Goal: Task Accomplishment & Management: Use online tool/utility

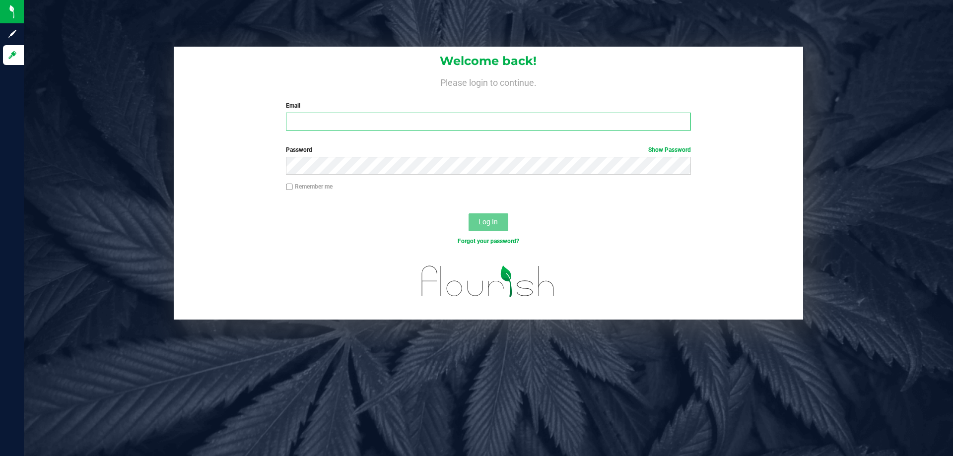
click at [331, 119] on input "Email" at bounding box center [488, 122] width 405 height 18
type input "[EMAIL_ADDRESS][DOMAIN_NAME]"
click at [363, 151] on label "Password Show Password" at bounding box center [488, 149] width 405 height 9
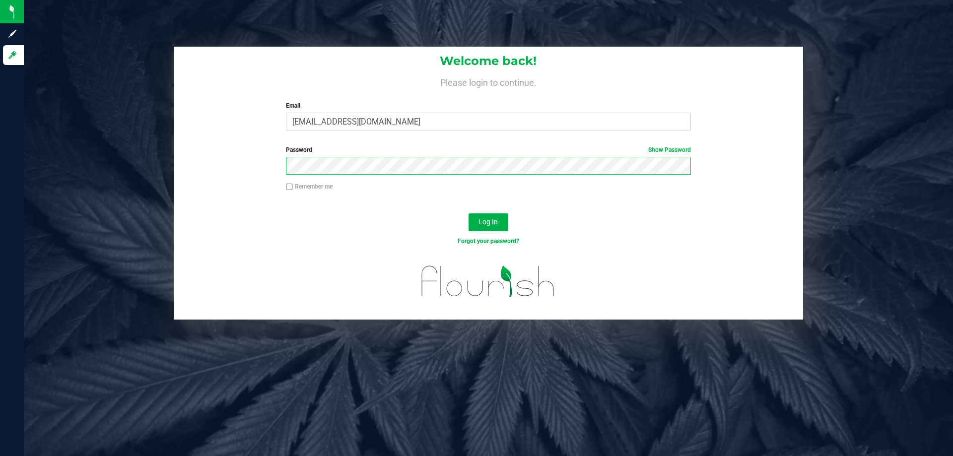
click at [469, 213] on button "Log In" at bounding box center [489, 222] width 40 height 18
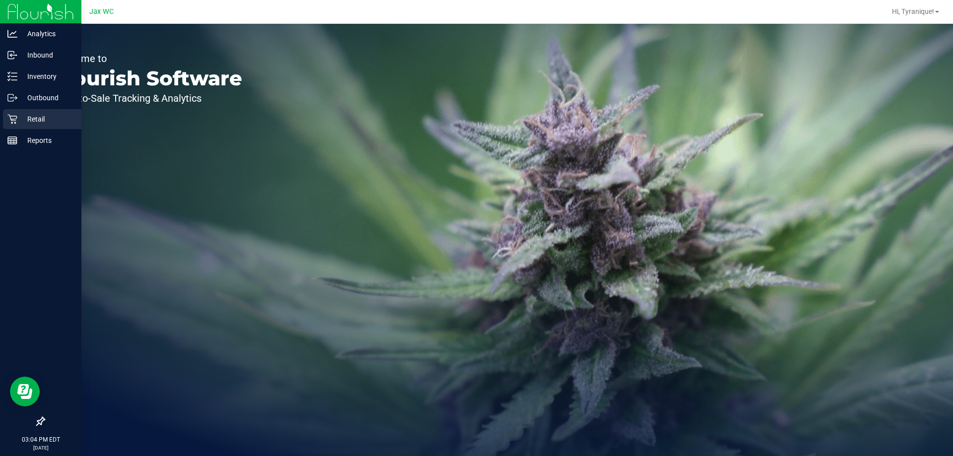
click at [30, 121] on p "Retail" at bounding box center [47, 119] width 60 height 12
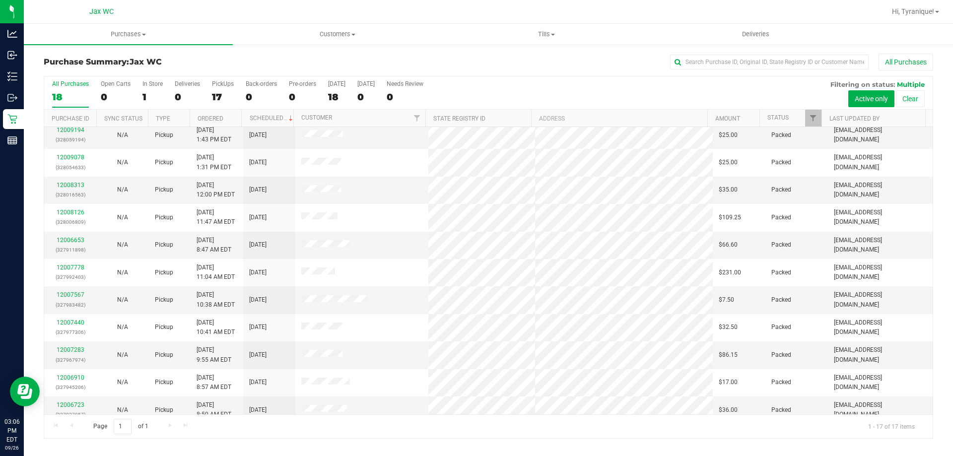
scroll to position [180, 0]
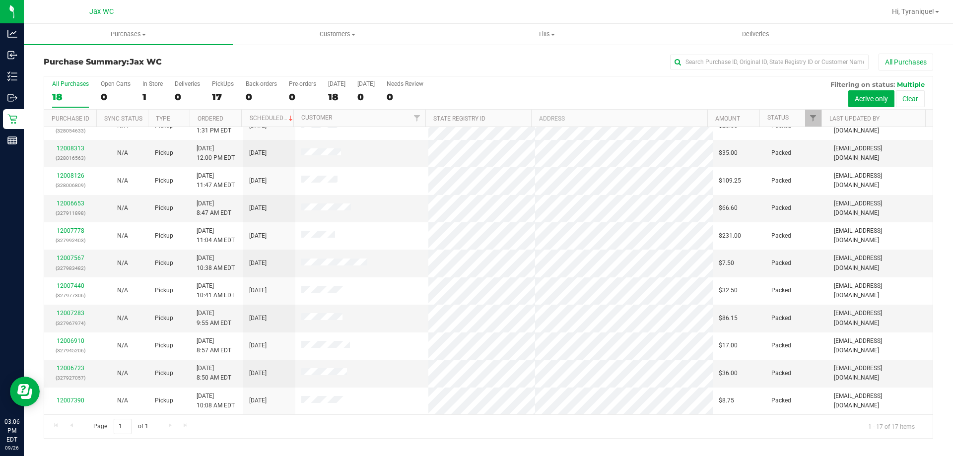
click at [534, 23] on nav "Jax WC Hi, Tyranique!" at bounding box center [488, 12] width 929 height 24
click at [542, 40] on uib-tab-heading "Tills Manage tills Reconcile e-payments" at bounding box center [546, 34] width 208 height 20
click at [536, 60] on li "Manage tills" at bounding box center [546, 60] width 209 height 12
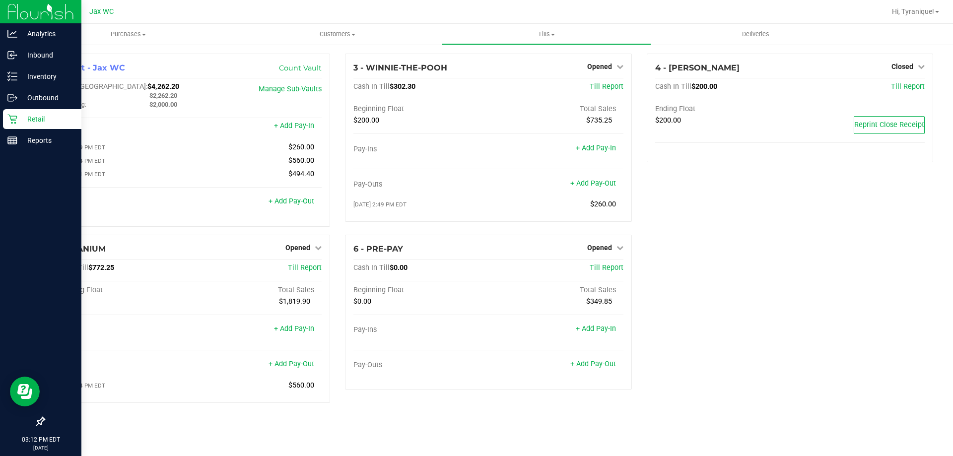
click at [34, 117] on p "Retail" at bounding box center [47, 119] width 60 height 12
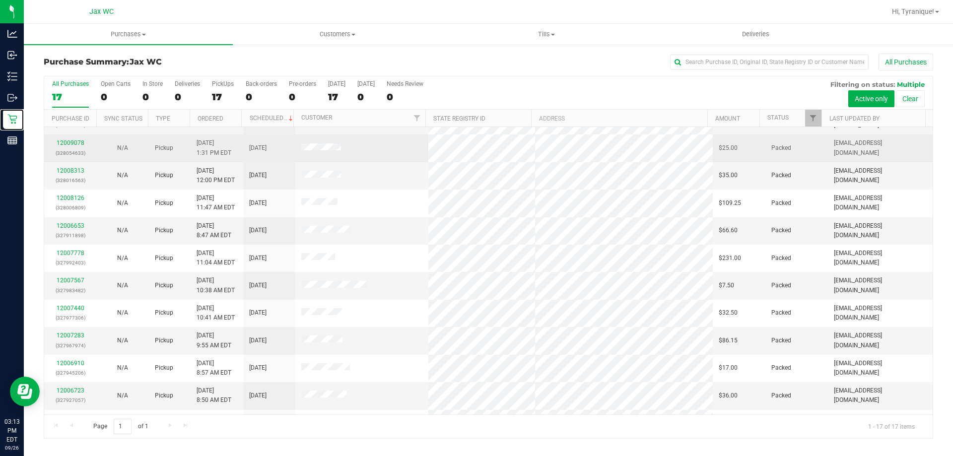
scroll to position [180, 0]
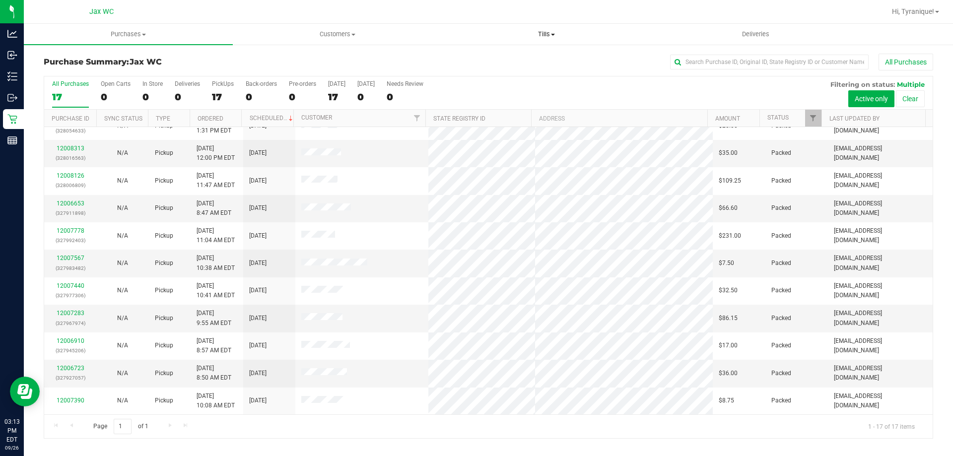
click at [548, 39] on uib-tab-heading "Tills Manage tills Reconcile e-payments" at bounding box center [546, 34] width 208 height 20
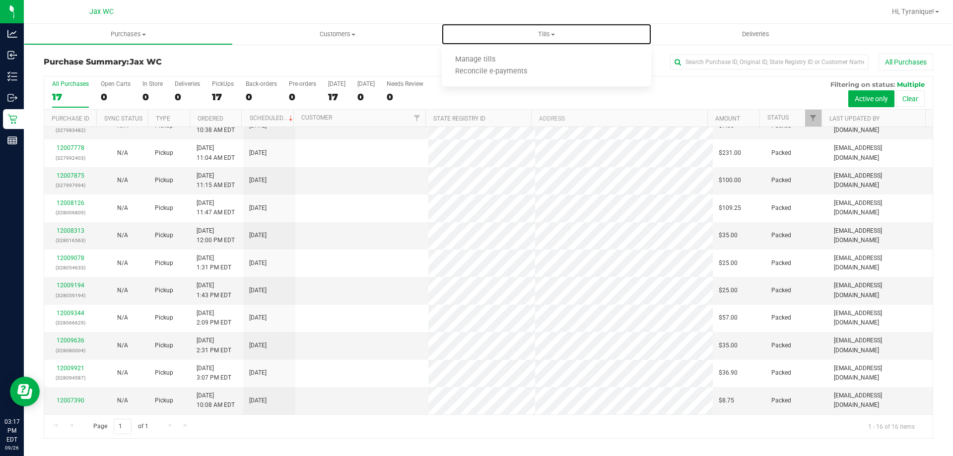
scroll to position [0, 0]
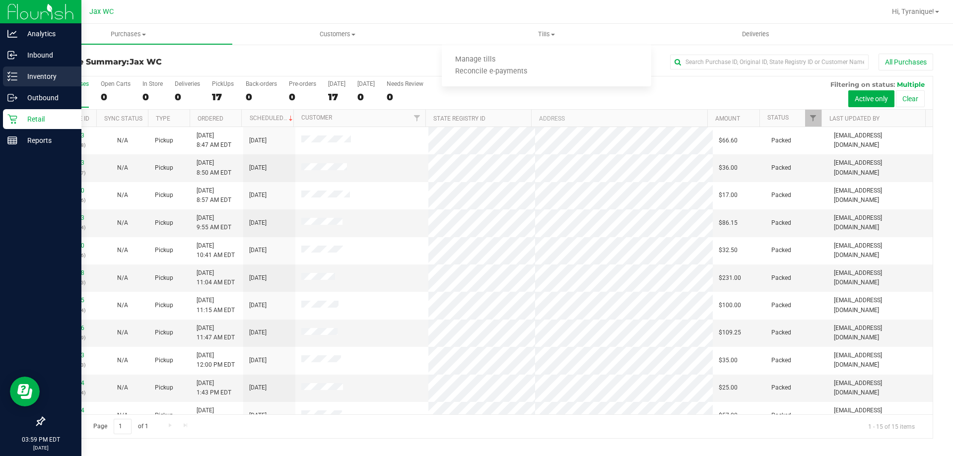
click at [29, 75] on p "Inventory" at bounding box center [47, 76] width 60 height 12
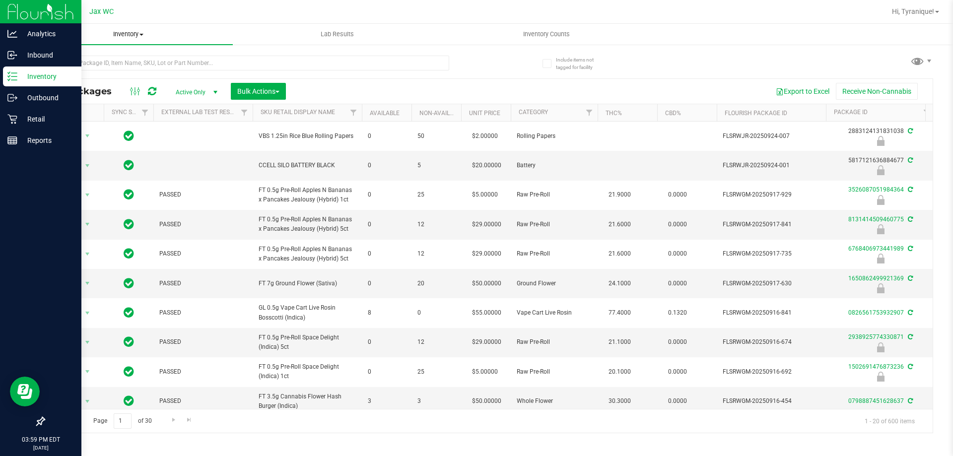
click at [122, 38] on span "Inventory" at bounding box center [128, 34] width 209 height 9
click at [107, 58] on li "All packages" at bounding box center [128, 60] width 209 height 12
click at [194, 92] on span "Active Only" at bounding box center [194, 92] width 55 height 14
click at [183, 154] on li "All" at bounding box center [194, 152] width 54 height 15
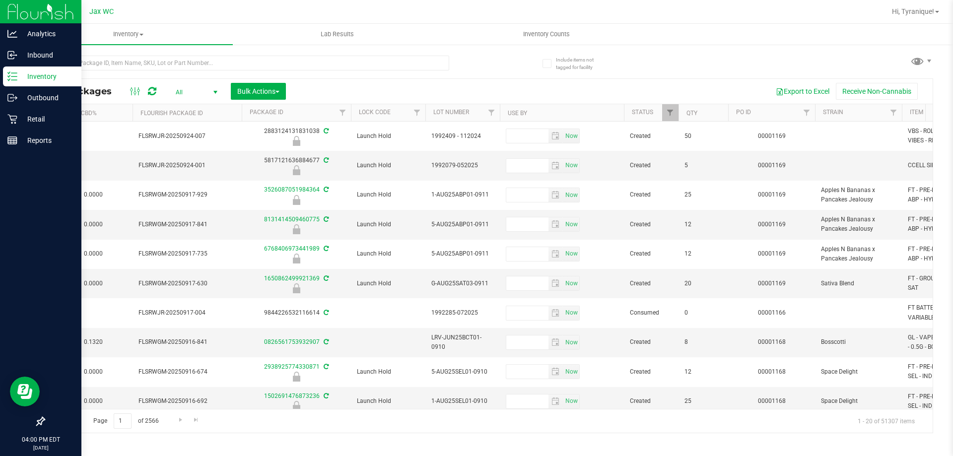
click at [433, 94] on div "Export to Excel Receive Non-Cannabis" at bounding box center [609, 91] width 632 height 17
click at [569, 115] on th "Use By" at bounding box center [562, 112] width 124 height 17
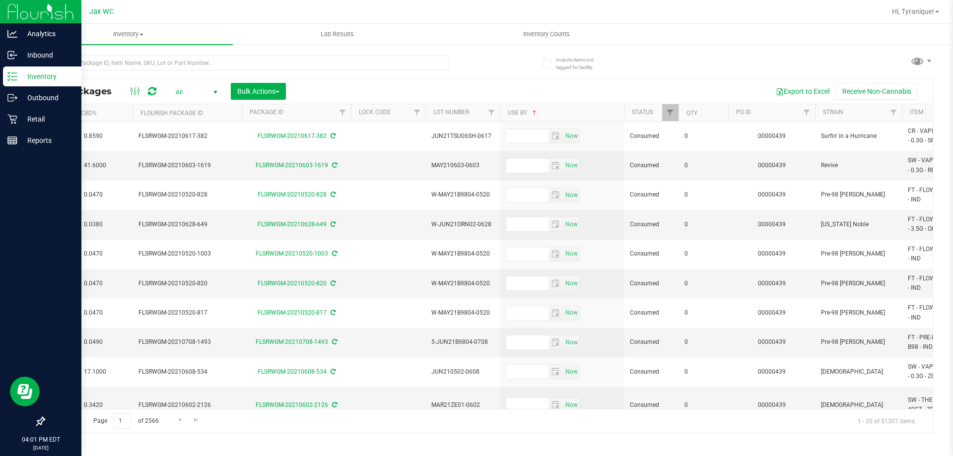
click at [193, 91] on span "All" at bounding box center [194, 92] width 55 height 14
click at [191, 110] on li "Active Only" at bounding box center [194, 108] width 54 height 15
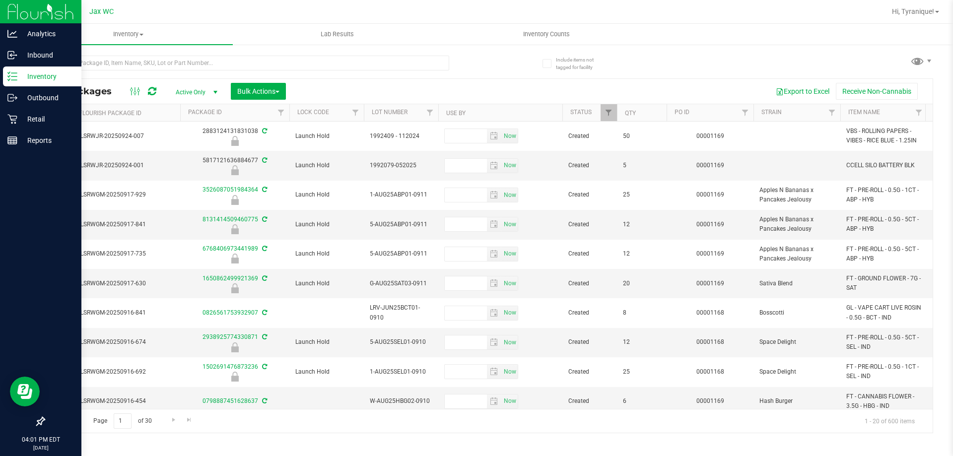
click at [538, 115] on th "Use By" at bounding box center [500, 112] width 124 height 17
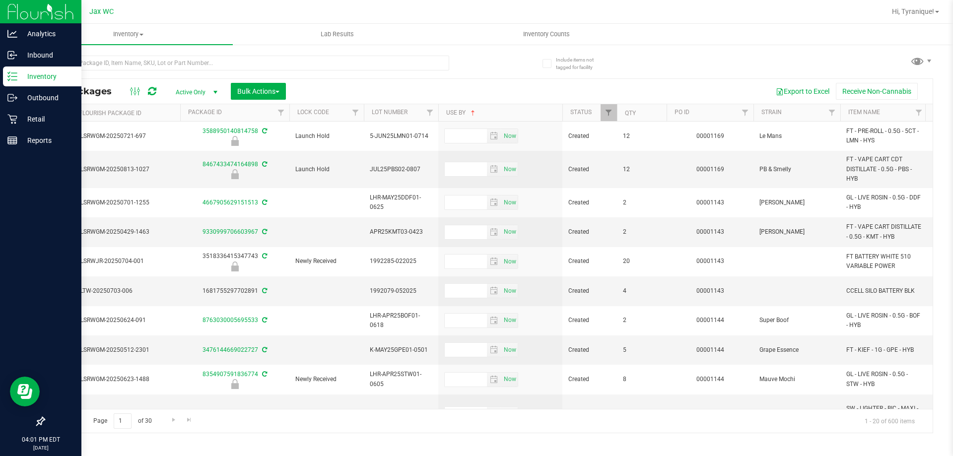
click at [527, 116] on th "Use By" at bounding box center [500, 112] width 124 height 17
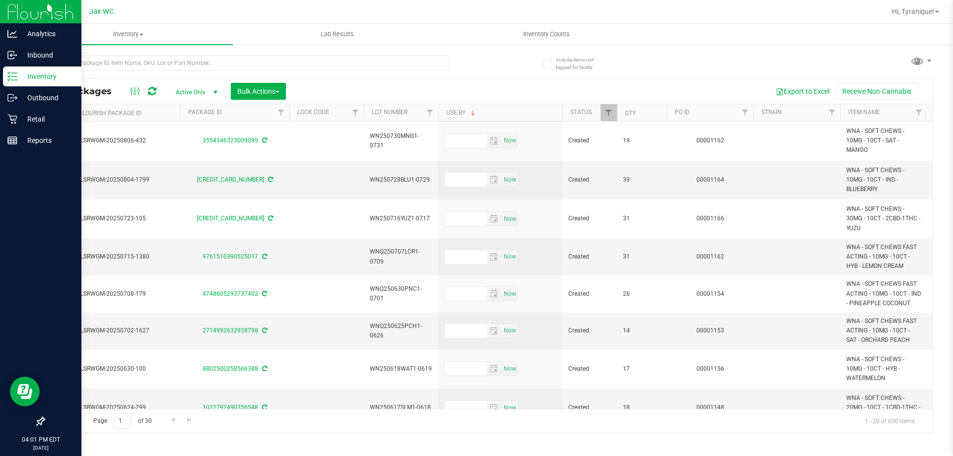
type input "2026-07-30"
type input "2026-07-28"
type input "2026-07-16"
type input "2026-07-07"
type input "2026-06-30"
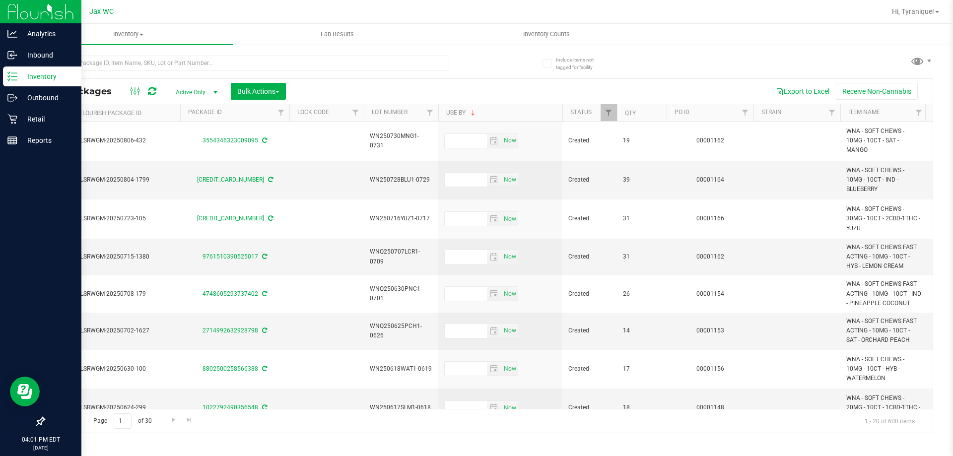
type input "2026-06-25"
type input "2026-06-18"
type input "2026-06-17"
type input "2026-03-26"
type input "[DATE]"
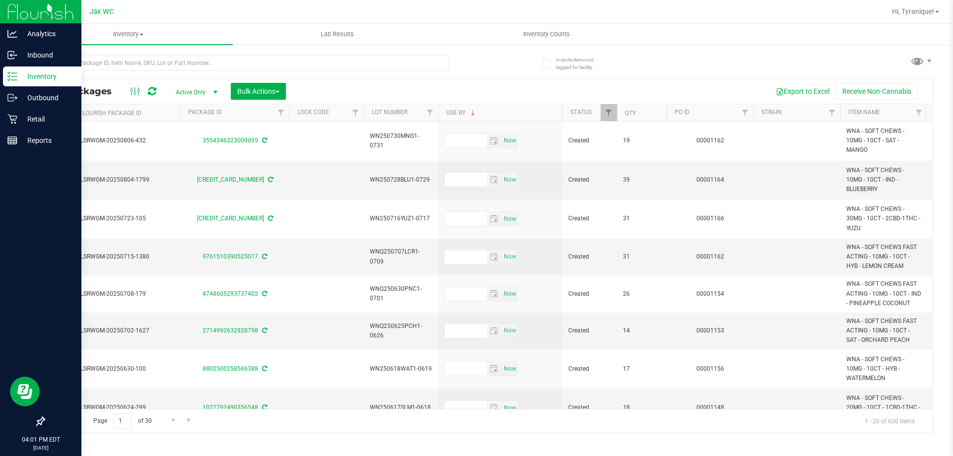
type input "2026-03-01"
type input "2026-02-23"
type input "2026-02-21"
type input "2026-02-17"
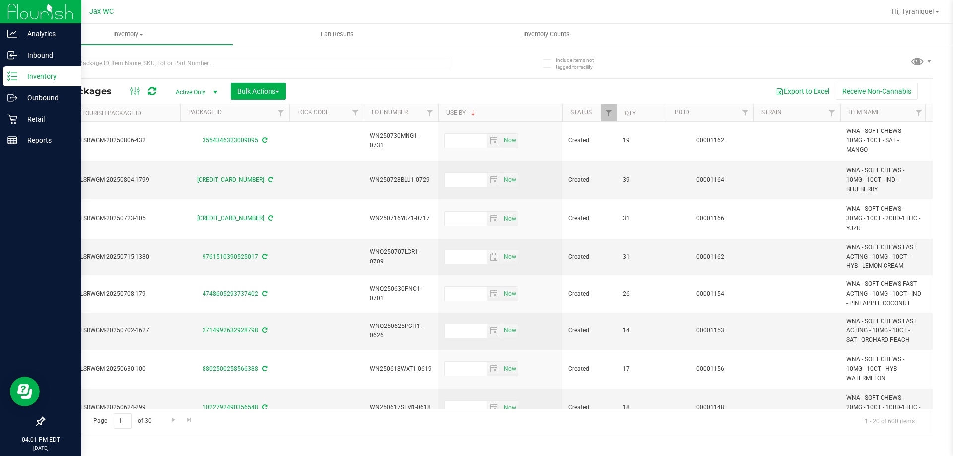
type input "2026-02-15"
type input "2026-02-14"
type input "2026-02-10"
type input "2026-02-08"
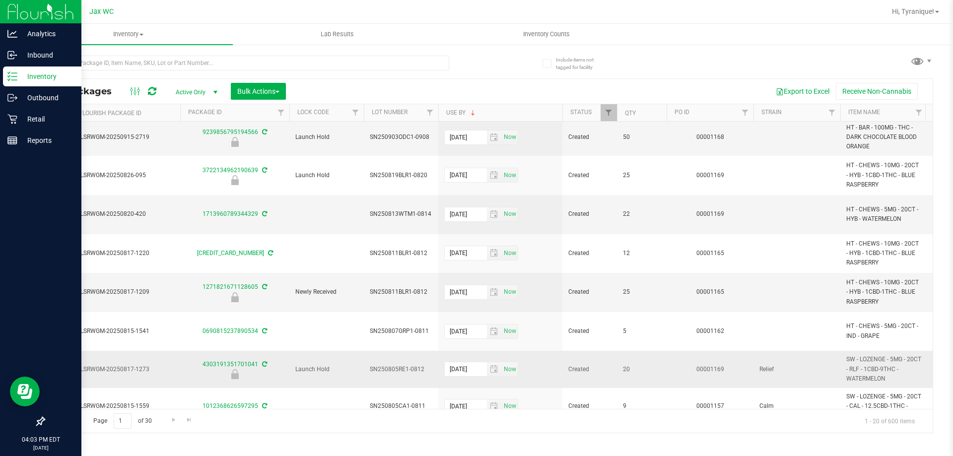
scroll to position [484, 646]
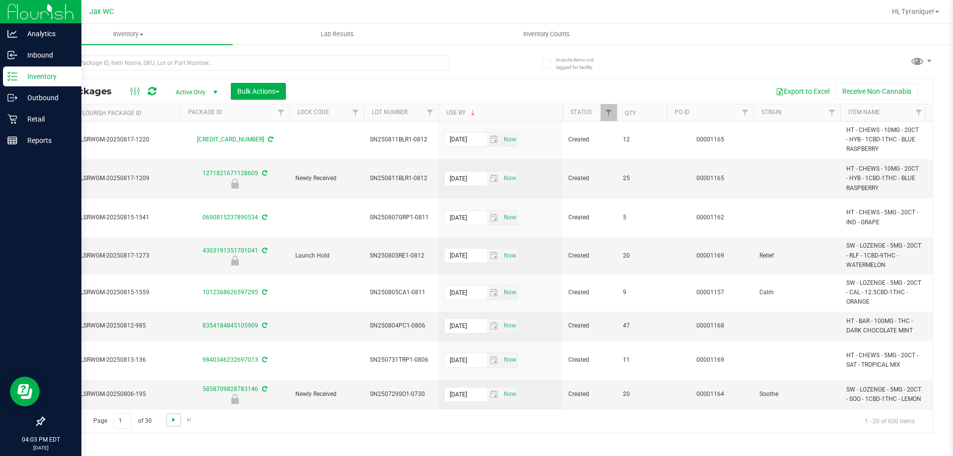
click at [173, 421] on span "Go to the next page" at bounding box center [174, 420] width 8 height 8
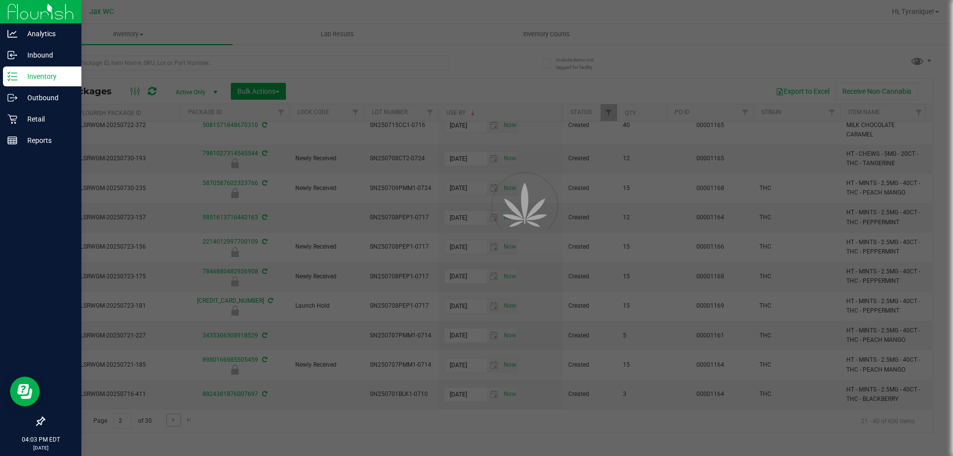
scroll to position [0, 0]
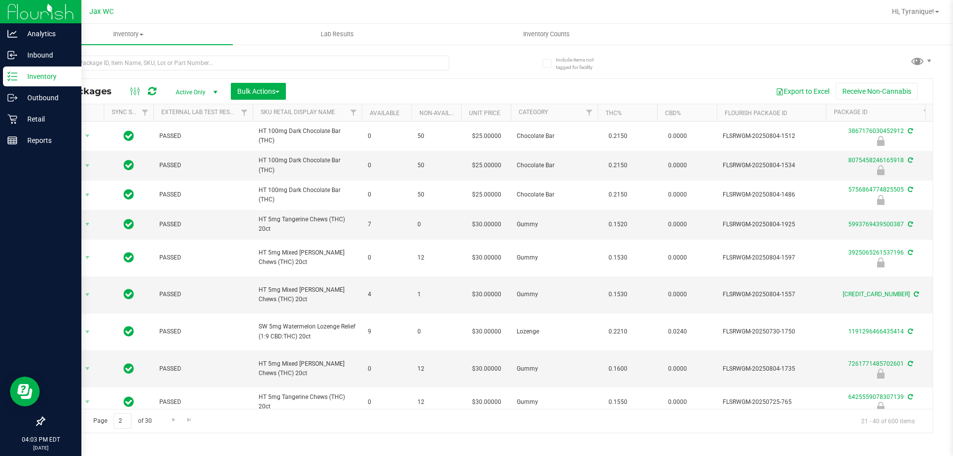
click at [69, 415] on link "Go to the previous page" at bounding box center [71, 420] width 14 height 13
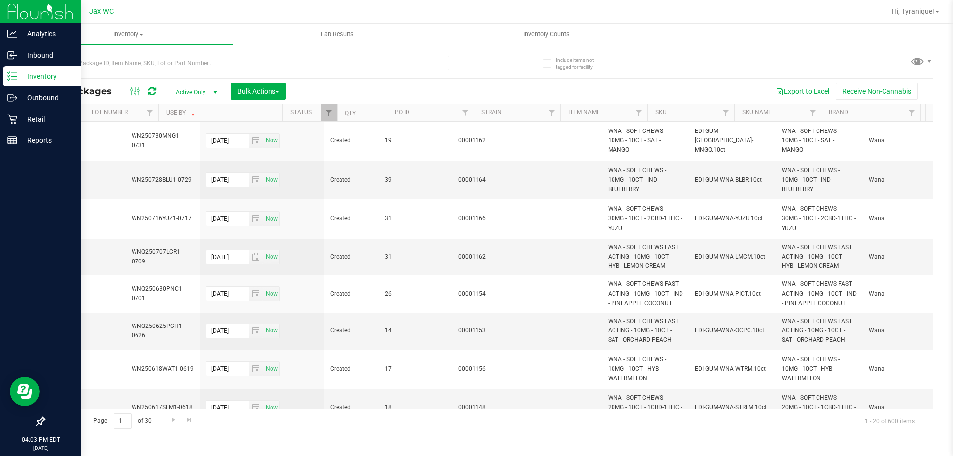
scroll to position [0, 743]
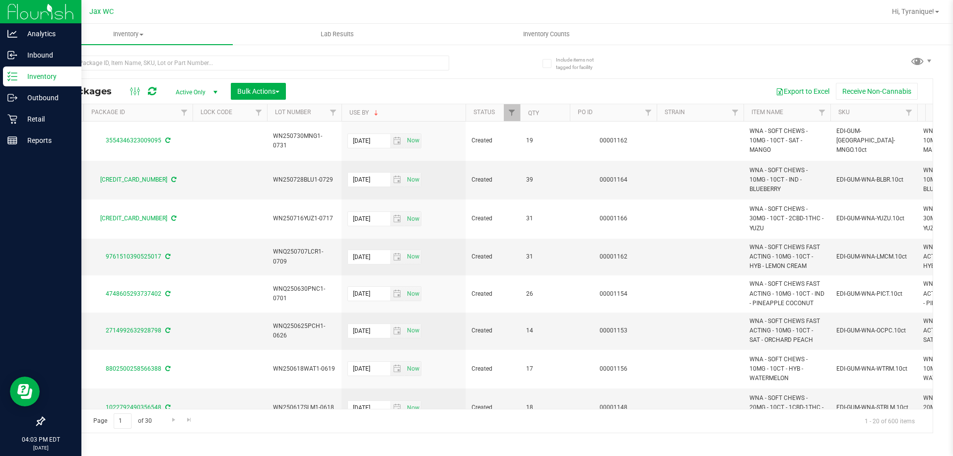
click at [409, 111] on th "Use By" at bounding box center [404, 112] width 124 height 17
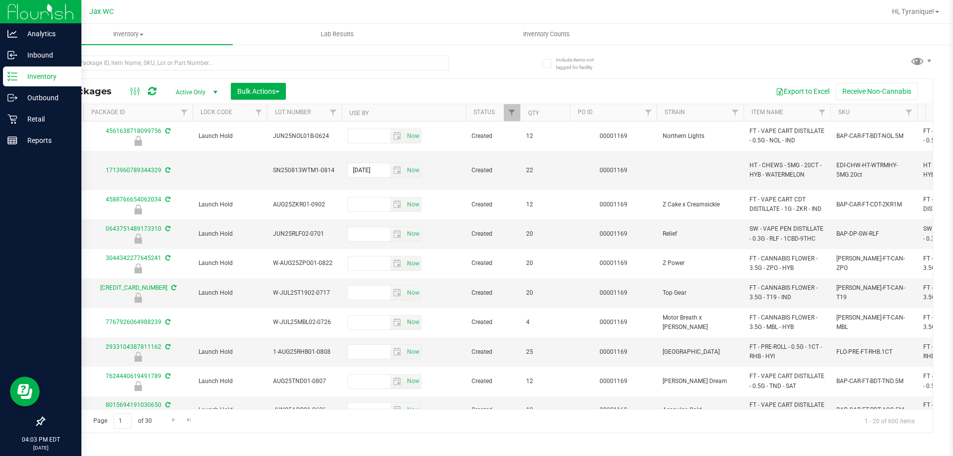
click at [409, 111] on th "Use By" at bounding box center [404, 112] width 124 height 17
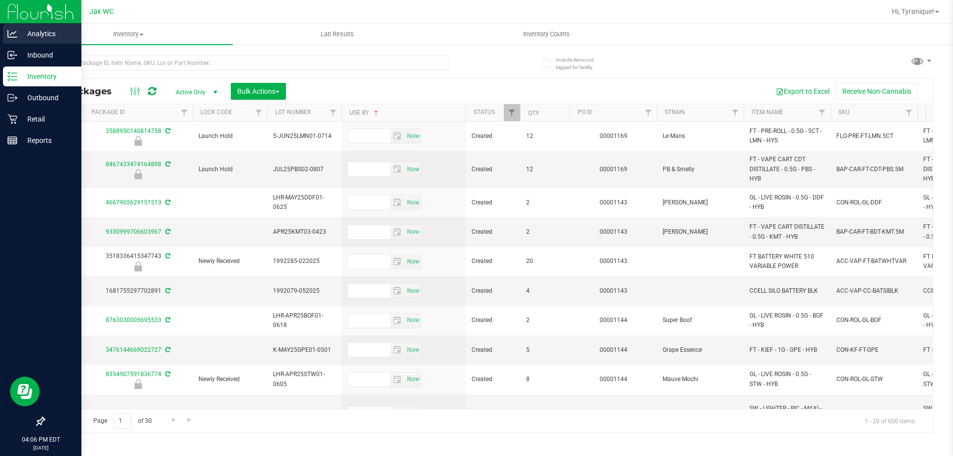
click at [22, 33] on p "Analytics" at bounding box center [47, 34] width 60 height 12
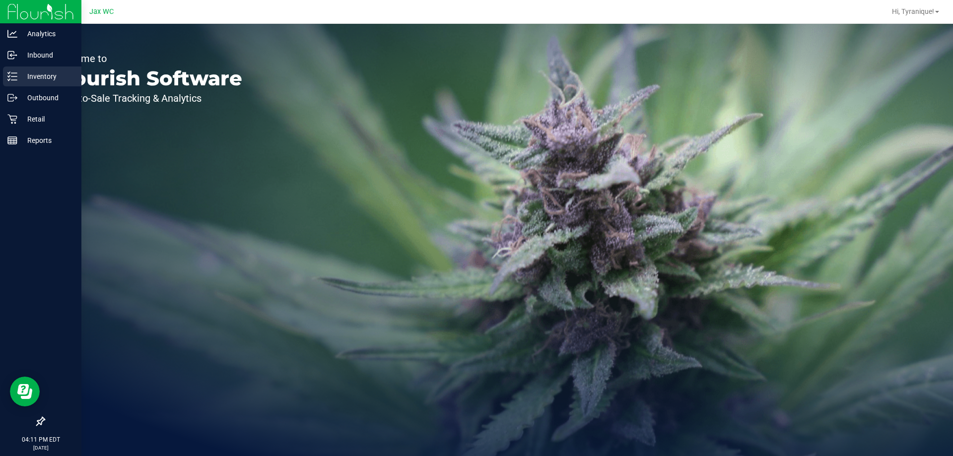
click at [34, 75] on p "Inventory" at bounding box center [47, 76] width 60 height 12
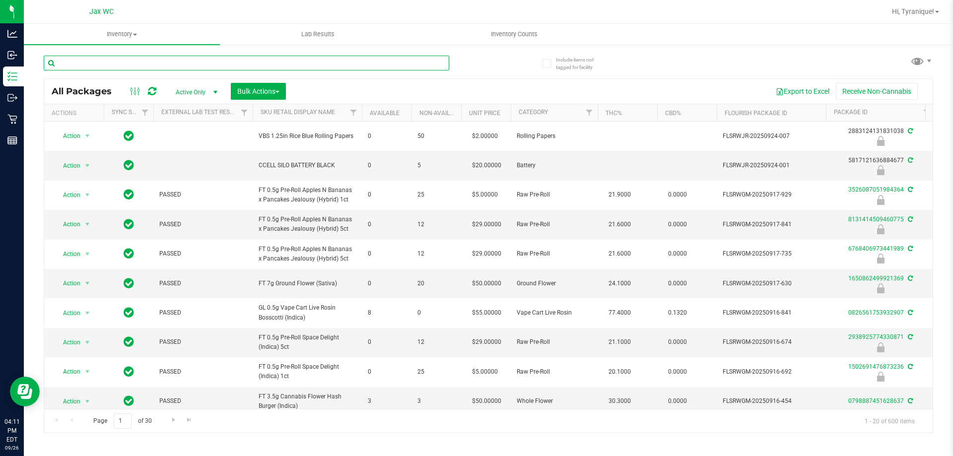
click at [217, 64] on input "text" at bounding box center [247, 63] width 406 height 15
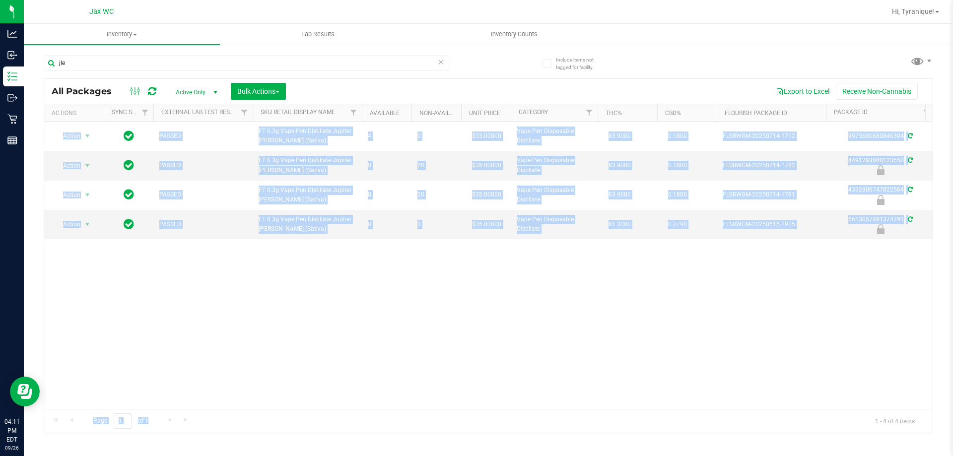
drag, startPoint x: 304, startPoint y: 409, endPoint x: 331, endPoint y: 406, distance: 26.5
click at [331, 406] on div "All Packages Active Only Active Only Lab Samples Locked All External Internal B…" at bounding box center [489, 255] width 890 height 355
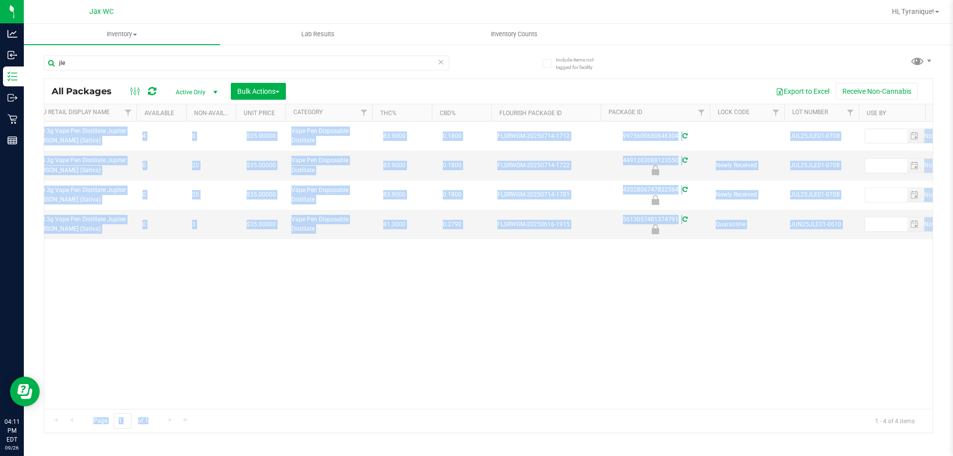
click at [439, 335] on div "Action Action Adjust qty Create package Edit attributes Global inventory Locate…" at bounding box center [488, 265] width 889 height 287
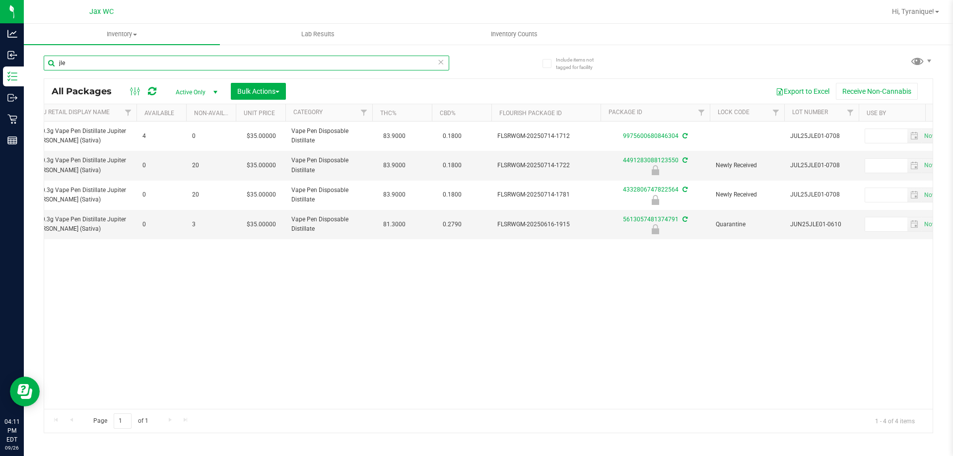
click at [322, 67] on input "jle" at bounding box center [247, 63] width 406 height 15
click at [322, 68] on input "jle" at bounding box center [247, 63] width 406 height 15
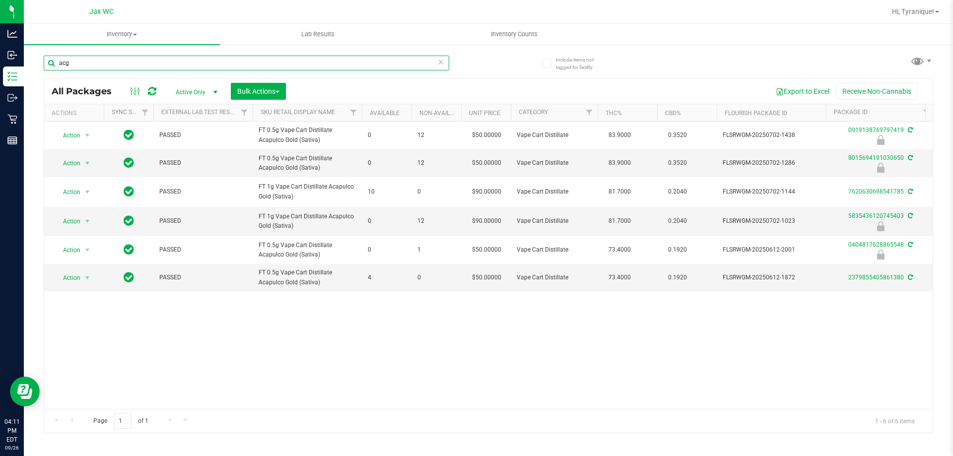
click at [356, 66] on input "acg" at bounding box center [247, 63] width 406 height 15
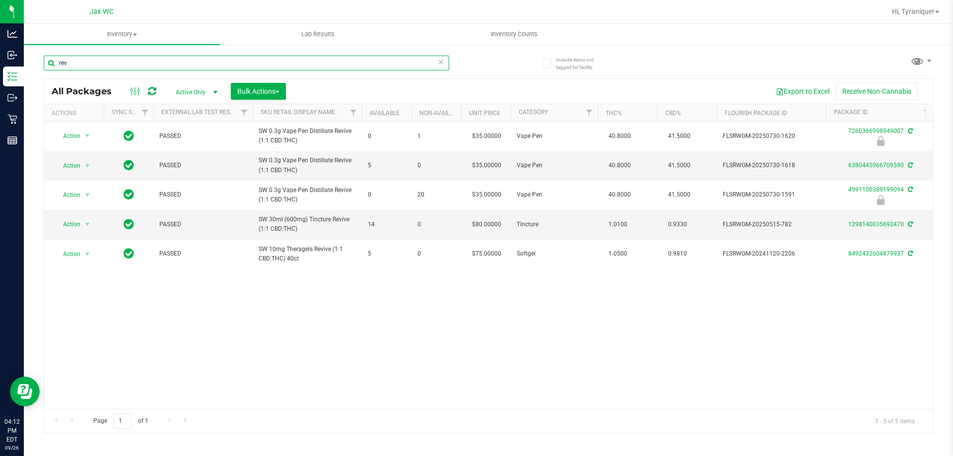
type input "rev"
click at [441, 65] on icon at bounding box center [440, 62] width 7 height 12
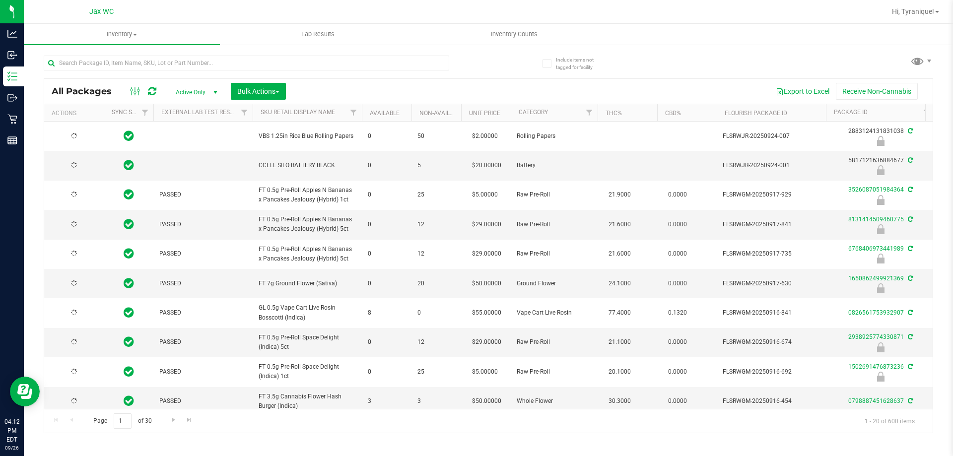
type input "[DATE]"
click at [243, 63] on input "text" at bounding box center [247, 63] width 406 height 15
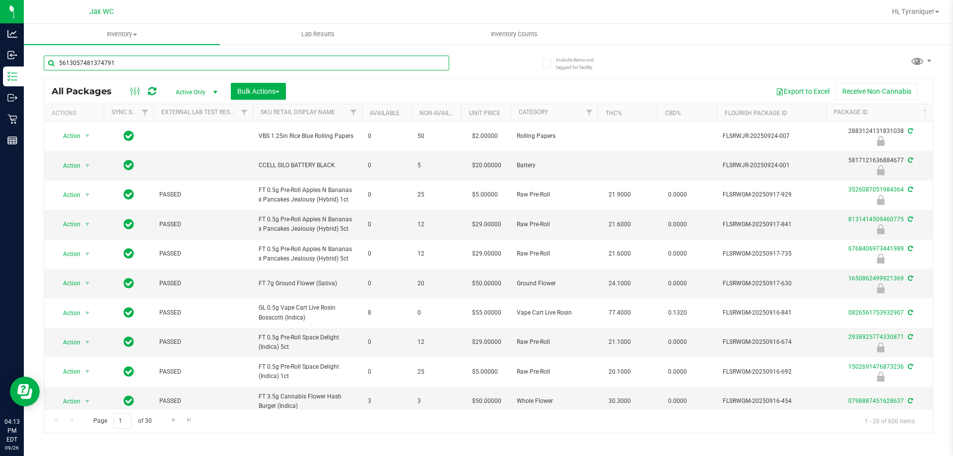
type input "5613057481374791"
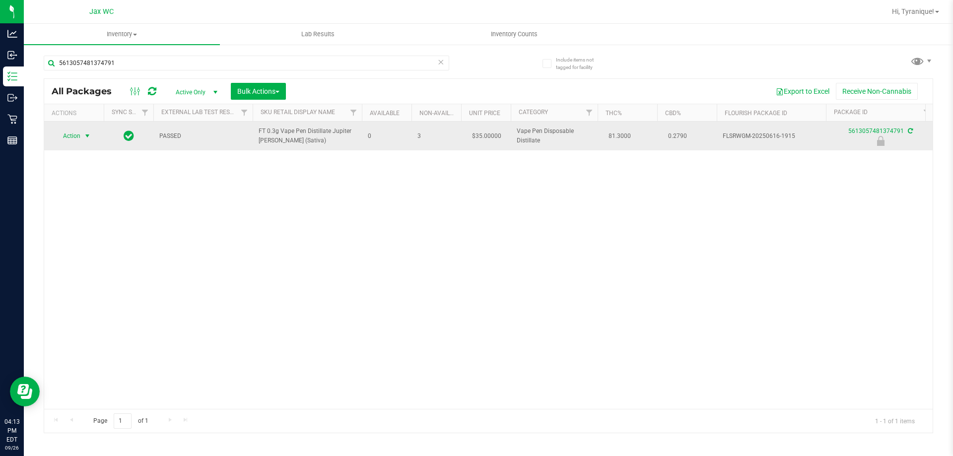
click at [74, 136] on span "Action" at bounding box center [67, 136] width 27 height 14
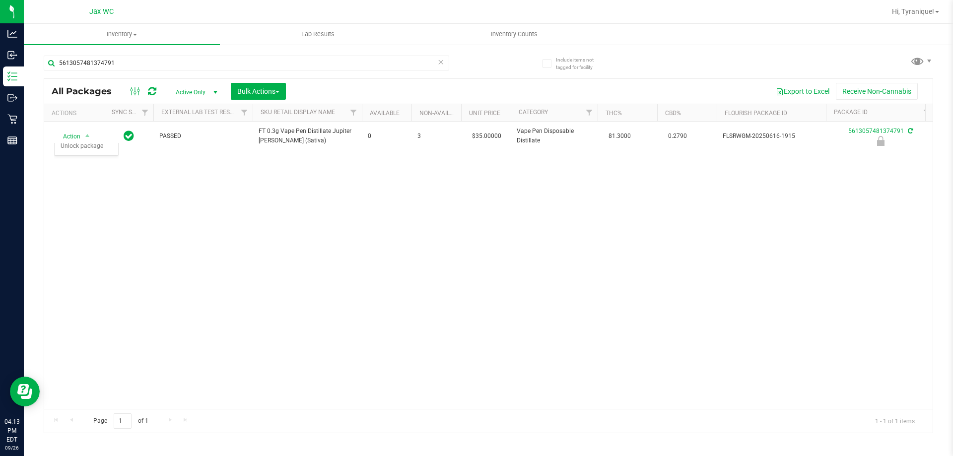
click at [345, 357] on div "Action Action Edit attributes Global inventory Locate package Package audit log…" at bounding box center [488, 265] width 889 height 287
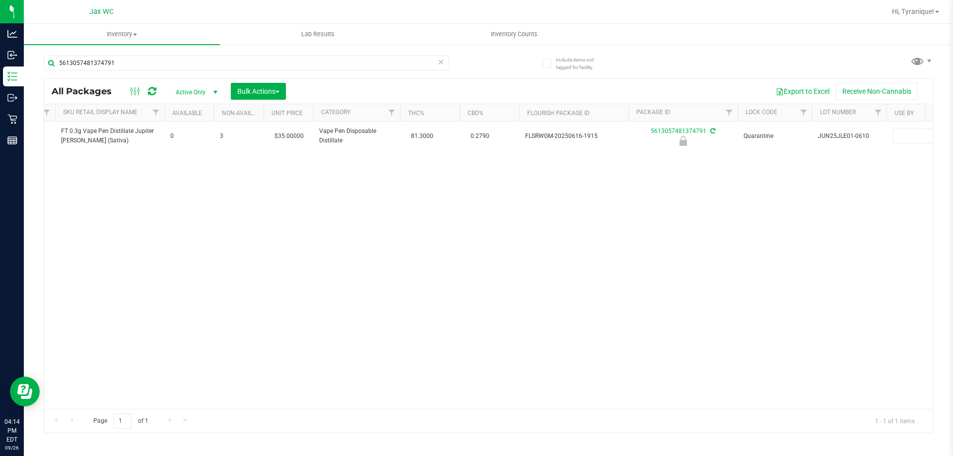
scroll to position [0, 206]
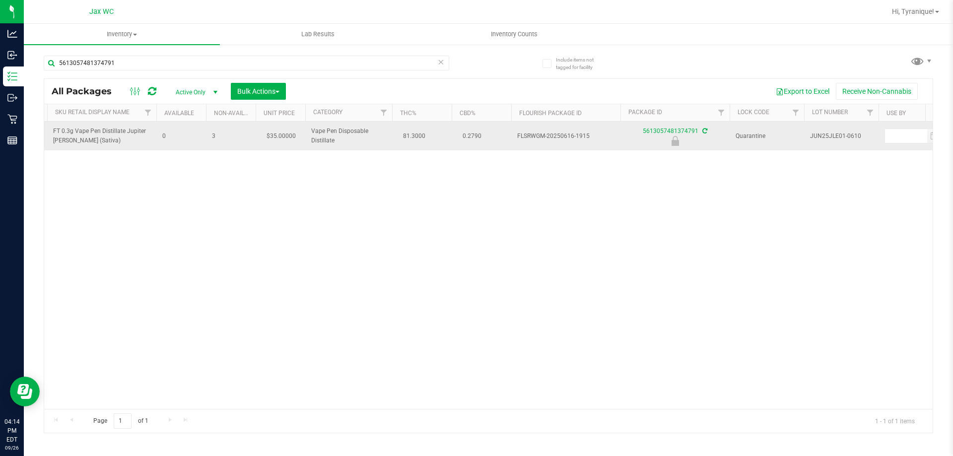
click at [834, 140] on span "JUN25JLE01-0610" at bounding box center [841, 136] width 63 height 9
click at [835, 134] on span "JUN25JLE01-0610" at bounding box center [841, 136] width 63 height 9
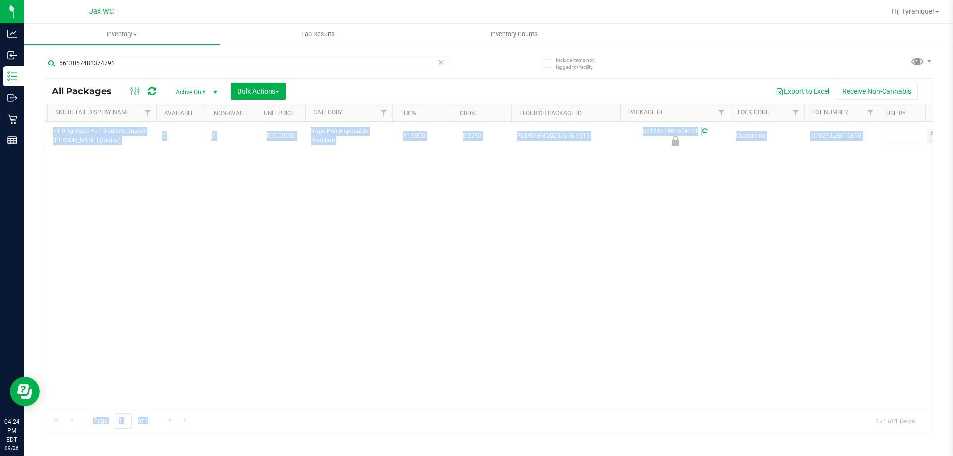
drag, startPoint x: 259, startPoint y: 409, endPoint x: 164, endPoint y: 396, distance: 95.7
click at [161, 399] on div "All Packages Active Only Active Only Lab Samples Locked All External Internal B…" at bounding box center [489, 255] width 890 height 355
click at [270, 352] on div "Action Action Edit attributes Global inventory Locate package Package audit log…" at bounding box center [488, 265] width 889 height 287
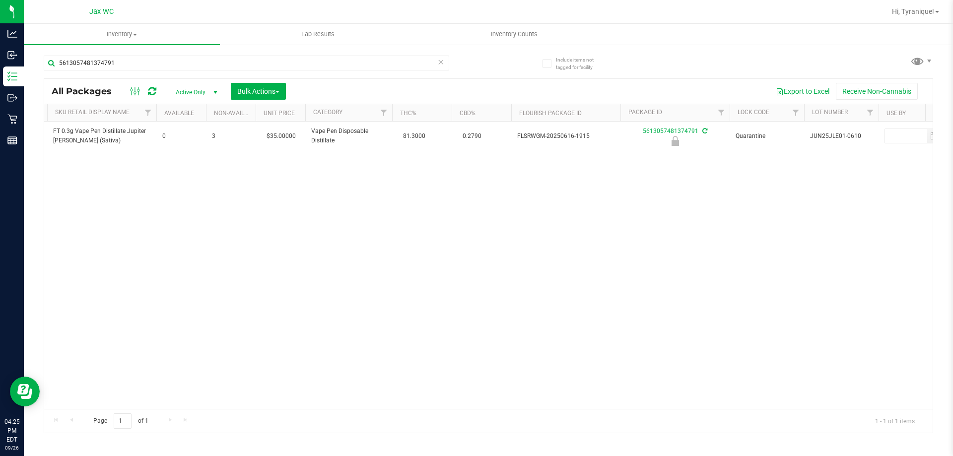
scroll to position [0, 0]
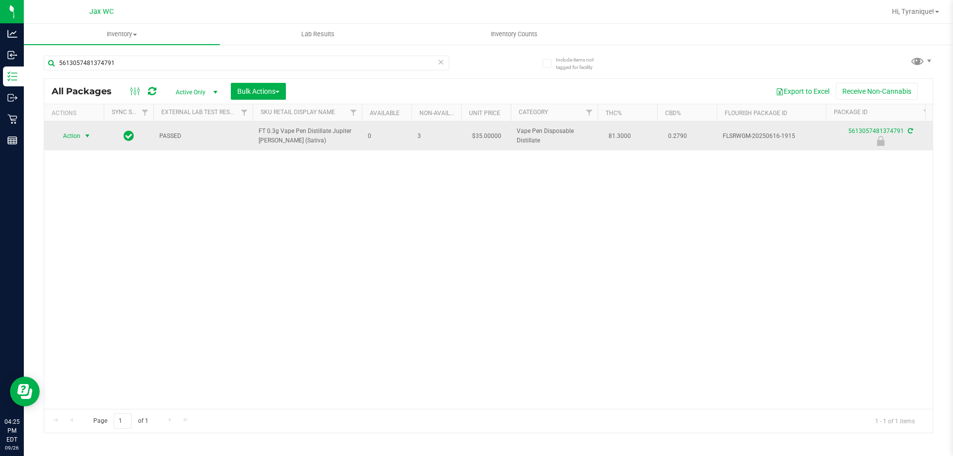
click at [67, 133] on span "Action" at bounding box center [67, 136] width 27 height 14
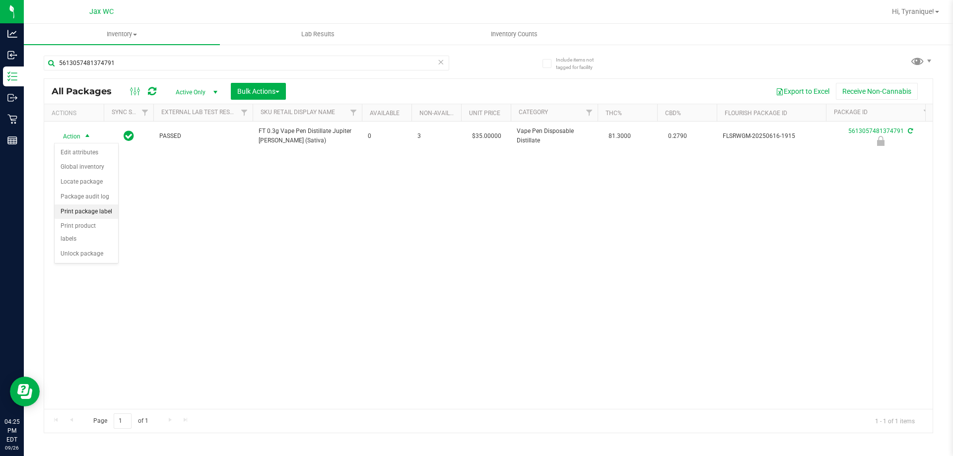
click at [104, 212] on li "Print package label" at bounding box center [87, 212] width 64 height 15
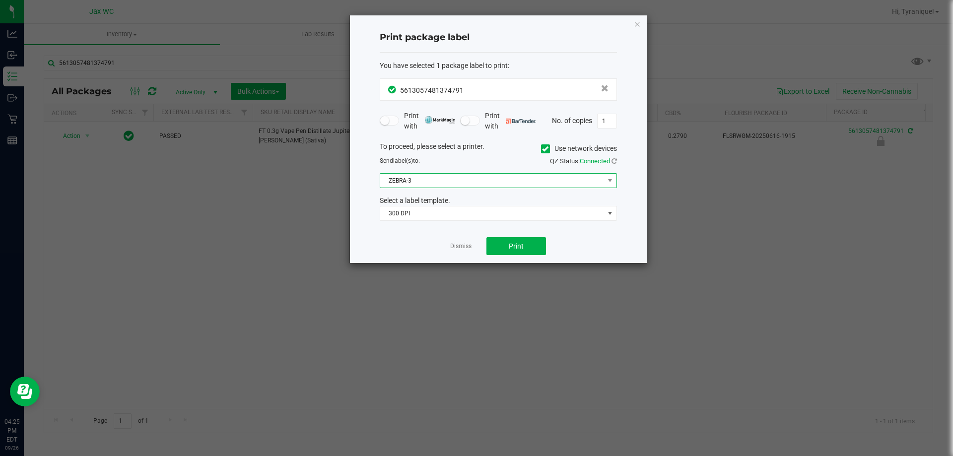
click at [478, 188] on span "ZEBRA-3" at bounding box center [498, 180] width 237 height 15
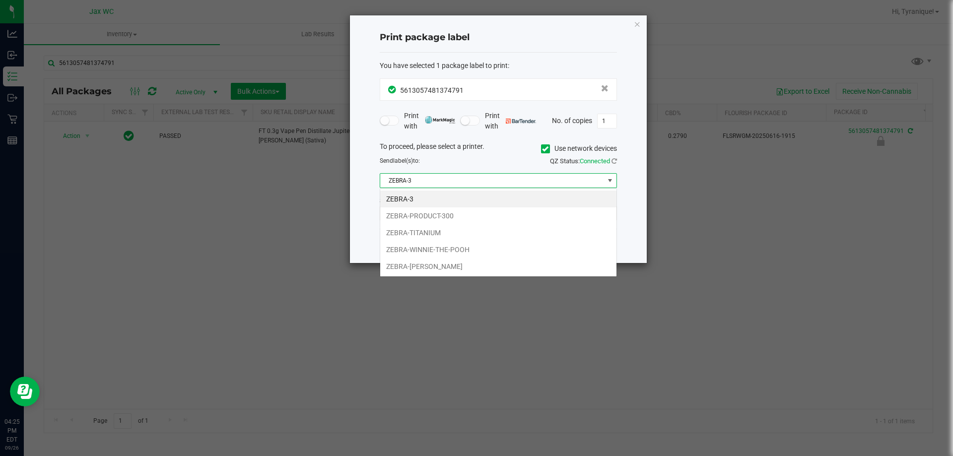
scroll to position [15, 237]
drag, startPoint x: 458, startPoint y: 269, endPoint x: 458, endPoint y: 258, distance: 10.9
click at [455, 268] on li "ZEBRA-[PERSON_NAME]" at bounding box center [498, 266] width 236 height 17
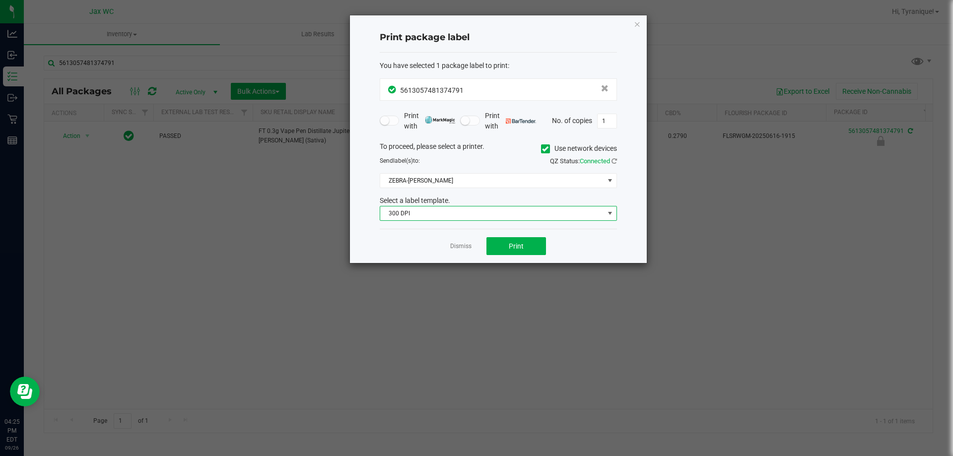
click at [450, 209] on span "300 DPI" at bounding box center [492, 214] width 224 height 14
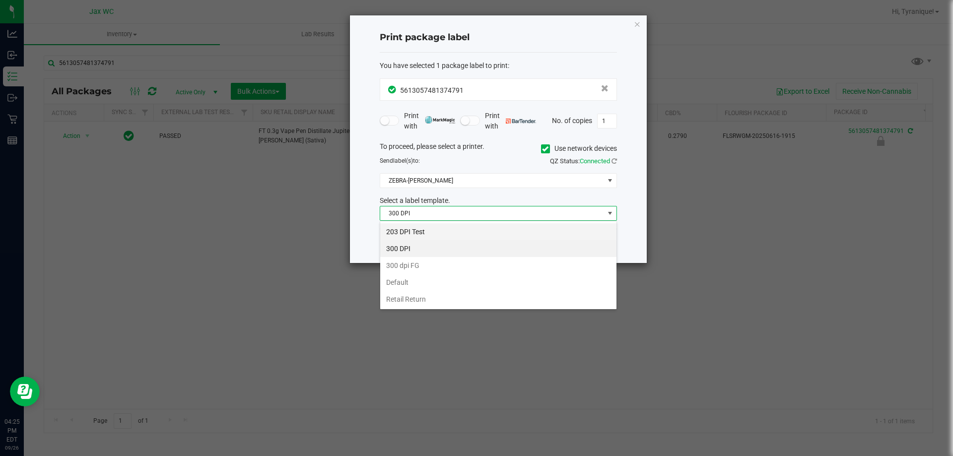
click at [421, 226] on li "203 DPI Test" at bounding box center [498, 231] width 236 height 17
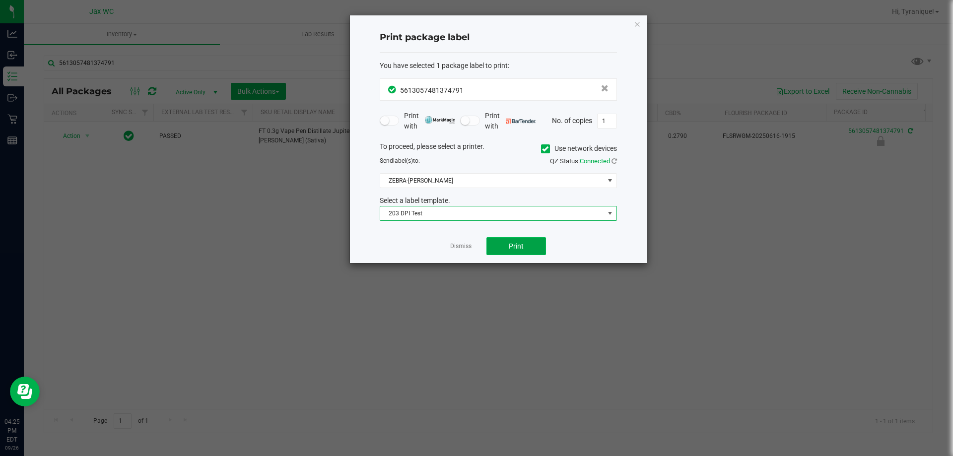
click at [509, 244] on span "Print" at bounding box center [516, 246] width 15 height 8
click at [461, 244] on link "Dismiss" at bounding box center [460, 246] width 21 height 8
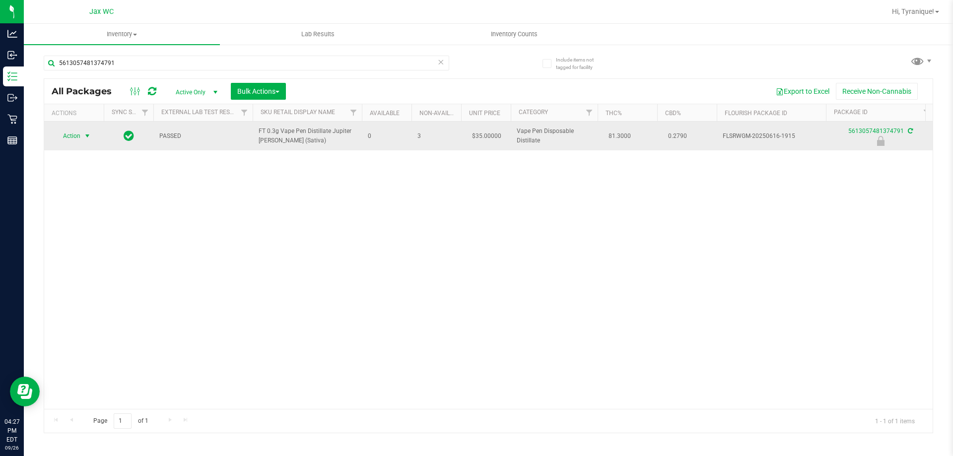
click at [83, 138] on span "select" at bounding box center [87, 136] width 8 height 8
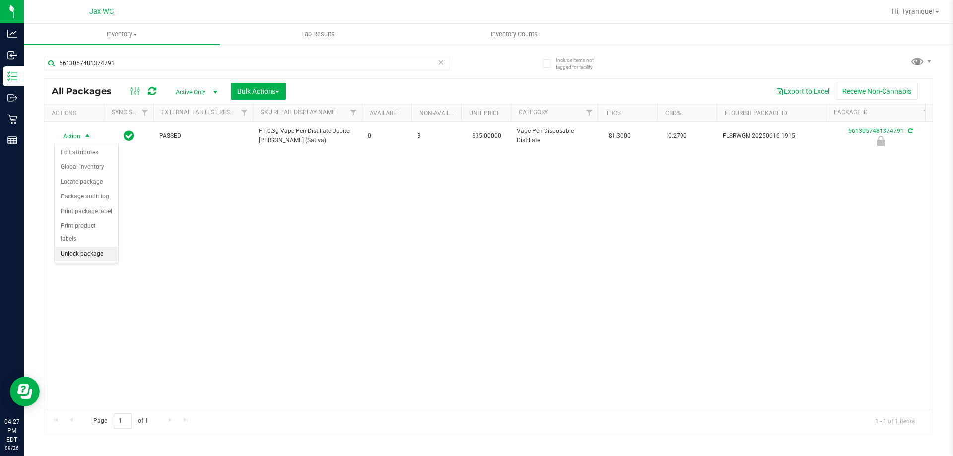
click at [99, 247] on li "Unlock package" at bounding box center [87, 254] width 64 height 15
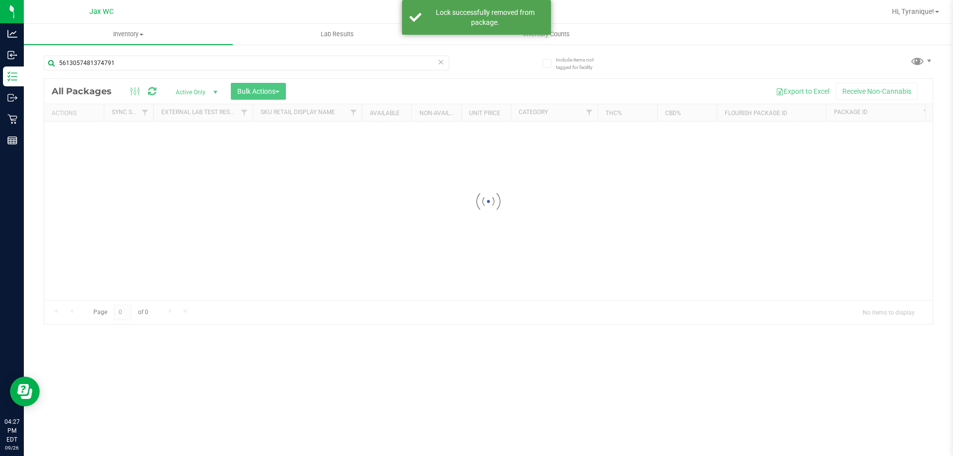
click at [443, 63] on icon at bounding box center [440, 62] width 7 height 12
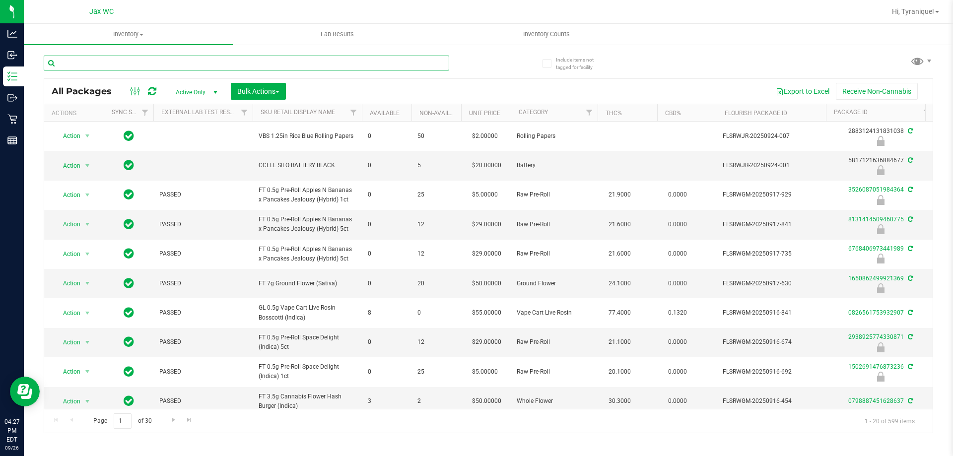
click at [418, 60] on input "text" at bounding box center [247, 63] width 406 height 15
type input "JUL25REV01-0724"
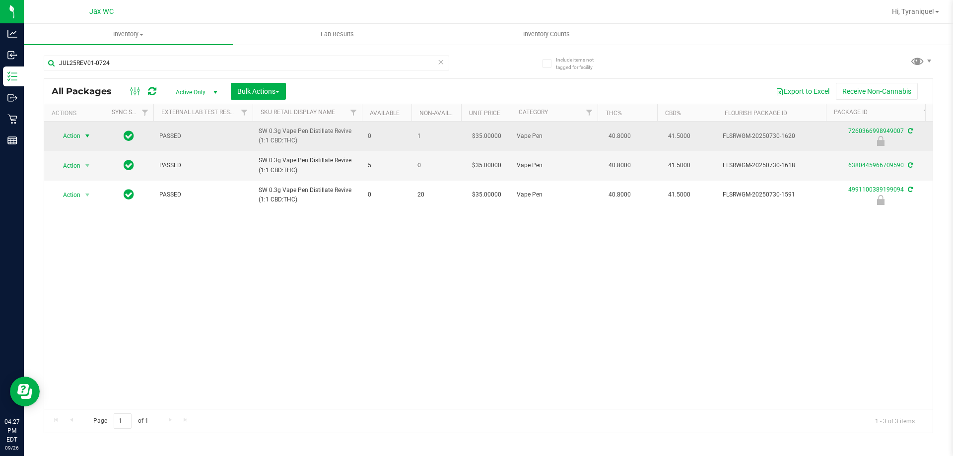
click at [82, 141] on span "select" at bounding box center [87, 136] width 12 height 14
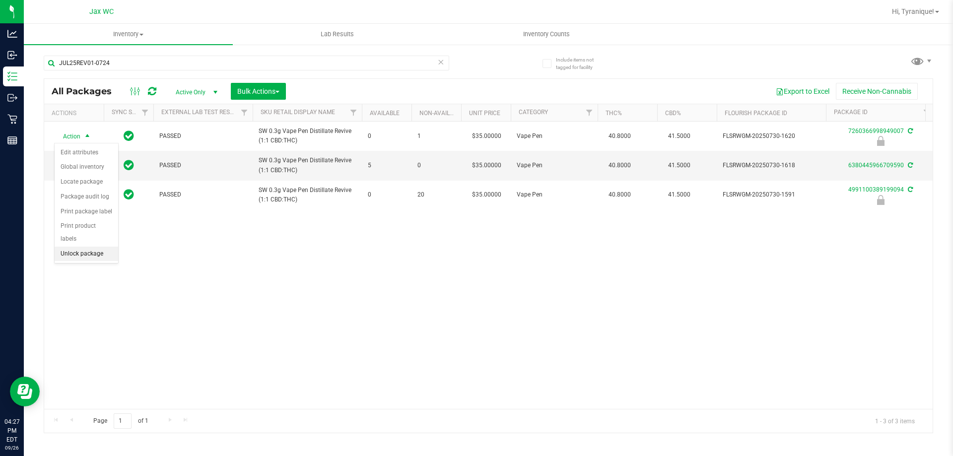
click at [94, 247] on li "Unlock package" at bounding box center [87, 254] width 64 height 15
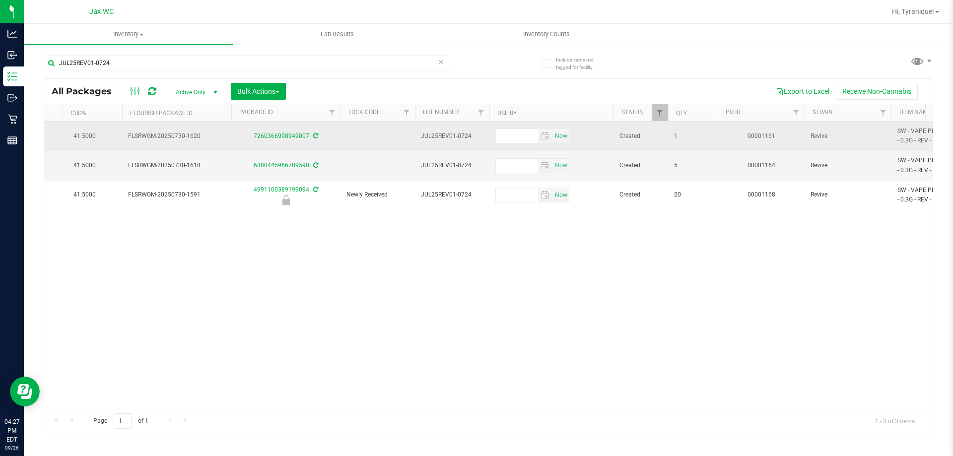
click at [443, 137] on span "JUL25REV01-0724" at bounding box center [452, 136] width 63 height 9
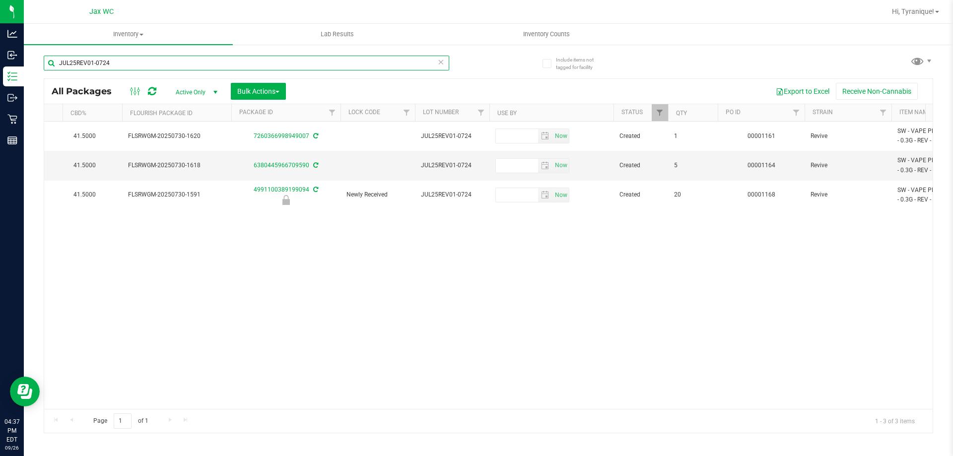
click at [114, 58] on input "JUL25REV01-0724" at bounding box center [247, 63] width 406 height 15
type input "0328801469302603"
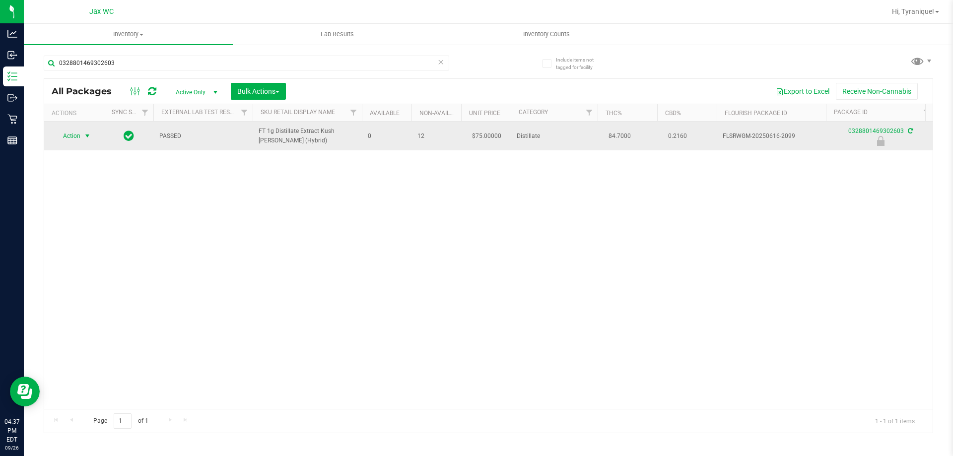
click at [78, 134] on span "Action" at bounding box center [67, 136] width 27 height 14
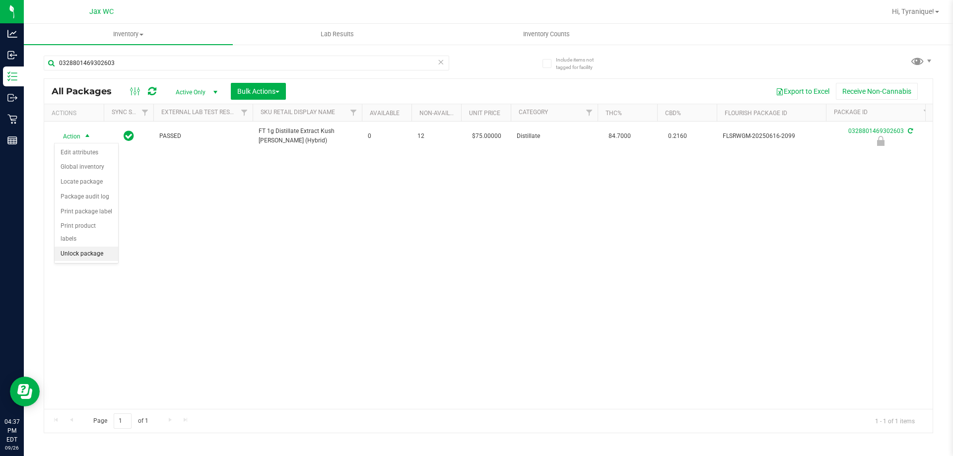
click at [67, 248] on li "Unlock package" at bounding box center [87, 254] width 64 height 15
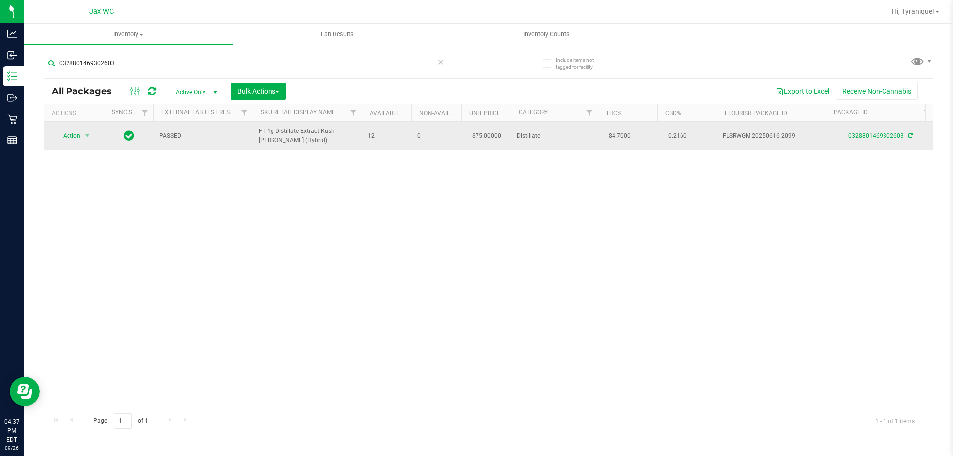
click at [66, 142] on span "Action" at bounding box center [67, 136] width 27 height 14
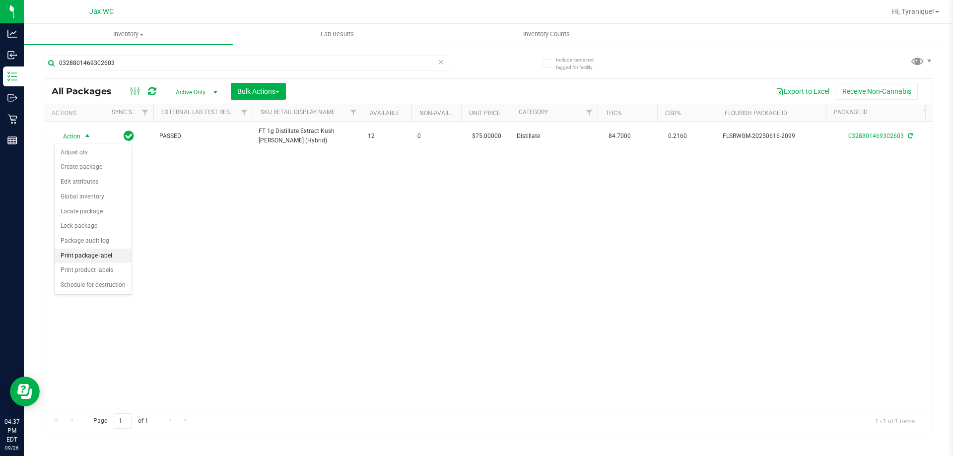
click at [103, 254] on li "Print package label" at bounding box center [93, 256] width 77 height 15
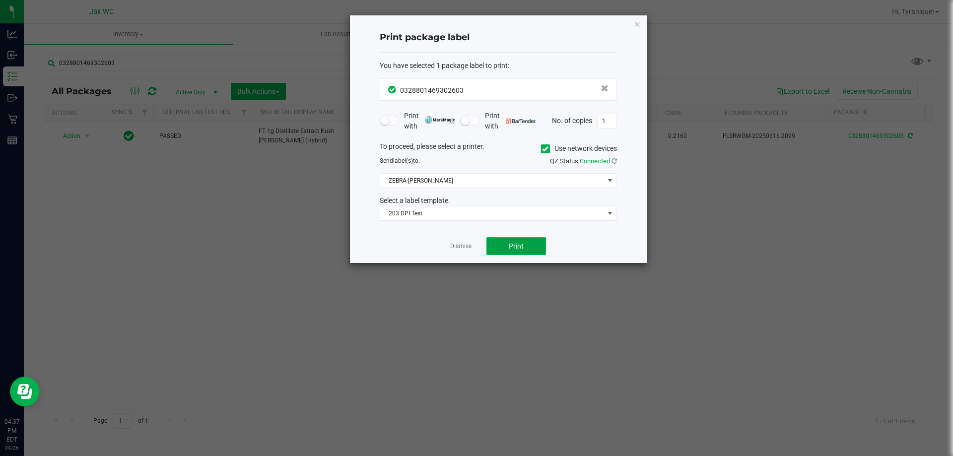
click at [516, 251] on button "Print" at bounding box center [516, 246] width 60 height 18
click at [641, 22] on div "Print package label You have selected 1 package label to print : 03288014693026…" at bounding box center [498, 139] width 297 height 248
click at [634, 25] on icon "button" at bounding box center [637, 24] width 7 height 12
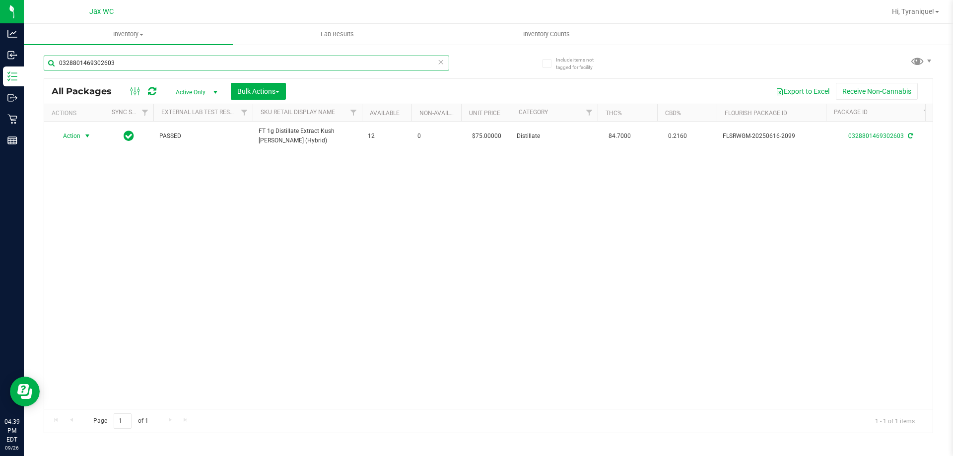
click at [227, 68] on input "0328801469302603" at bounding box center [247, 63] width 406 height 15
click at [227, 67] on input "0328801469302603" at bounding box center [247, 63] width 406 height 15
type input "6760434251898591"
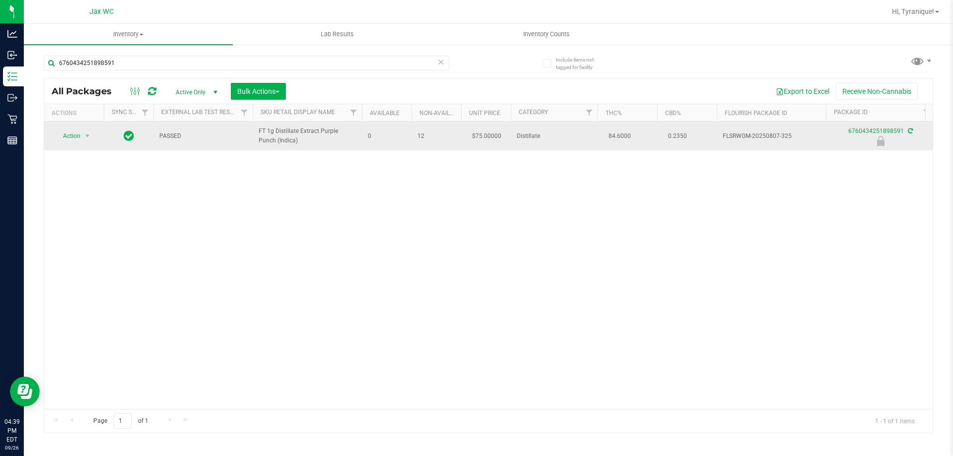
click at [77, 135] on span "Action" at bounding box center [67, 136] width 27 height 14
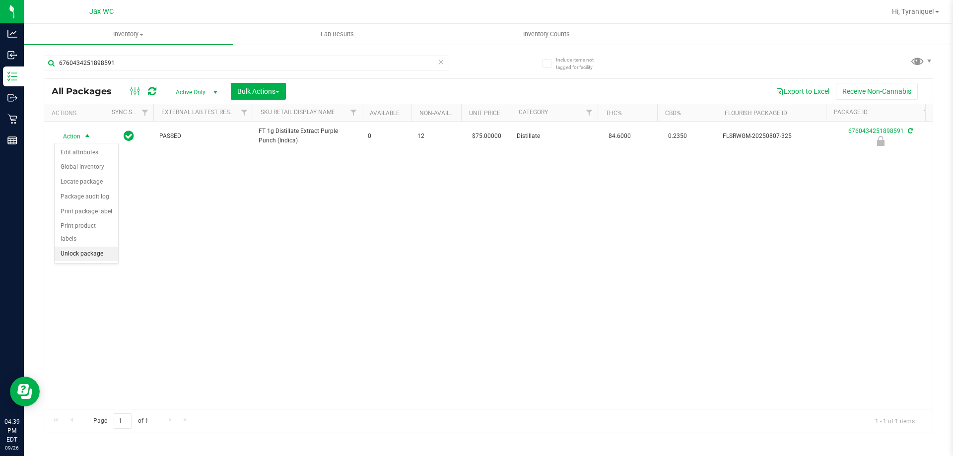
click at [93, 247] on li "Unlock package" at bounding box center [87, 254] width 64 height 15
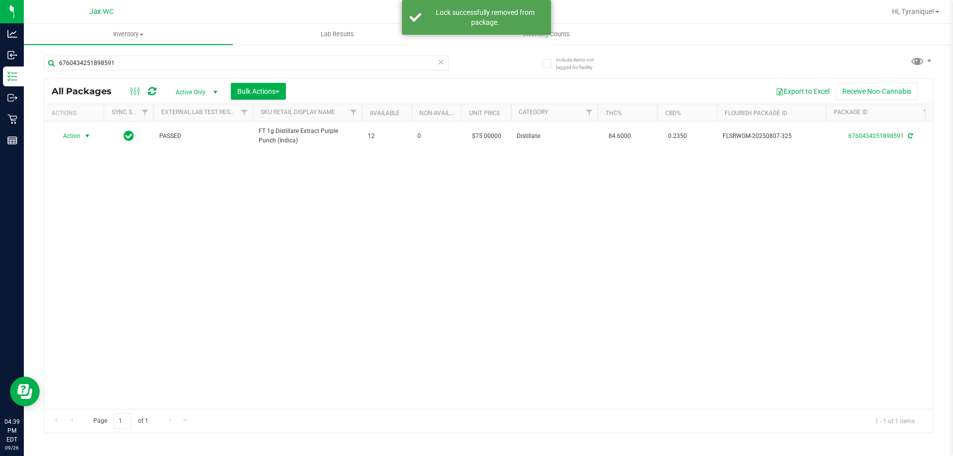
click at [87, 137] on span "select" at bounding box center [87, 136] width 8 height 8
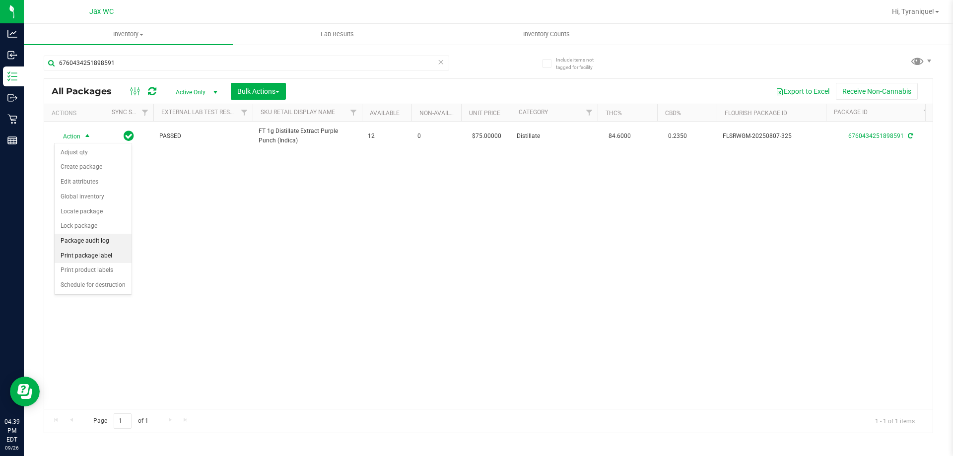
click at [98, 255] on li "Print package label" at bounding box center [93, 256] width 77 height 15
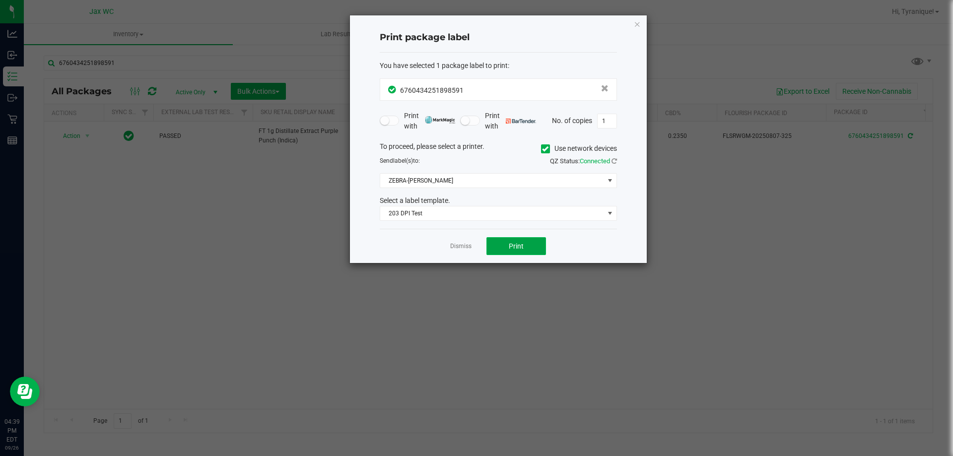
click at [531, 246] on button "Print" at bounding box center [516, 246] width 60 height 18
click at [466, 254] on div "Dismiss Print" at bounding box center [498, 246] width 237 height 34
click at [466, 247] on link "Dismiss" at bounding box center [460, 246] width 21 height 8
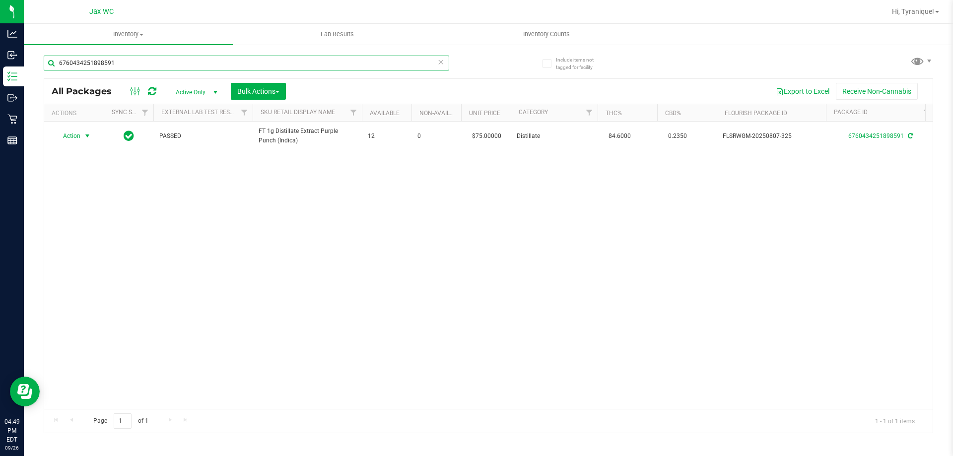
click at [340, 61] on input "6760434251898591" at bounding box center [247, 63] width 406 height 15
type input "JUL25REV01-0724"
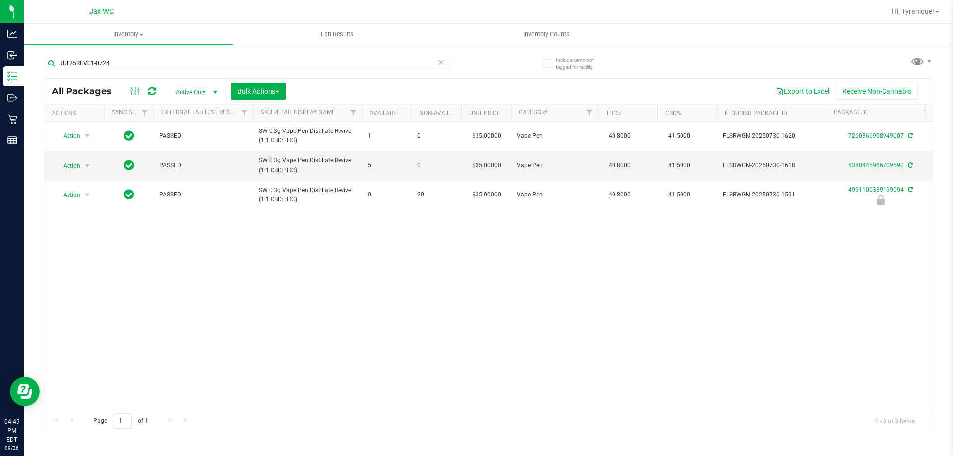
click at [439, 65] on icon at bounding box center [440, 62] width 7 height 12
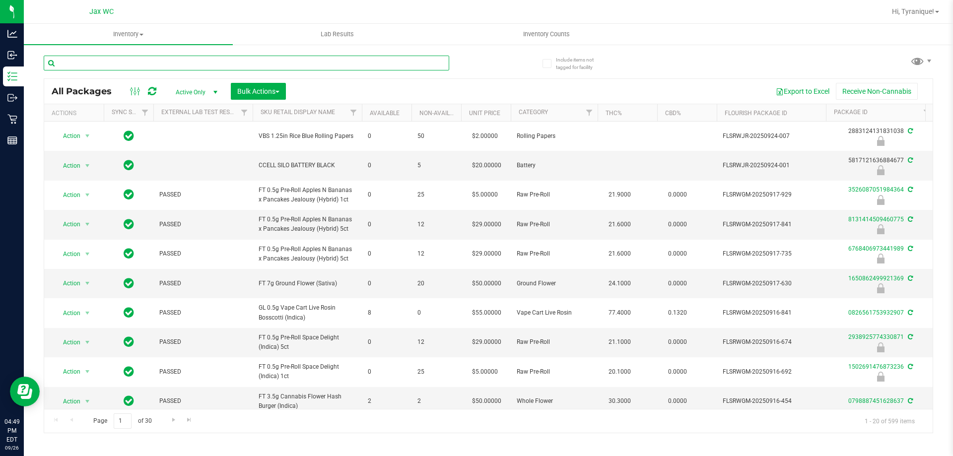
click at [417, 65] on input "text" at bounding box center [247, 63] width 406 height 15
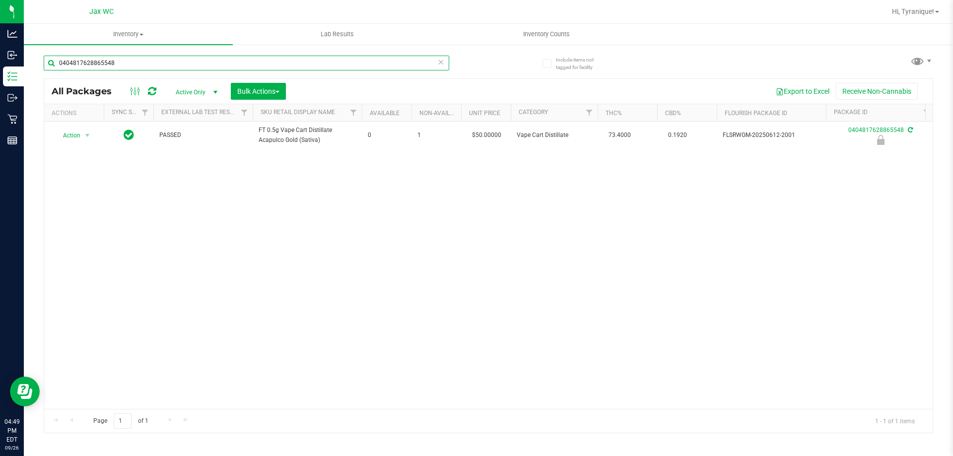
click at [162, 60] on input "0404817628865548" at bounding box center [247, 63] width 406 height 15
type input "JUL25REV01-0724"
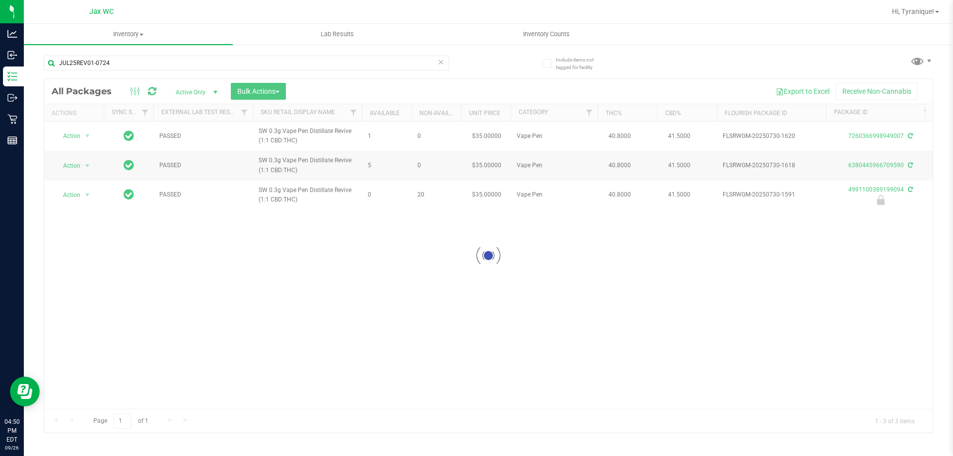
click at [74, 139] on div at bounding box center [488, 256] width 889 height 354
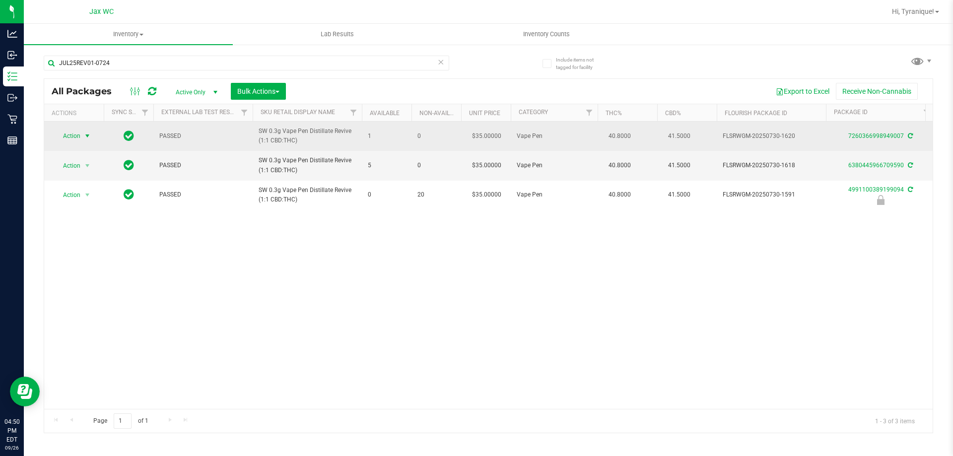
click at [76, 138] on span "Action" at bounding box center [67, 136] width 27 height 14
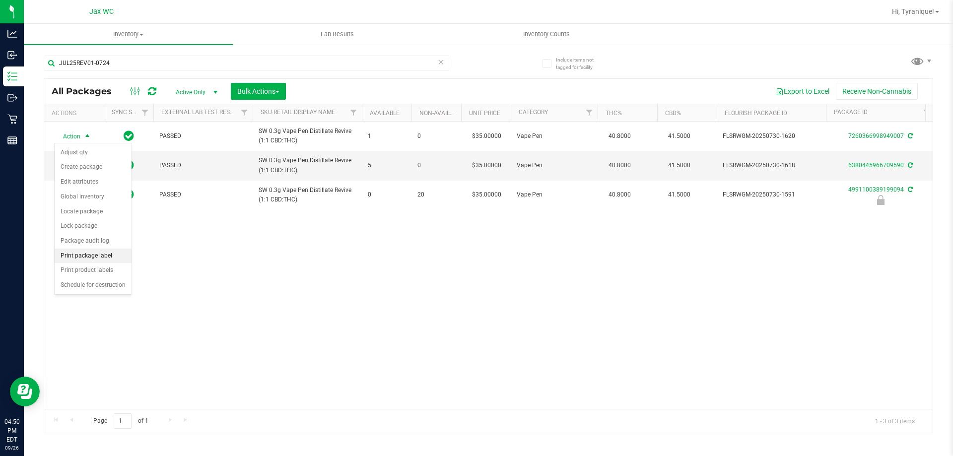
click at [104, 253] on li "Print package label" at bounding box center [93, 256] width 77 height 15
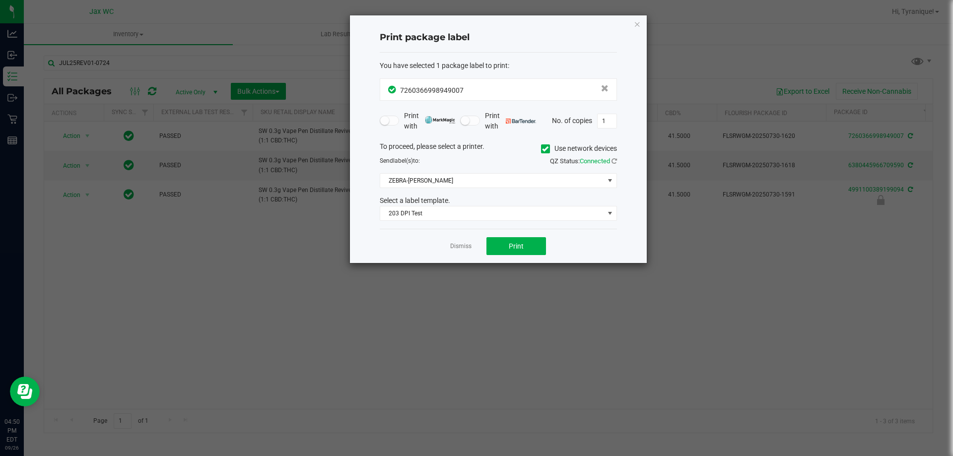
click at [485, 248] on div "Dismiss Print" at bounding box center [498, 246] width 237 height 34
click at [492, 248] on button "Print" at bounding box center [516, 246] width 60 height 18
click at [463, 247] on link "Dismiss" at bounding box center [460, 246] width 21 height 8
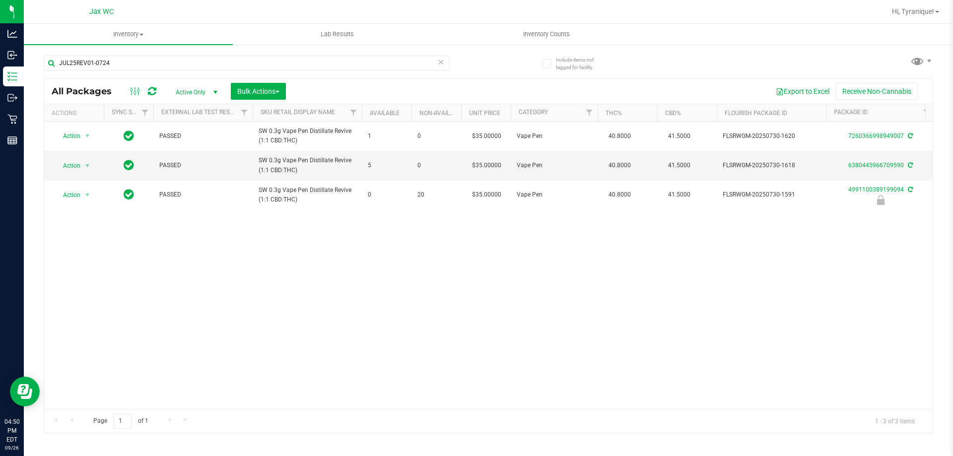
click at [442, 63] on icon at bounding box center [440, 62] width 7 height 12
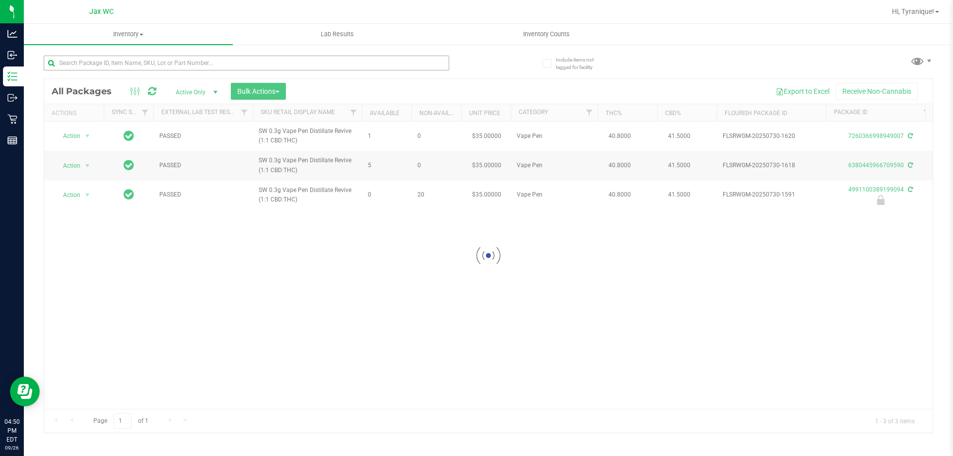
click at [407, 69] on div at bounding box center [247, 67] width 406 height 23
click at [402, 67] on input "text" at bounding box center [247, 63] width 406 height 15
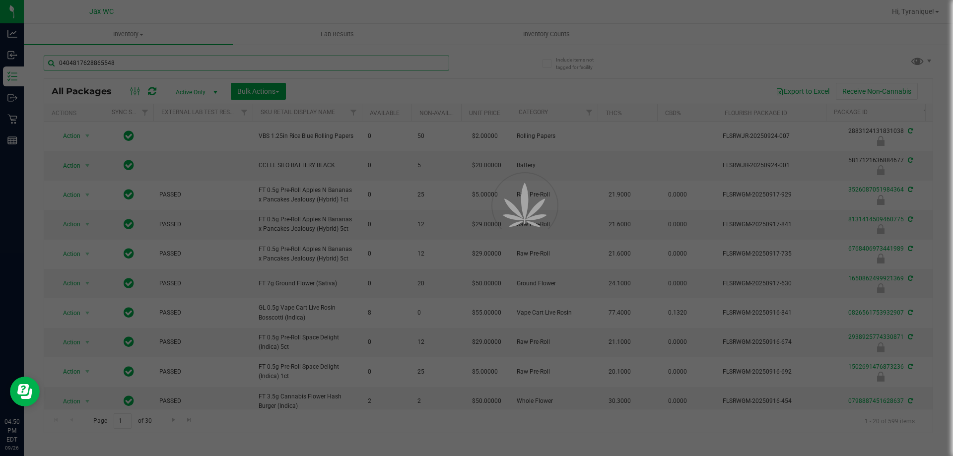
type input "0404817628865548"
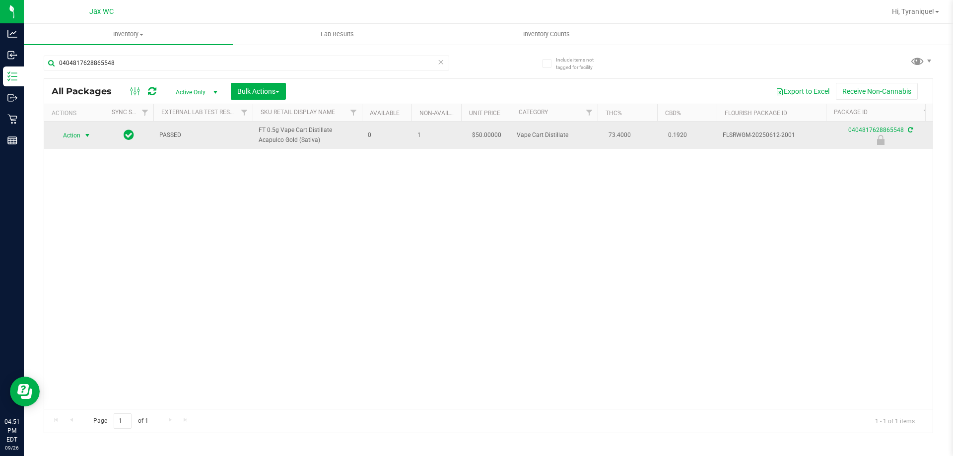
click at [69, 134] on span "Action" at bounding box center [67, 136] width 27 height 14
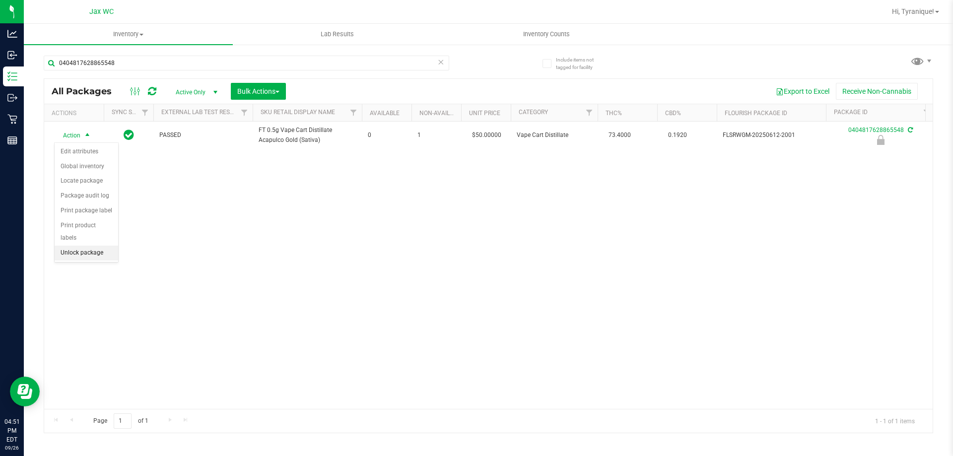
click at [95, 246] on li "Unlock package" at bounding box center [87, 253] width 64 height 15
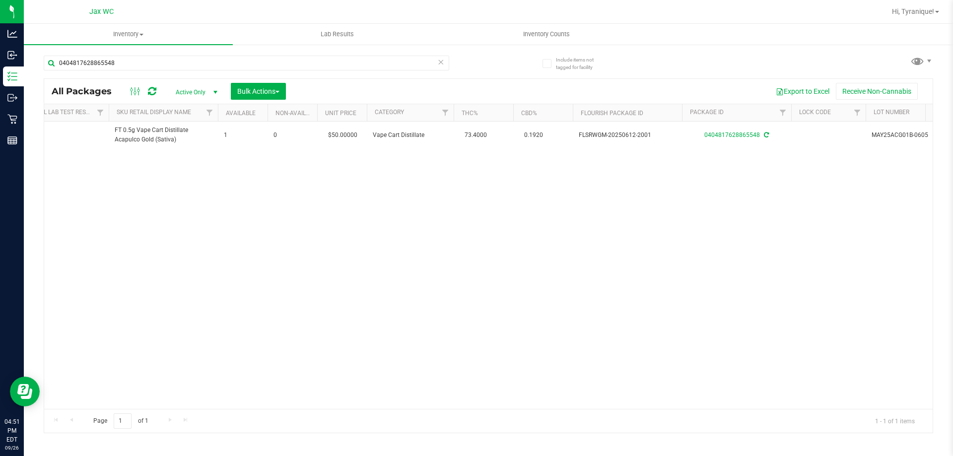
scroll to position [0, 363]
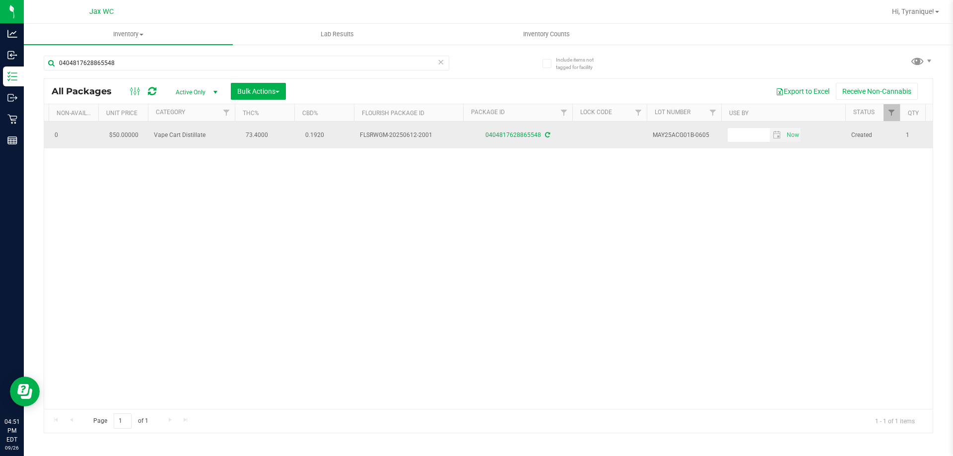
click at [681, 134] on span "MAY25ACG01B-0605" at bounding box center [684, 135] width 63 height 9
copy tr "MAY25ACG01B-0605"
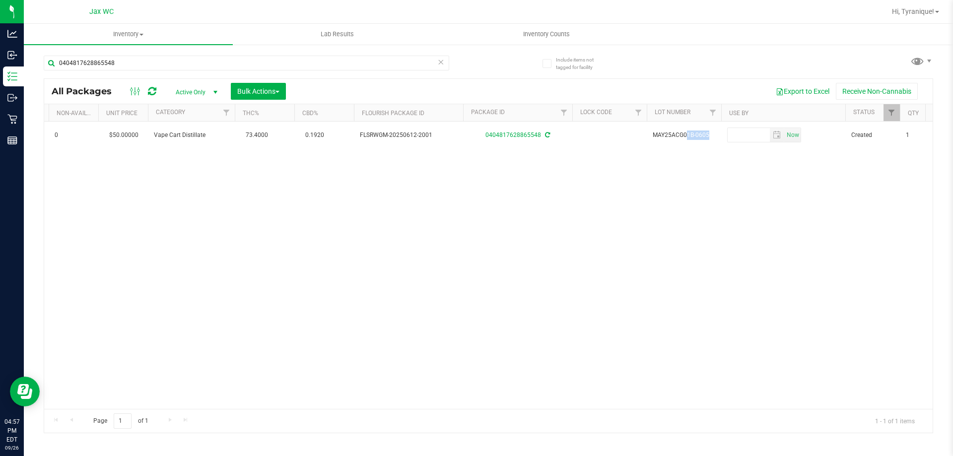
scroll to position [0, 0]
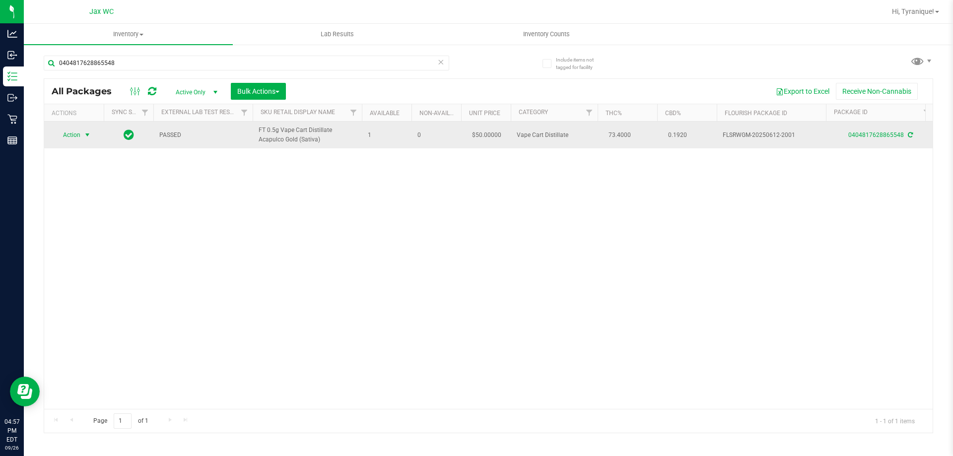
click at [81, 136] on span "select" at bounding box center [87, 135] width 12 height 14
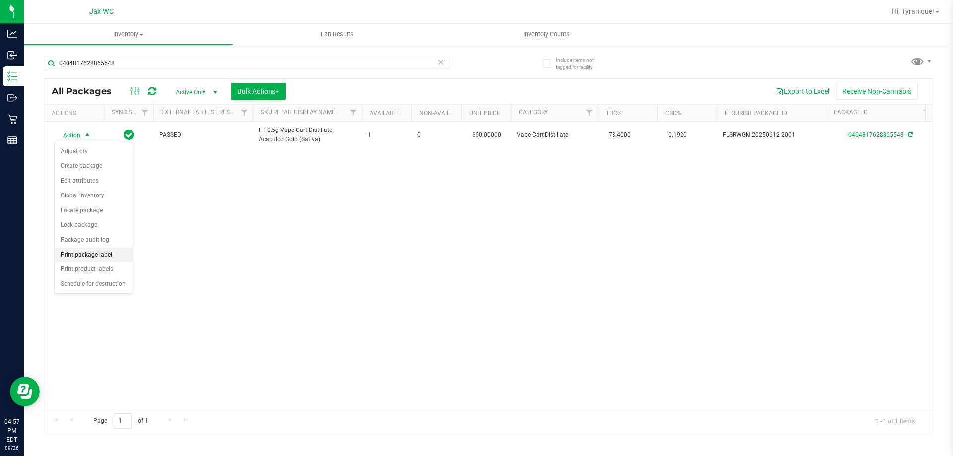
click at [104, 254] on li "Print package label" at bounding box center [93, 255] width 77 height 15
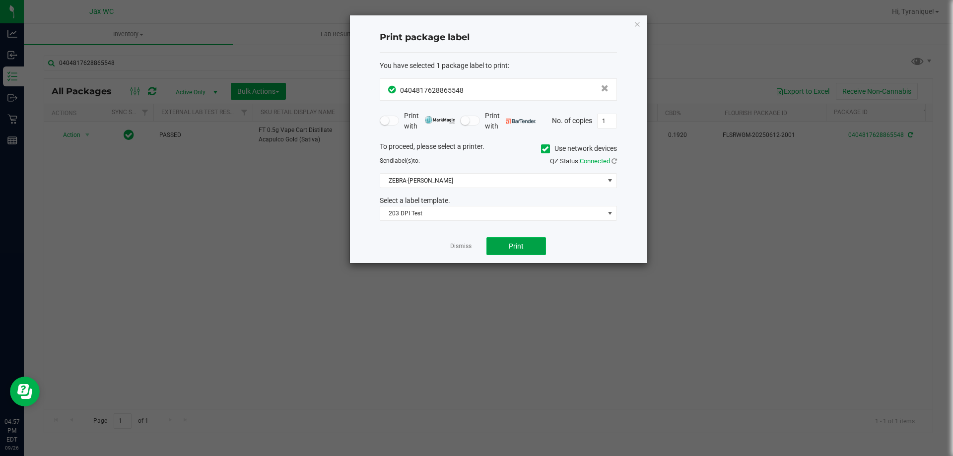
click at [506, 245] on button "Print" at bounding box center [516, 246] width 60 height 18
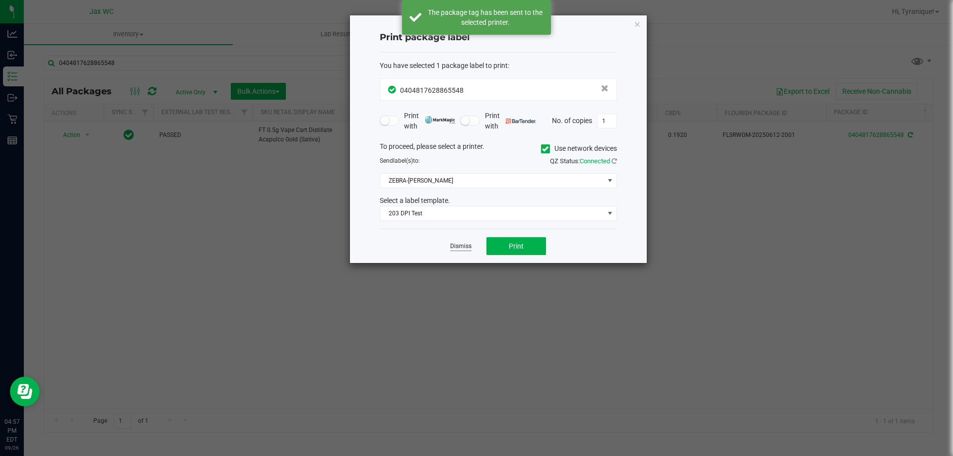
click at [461, 244] on link "Dismiss" at bounding box center [460, 246] width 21 height 8
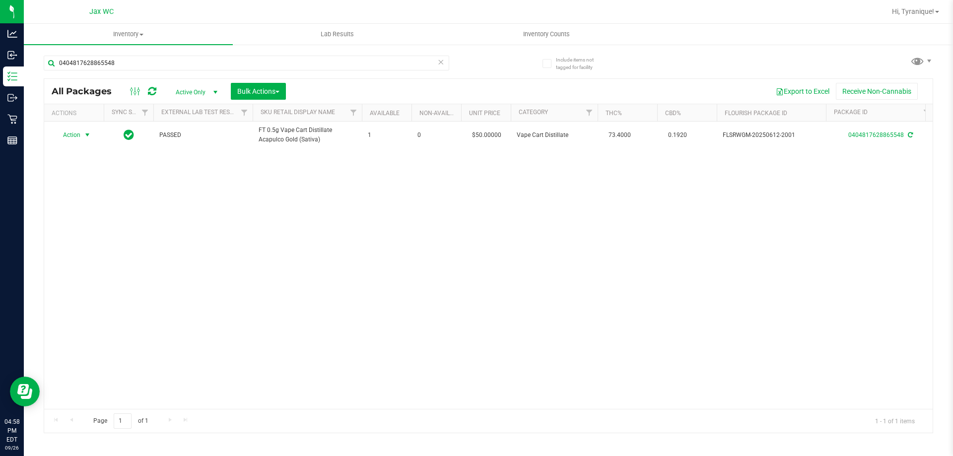
click at [440, 67] on icon at bounding box center [440, 62] width 7 height 12
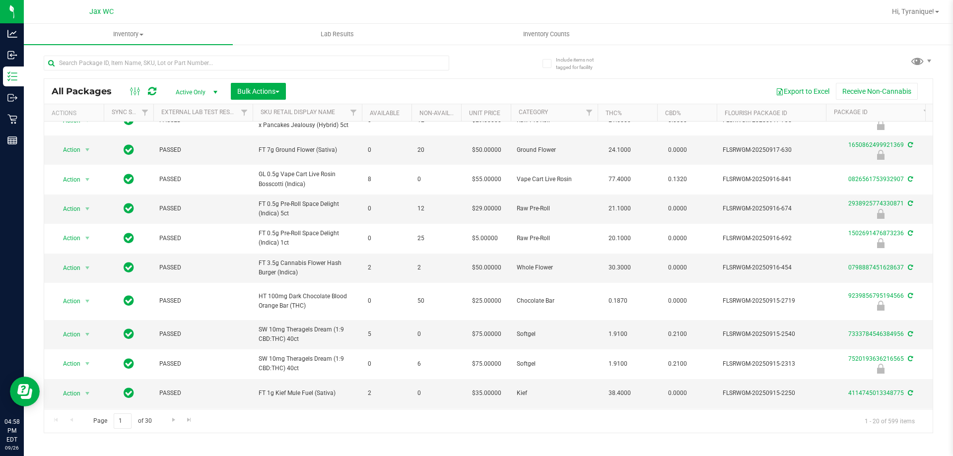
drag, startPoint x: 311, startPoint y: 403, endPoint x: 411, endPoint y: 404, distance: 99.8
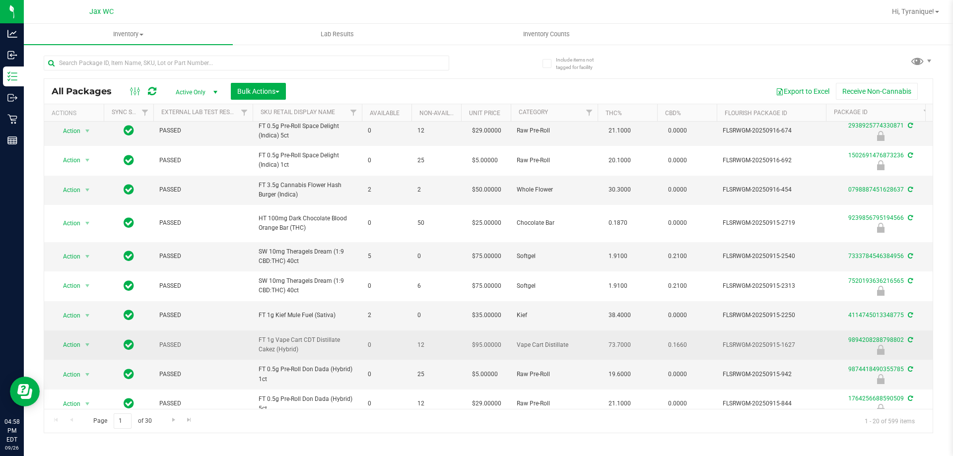
click at [401, 350] on span "0" at bounding box center [387, 345] width 38 height 9
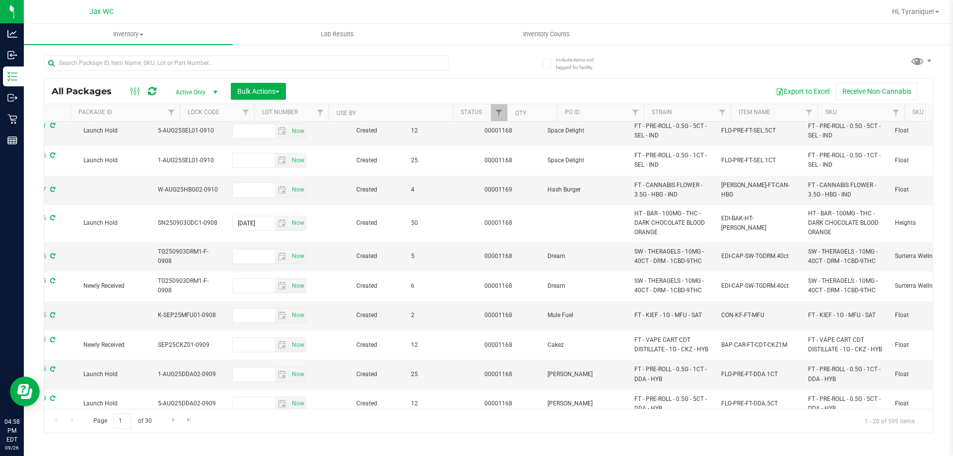
scroll to position [0, 858]
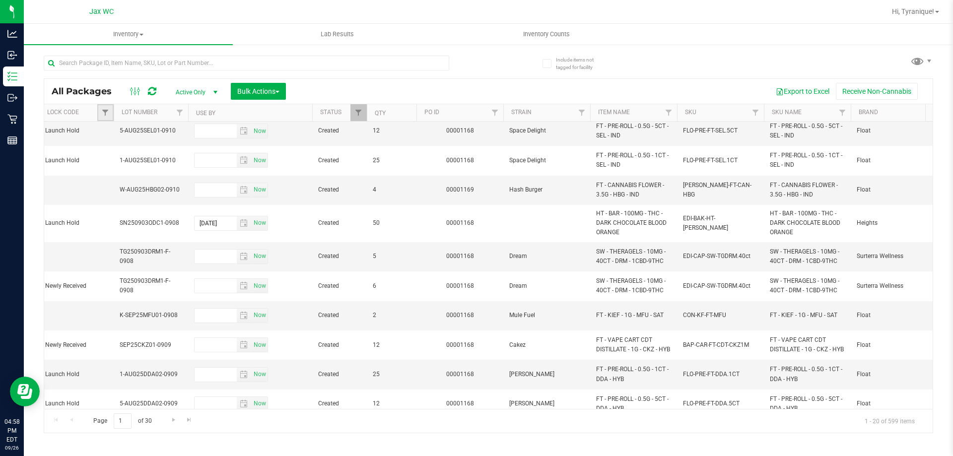
click at [98, 117] on link "Filter" at bounding box center [105, 112] width 16 height 17
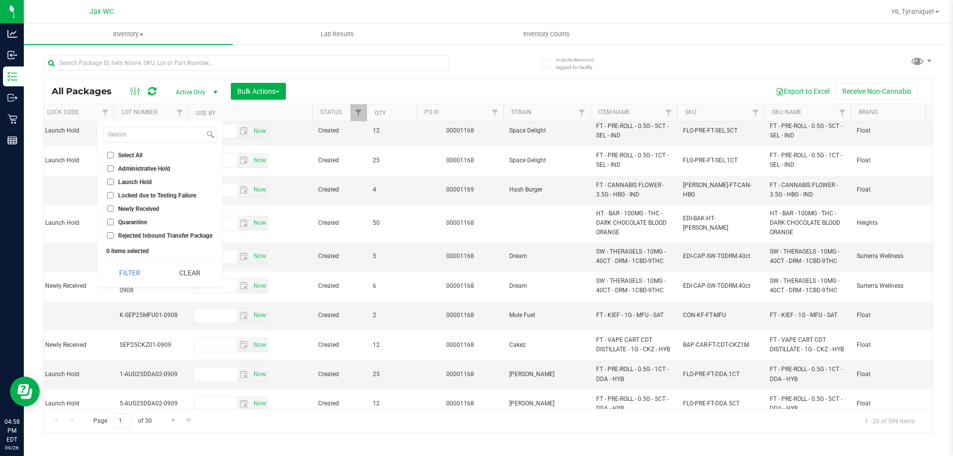
click at [135, 221] on span "Quarantine" at bounding box center [132, 222] width 29 height 6
click at [114, 221] on input "Quarantine" at bounding box center [110, 222] width 6 height 6
checkbox input "true"
click at [134, 268] on button "Filter" at bounding box center [129, 273] width 53 height 22
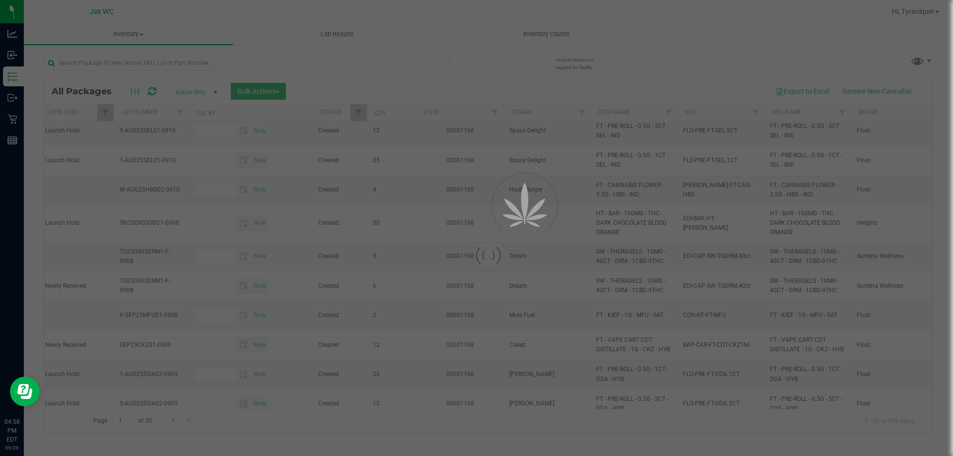
type input "[DATE]"
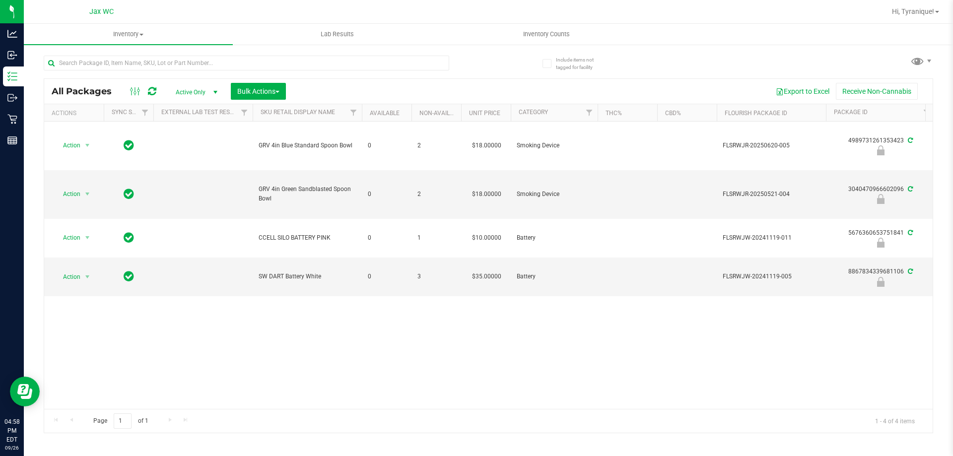
scroll to position [0, 54]
click at [380, 70] on input "text" at bounding box center [247, 63] width 406 height 15
click at [389, 397] on div "Action Action Edit attributes Global inventory Locate package Package audit log…" at bounding box center [488, 265] width 889 height 287
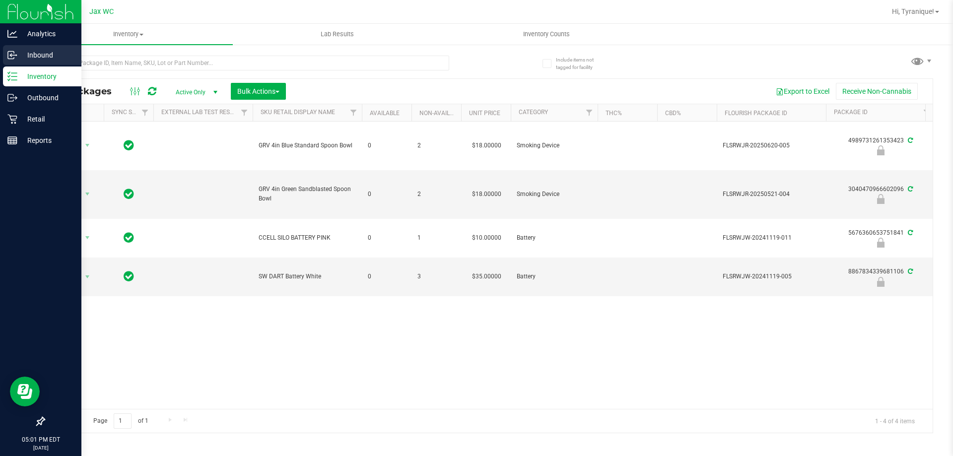
click at [31, 51] on p "Inbound" at bounding box center [47, 55] width 60 height 12
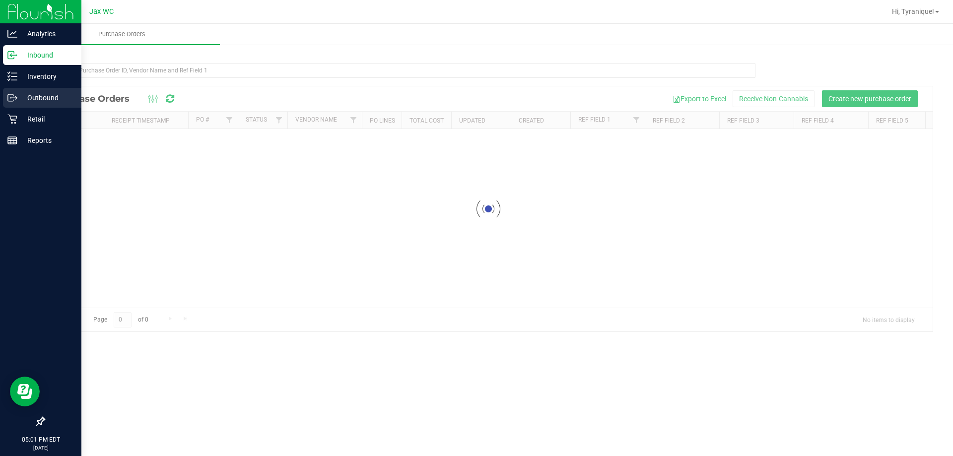
click at [41, 93] on p "Outbound" at bounding box center [47, 98] width 60 height 12
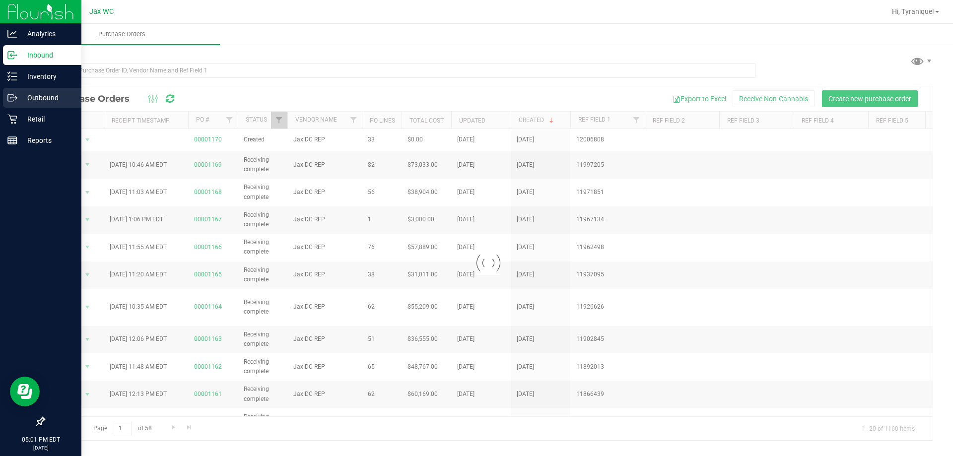
click at [42, 96] on p "Outbound" at bounding box center [47, 98] width 60 height 12
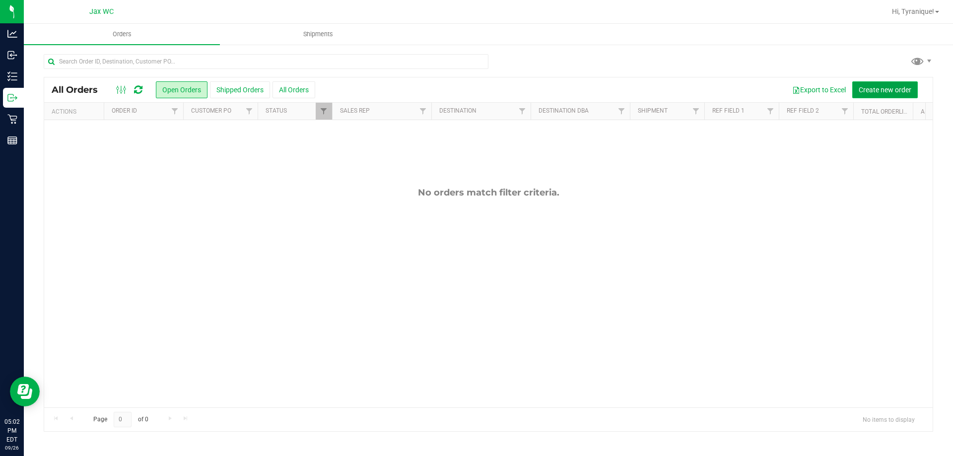
click at [866, 87] on span "Create new order" at bounding box center [885, 90] width 53 height 8
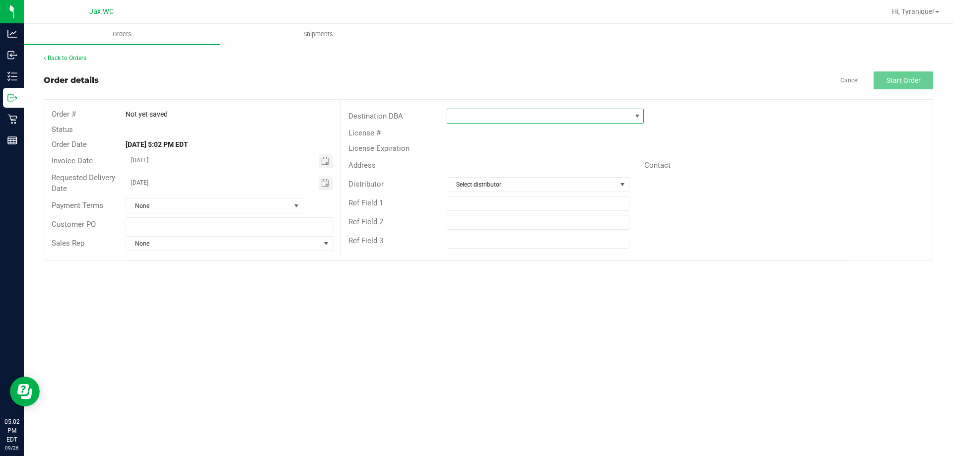
click at [636, 114] on span at bounding box center [637, 116] width 8 height 8
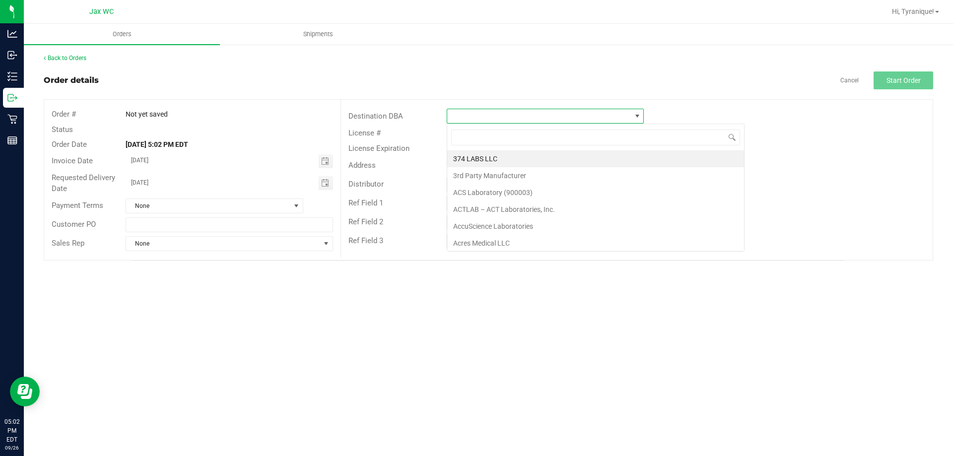
scroll to position [15, 197]
type input "jax"
click at [525, 159] on li "JAX DC REP" at bounding box center [545, 158] width 196 height 17
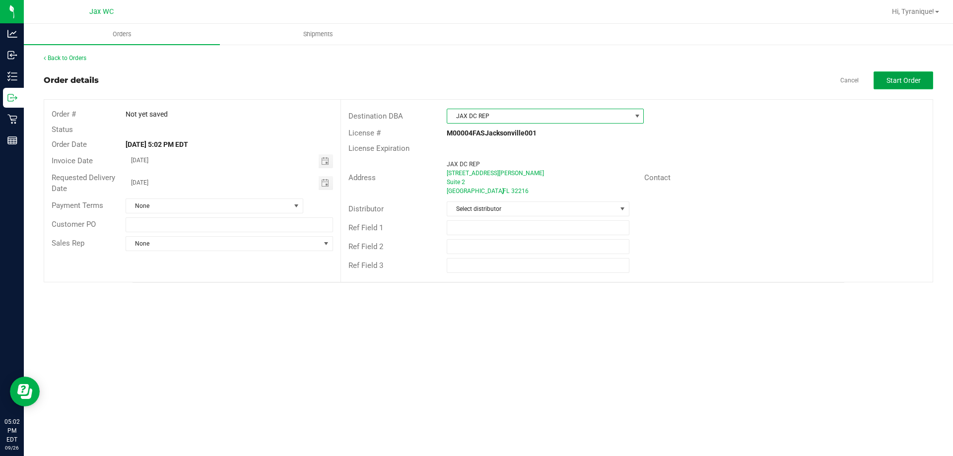
click at [901, 83] on span "Start Order" at bounding box center [904, 80] width 34 height 8
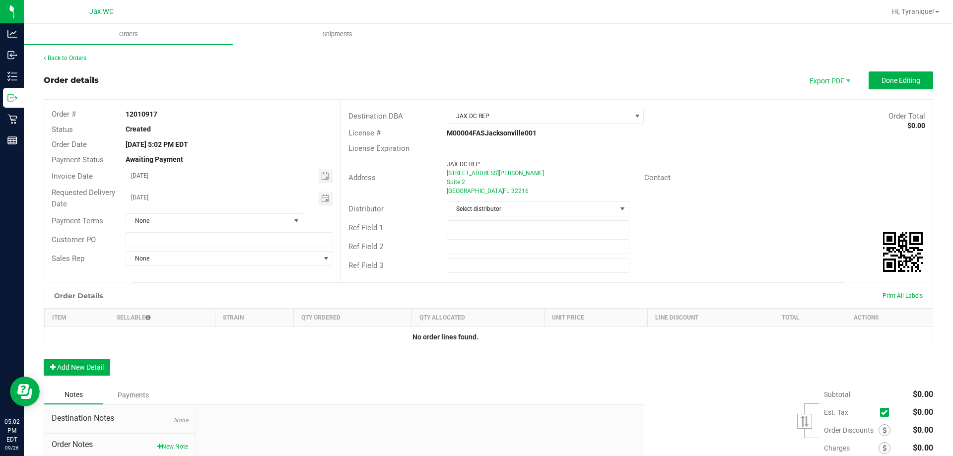
click at [94, 358] on div "Order Details Print All Labels Item Sellable Strain Qty Ordered Qty Allocated U…" at bounding box center [489, 334] width 890 height 103
click at [95, 365] on button "Add New Detail" at bounding box center [77, 367] width 67 height 17
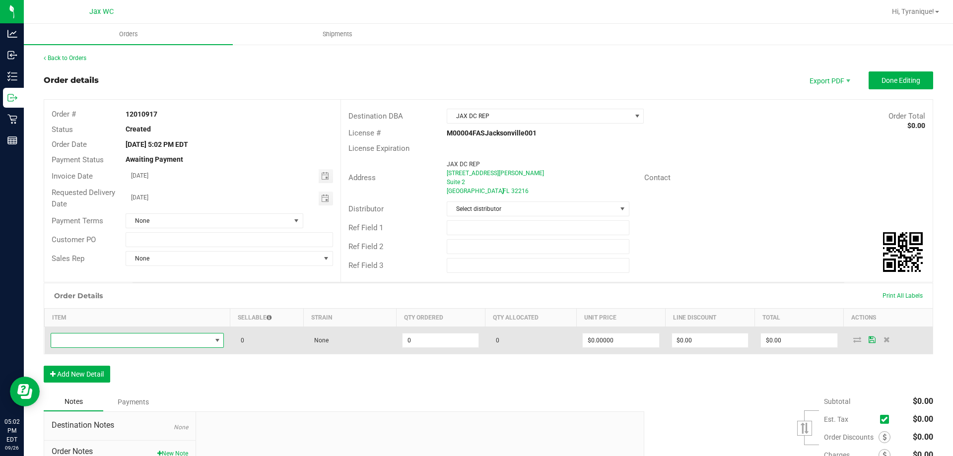
click at [118, 341] on span "NO DATA FOUND" at bounding box center [131, 341] width 160 height 14
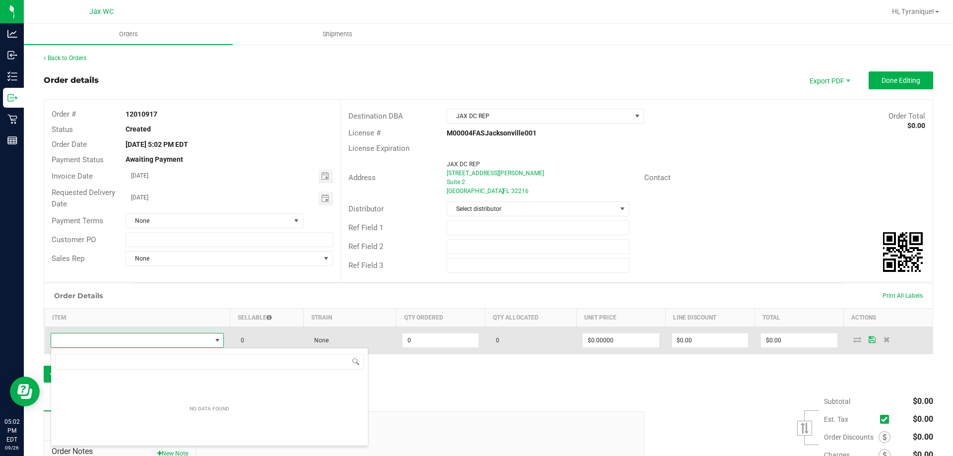
scroll to position [15, 170]
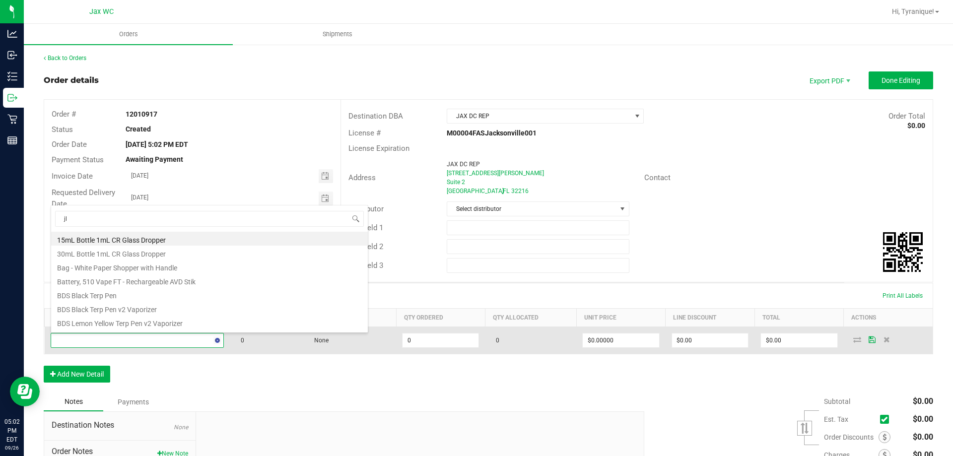
type input "jle"
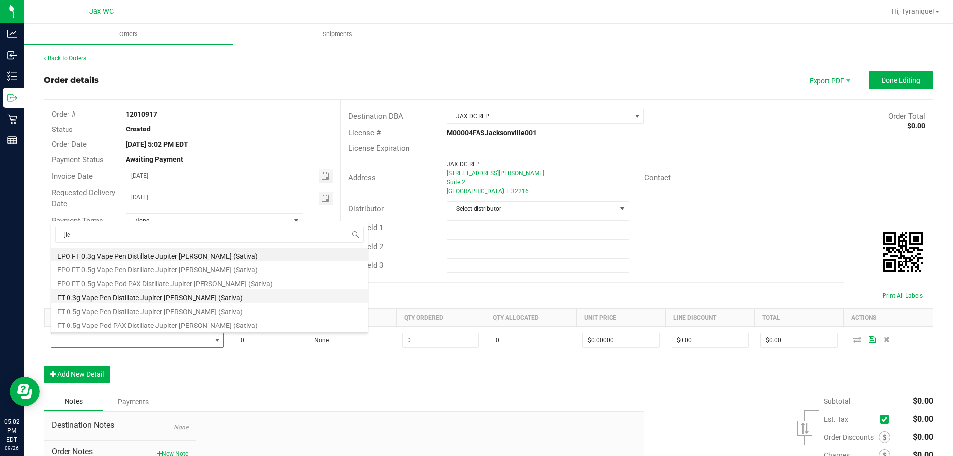
click at [220, 296] on li "FT 0.3g Vape Pen Distillate Jupiter Leo (Sativa)" at bounding box center [209, 296] width 317 height 14
type input "0 ea"
type input "$35.00000"
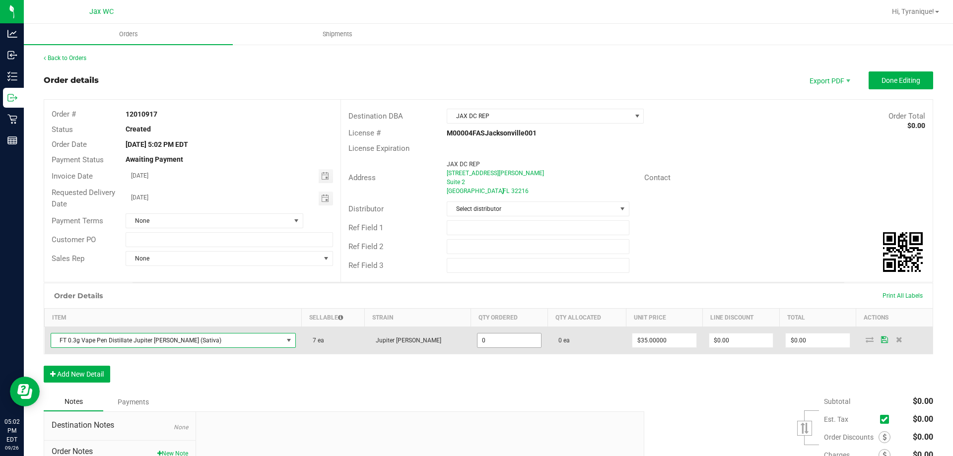
click at [478, 339] on input "0" at bounding box center [510, 341] width 64 height 14
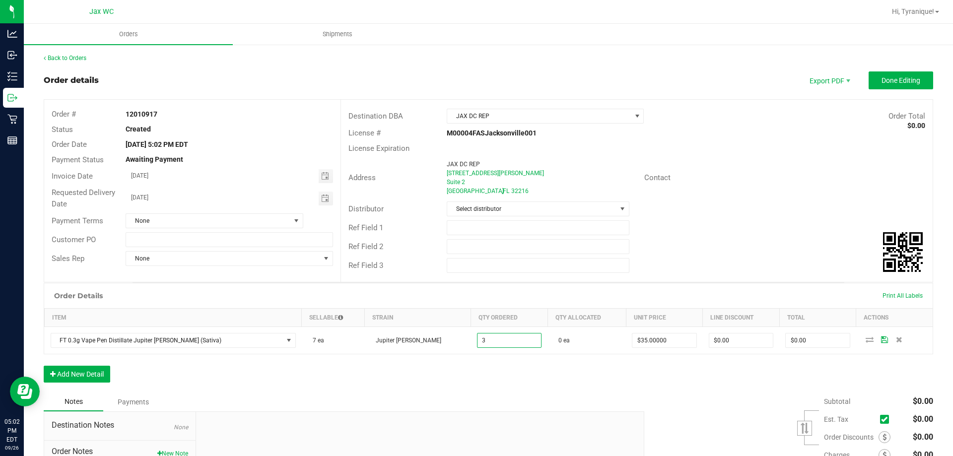
type input "3 ea"
type input "$105.00"
click at [410, 374] on div "Order Details Print All Labels Item Sellable Strain Qty Ordered Qty Allocated U…" at bounding box center [489, 338] width 890 height 110
click at [76, 370] on button "Add New Detail" at bounding box center [77, 374] width 67 height 17
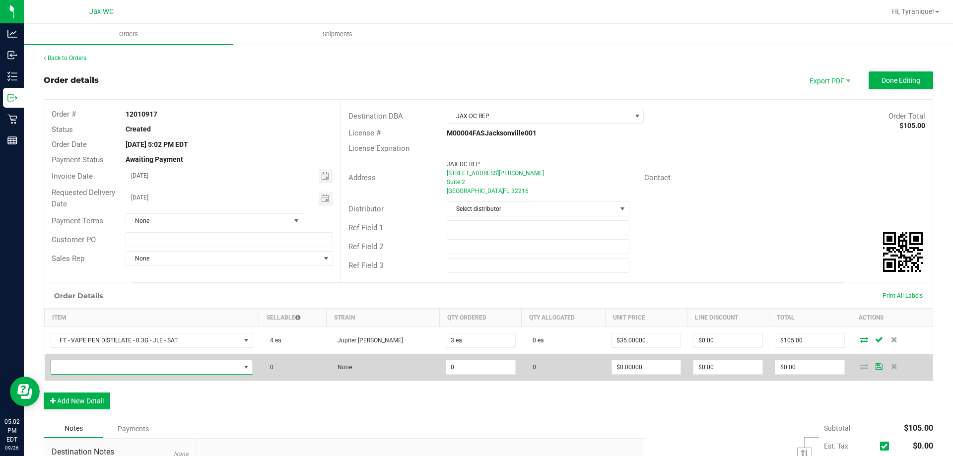
click at [83, 371] on span "NO DATA FOUND" at bounding box center [145, 367] width 189 height 14
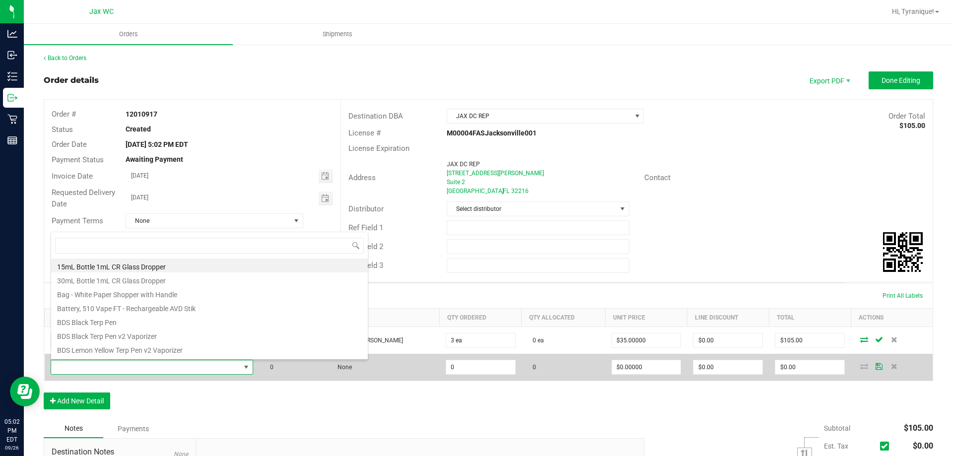
scroll to position [15, 206]
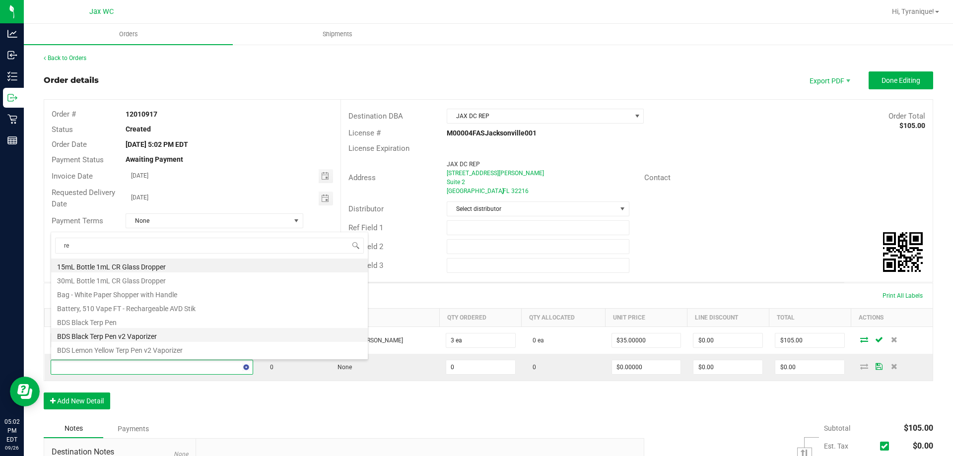
type input "rev"
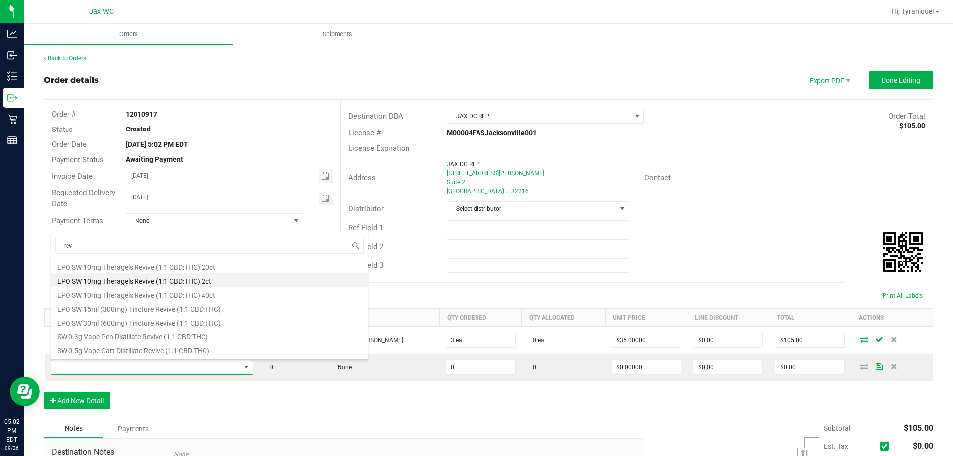
scroll to position [99, 0]
click at [197, 276] on li "SW 0.3g Vape Pen Distillate Revive (1:1 CBD:THC)" at bounding box center [209, 278] width 317 height 14
type input "0 ea"
type input "$35.00000"
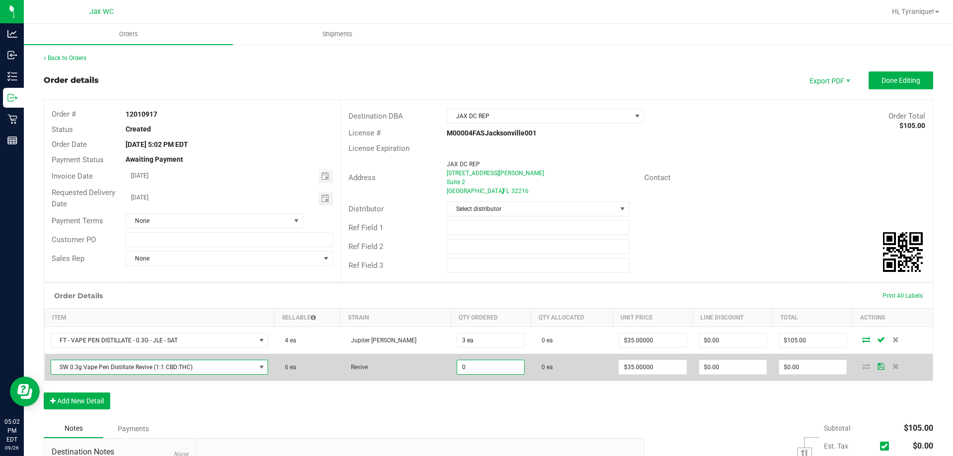
click at [479, 372] on input "0" at bounding box center [490, 367] width 67 height 14
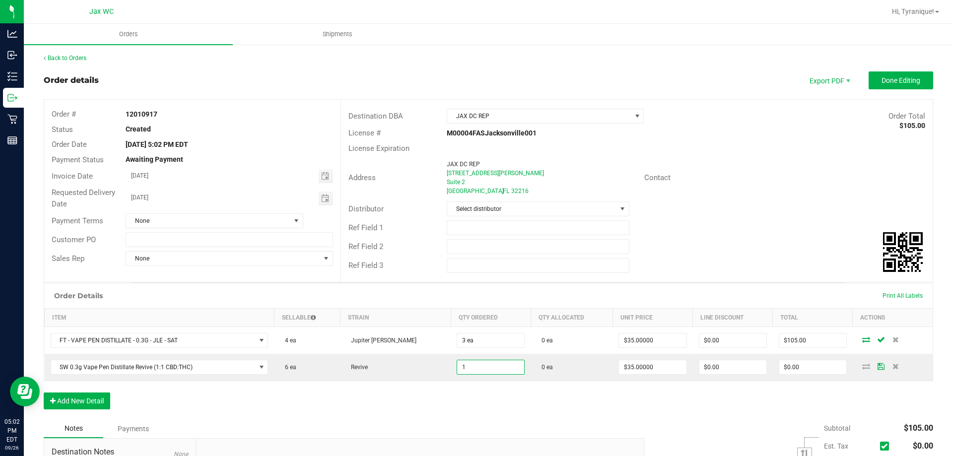
type input "1 ea"
type input "$35.00"
click at [485, 391] on div "Order Details Print All Labels Item Sellable Strain Qty Ordered Qty Allocated U…" at bounding box center [489, 351] width 890 height 137
click at [103, 393] on button "Add New Detail" at bounding box center [77, 401] width 67 height 17
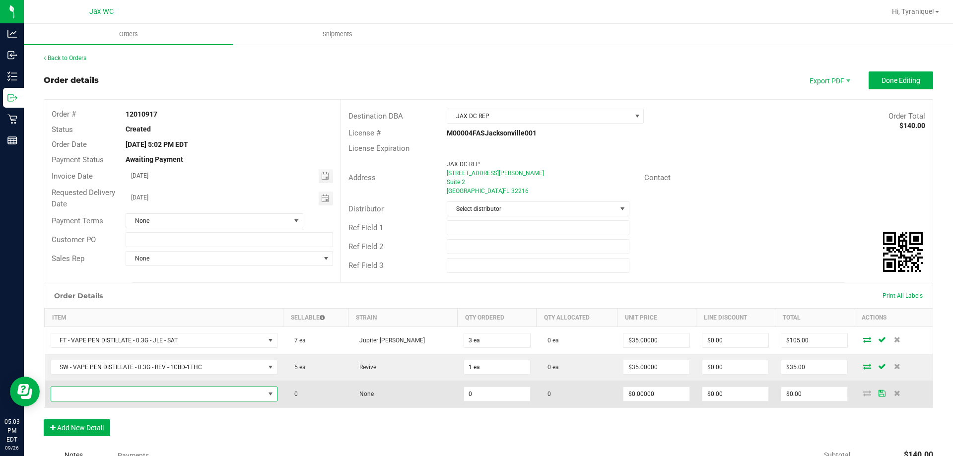
click at [104, 394] on span "NO DATA FOUND" at bounding box center [157, 394] width 213 height 14
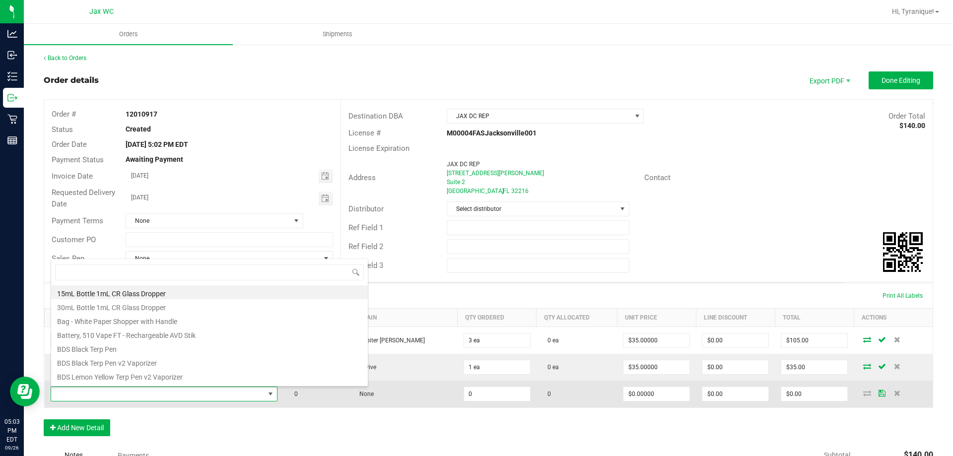
scroll to position [15, 229]
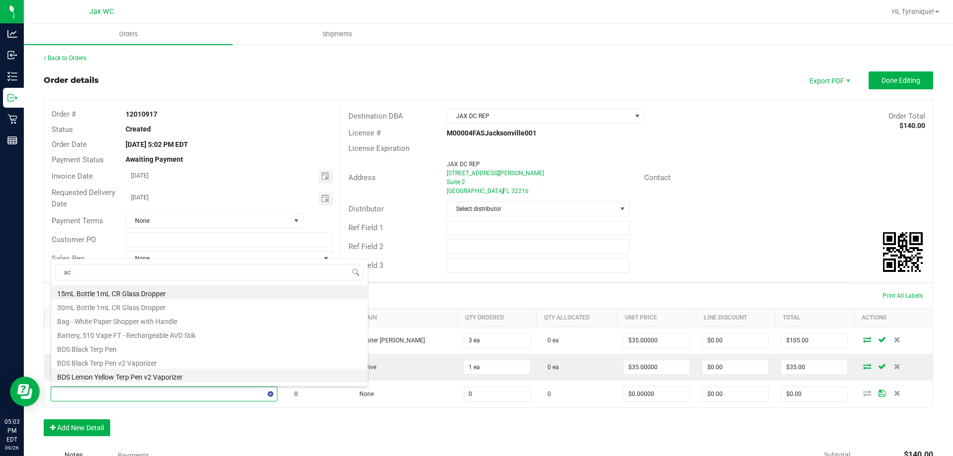
type input "acg"
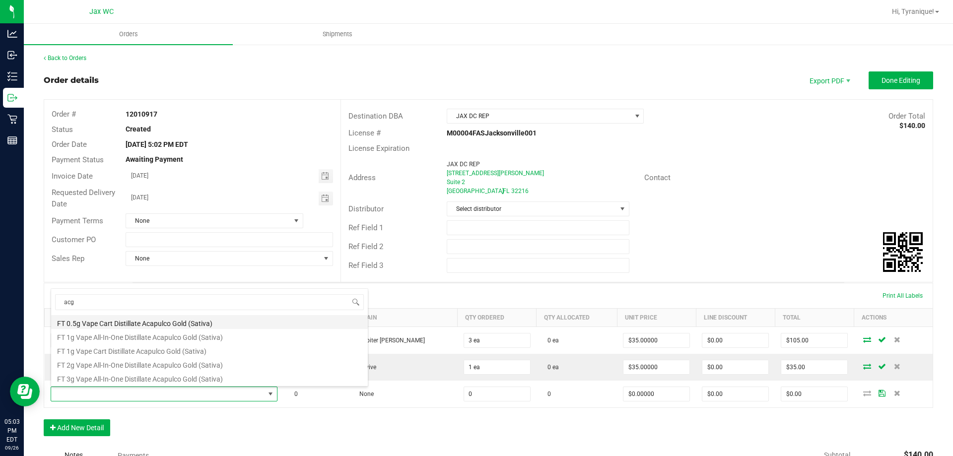
click at [203, 323] on li "FT 0.5g Vape Cart Distillate Acapulco Gold (Sativa)" at bounding box center [209, 322] width 317 height 14
type input "0 ea"
type input "$50.00000"
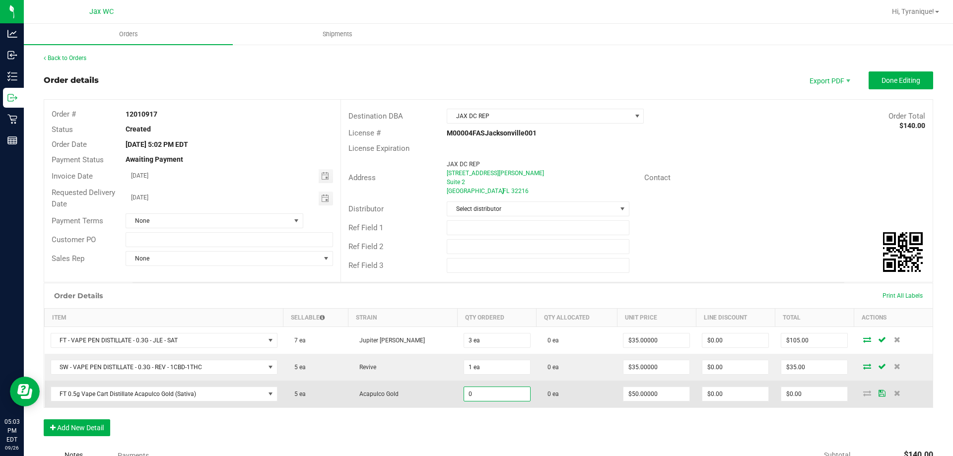
click at [474, 387] on input "0" at bounding box center [497, 394] width 66 height 14
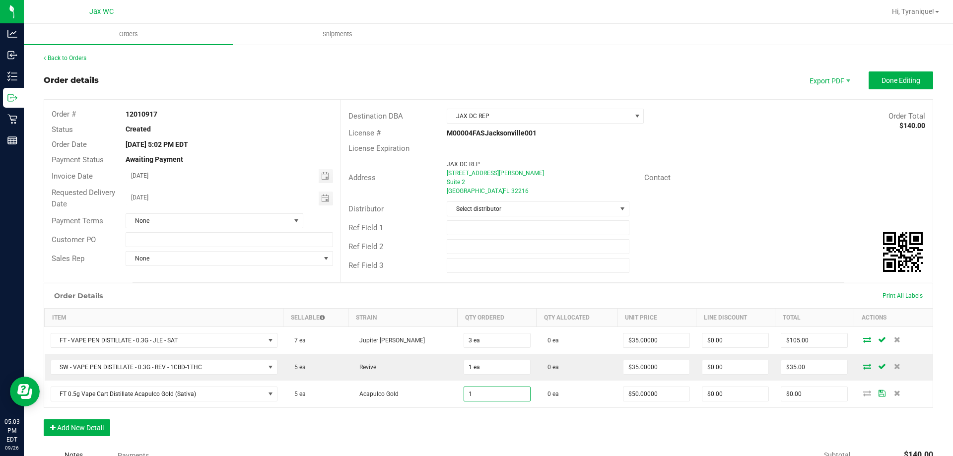
type input "1 ea"
type input "$50.00"
click at [530, 431] on div "Order Details Print All Labels Item Sellable Strain Qty Ordered Qty Allocated U…" at bounding box center [489, 364] width 890 height 163
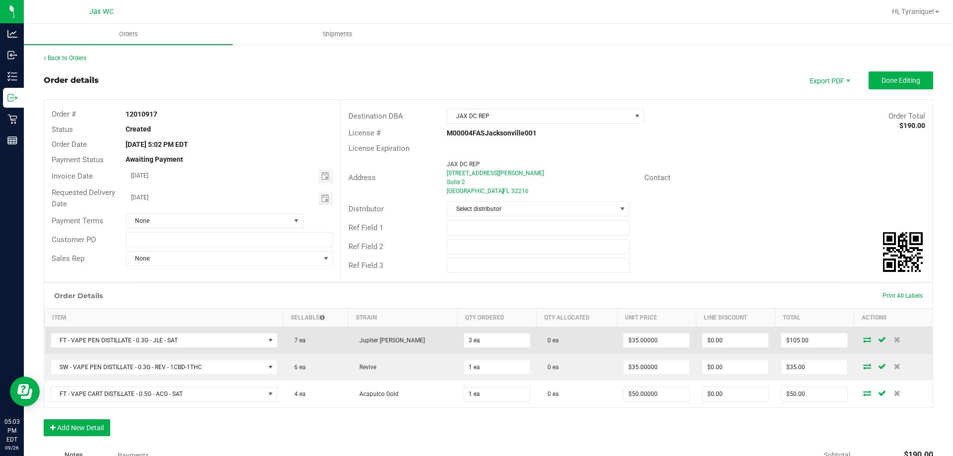
click at [863, 338] on icon at bounding box center [867, 340] width 8 height 6
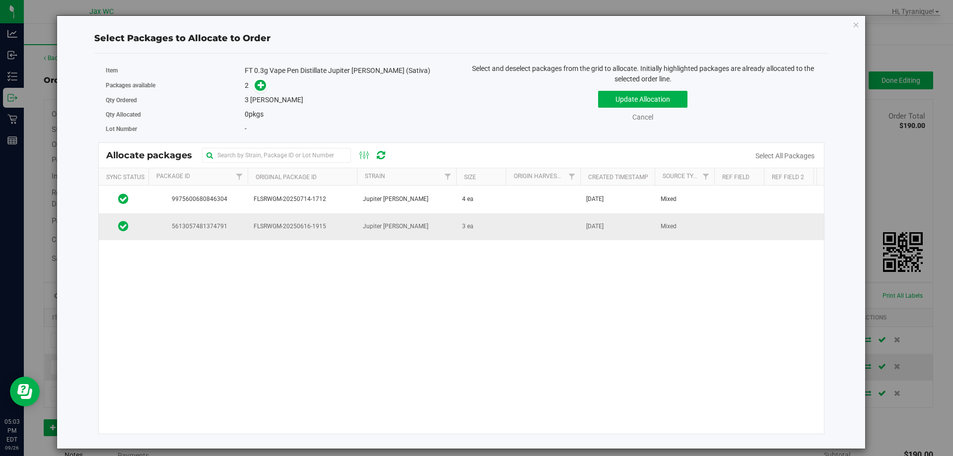
click at [122, 225] on icon at bounding box center [123, 226] width 10 height 12
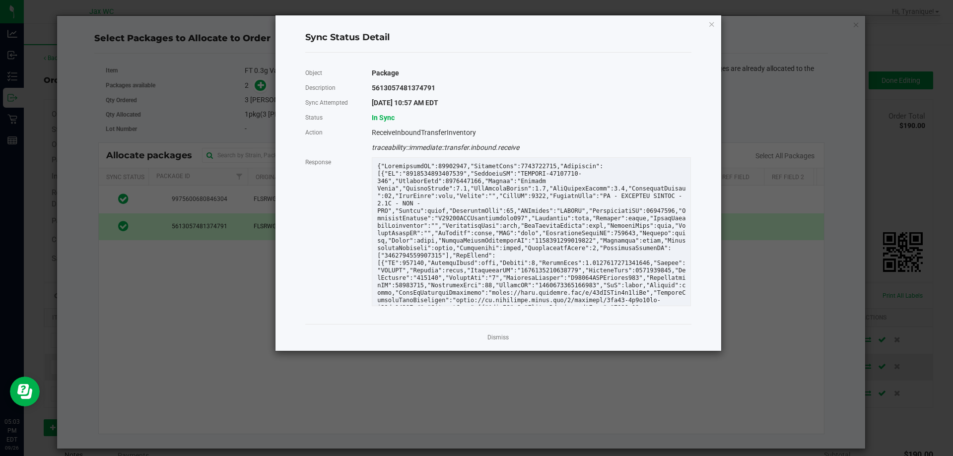
click at [499, 333] on app-cancel-button "Dismiss" at bounding box center [497, 338] width 21 height 10
click at [500, 337] on link "Dismiss" at bounding box center [497, 338] width 21 height 8
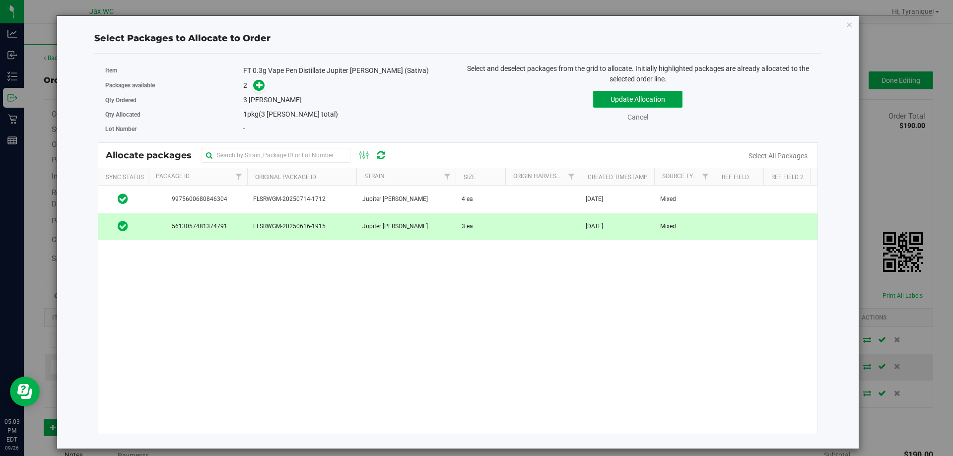
click at [654, 98] on button "Update Allocation" at bounding box center [637, 99] width 89 height 17
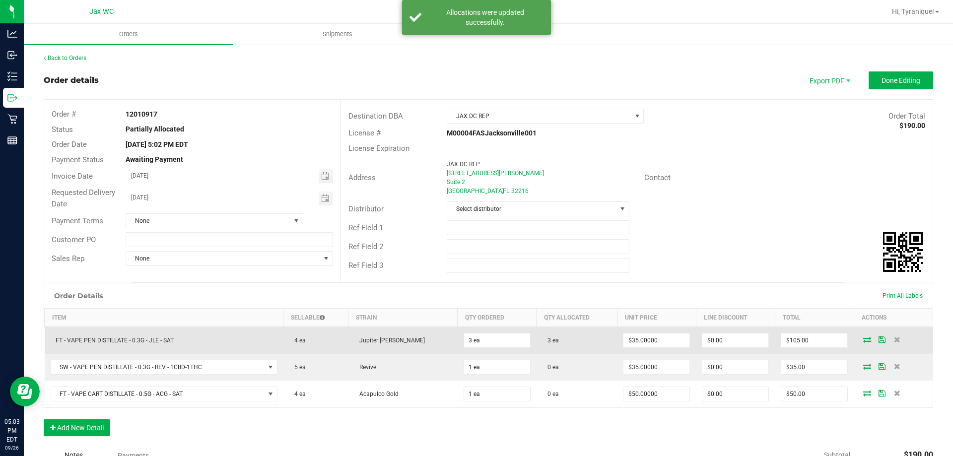
click at [879, 342] on icon at bounding box center [882, 340] width 7 height 6
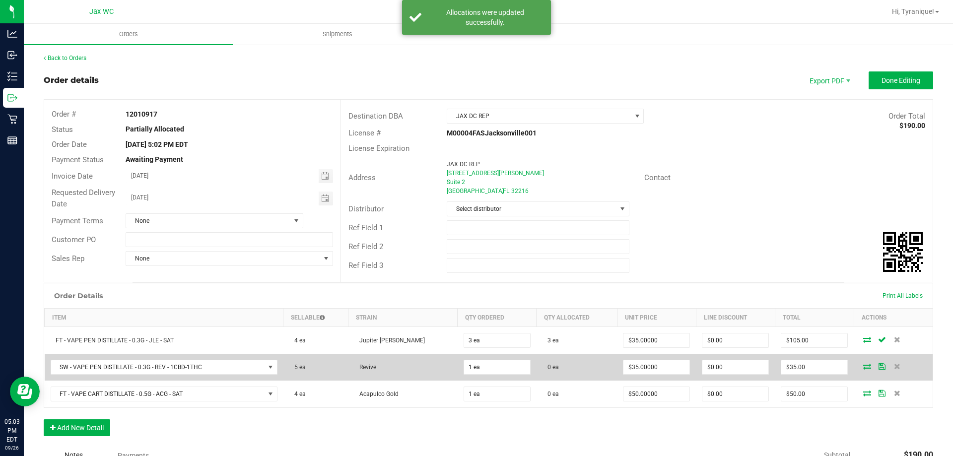
click at [863, 368] on icon at bounding box center [867, 366] width 8 height 6
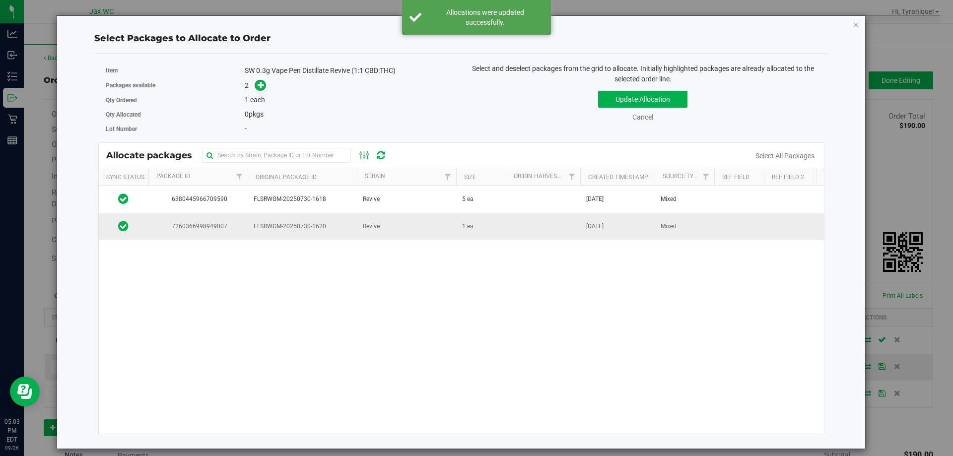
click at [502, 227] on td "1 ea" at bounding box center [481, 226] width 50 height 27
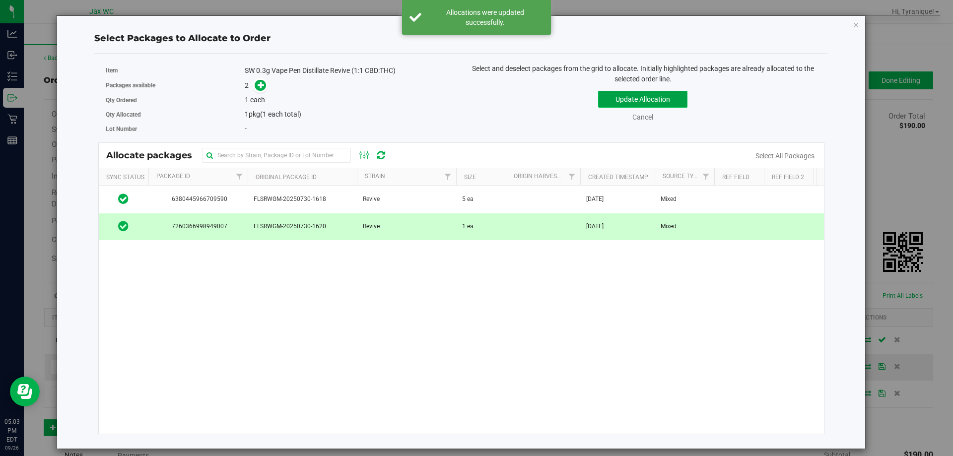
click at [656, 97] on button "Update Allocation" at bounding box center [642, 99] width 89 height 17
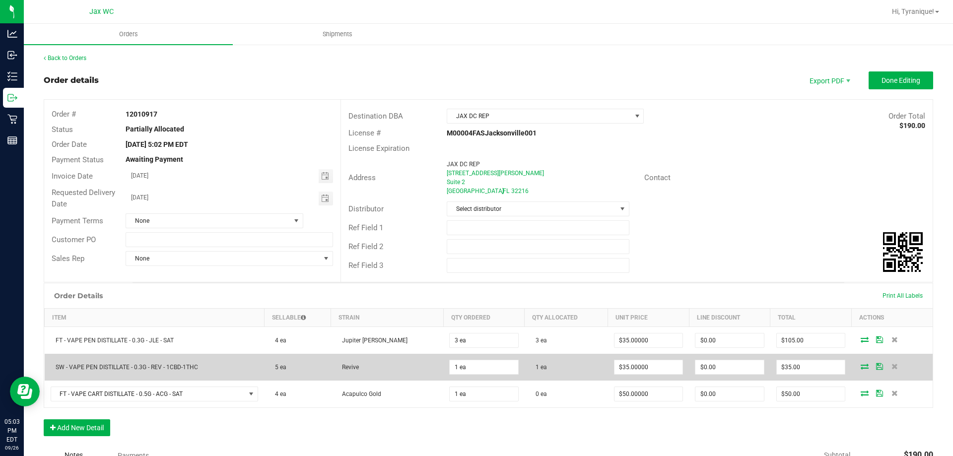
click at [876, 369] on icon at bounding box center [879, 366] width 7 height 6
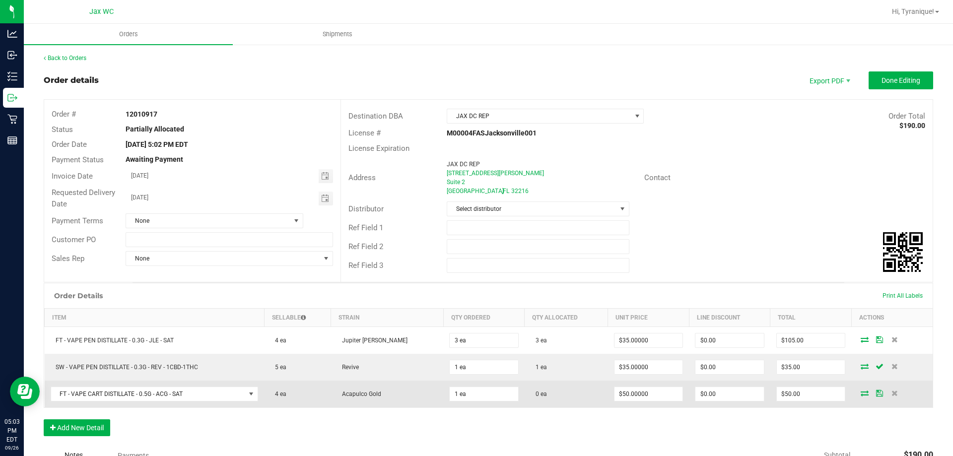
click at [861, 392] on icon at bounding box center [865, 393] width 8 height 6
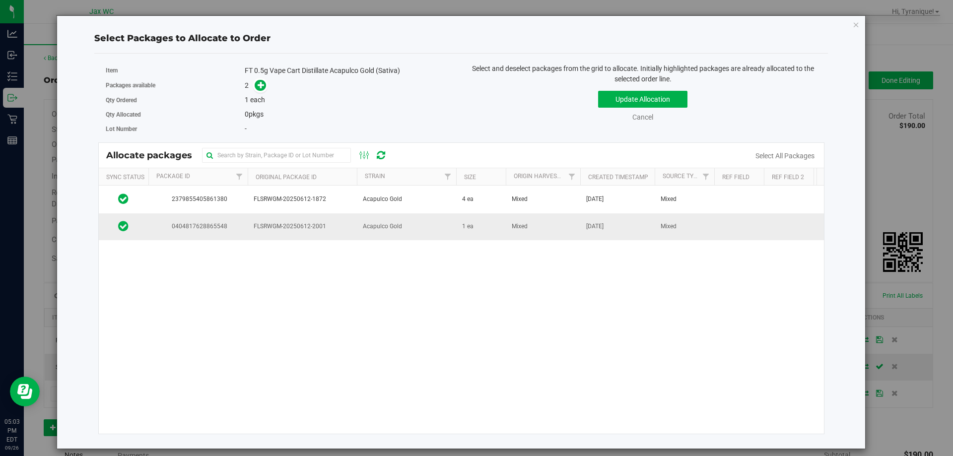
click at [464, 234] on td "1 ea" at bounding box center [481, 226] width 50 height 27
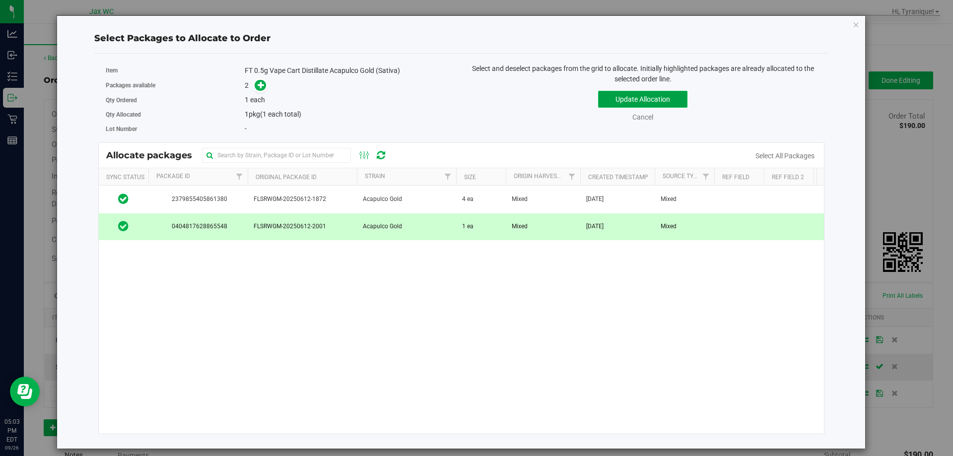
click at [652, 99] on button "Update Allocation" at bounding box center [642, 99] width 89 height 17
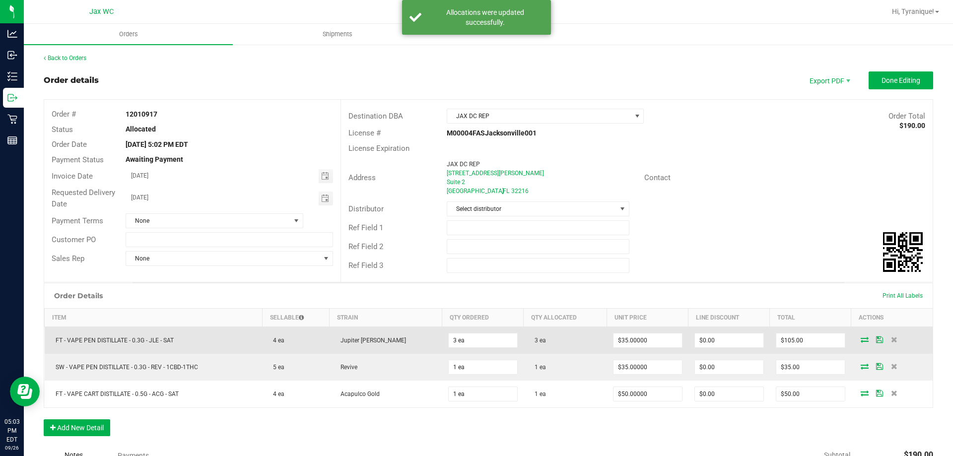
click at [868, 345] on td at bounding box center [891, 340] width 81 height 27
click at [876, 341] on icon at bounding box center [879, 340] width 7 height 6
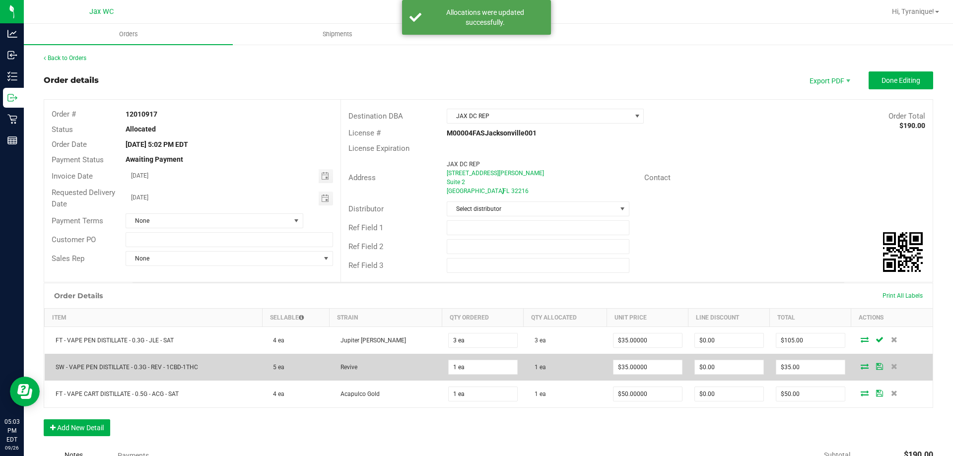
click at [876, 363] on icon at bounding box center [879, 366] width 7 height 6
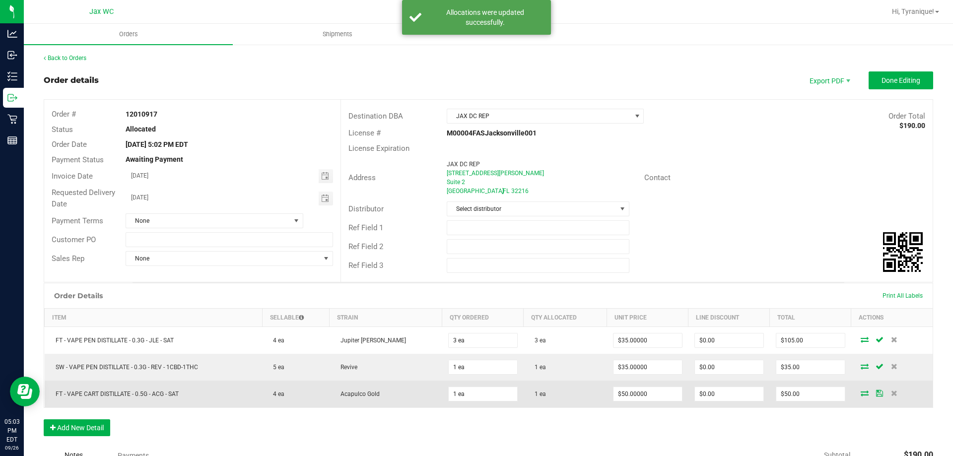
click at [876, 396] on icon at bounding box center [879, 393] width 7 height 6
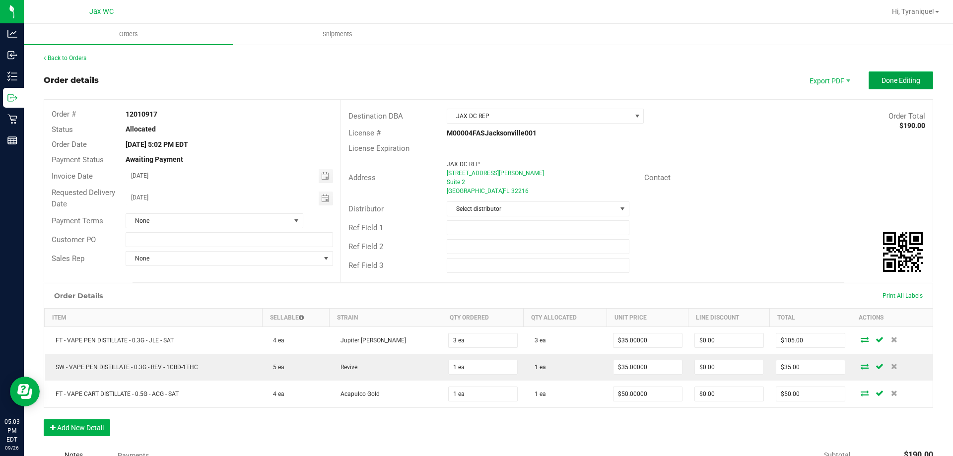
click at [883, 77] on span "Done Editing" at bounding box center [901, 80] width 39 height 8
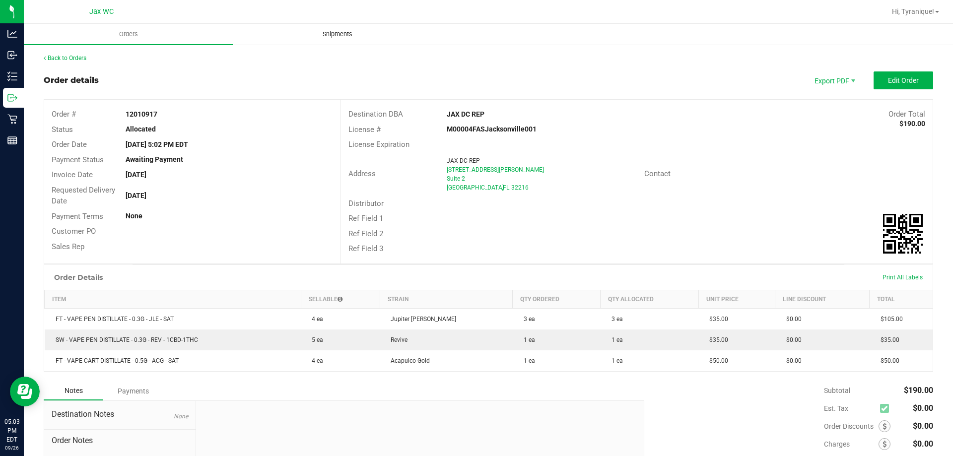
click at [337, 34] on span "Shipments" at bounding box center [337, 34] width 57 height 9
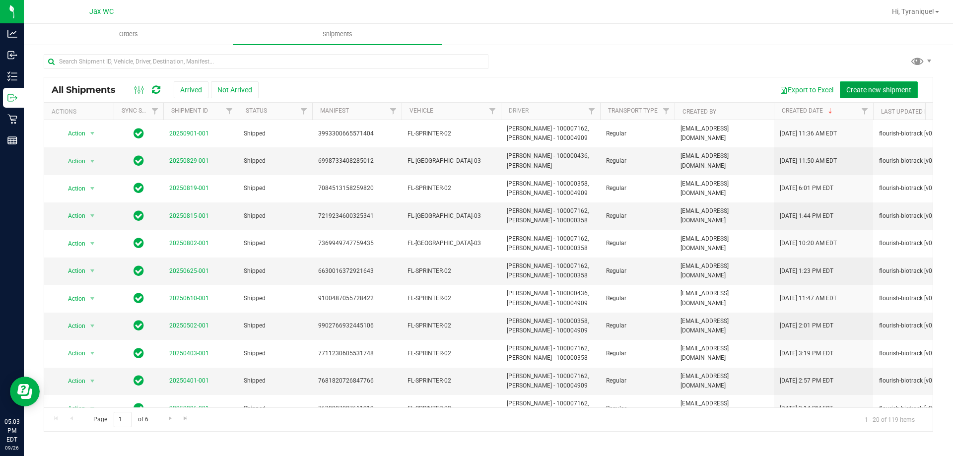
click at [848, 86] on span "Create new shipment" at bounding box center [878, 90] width 65 height 8
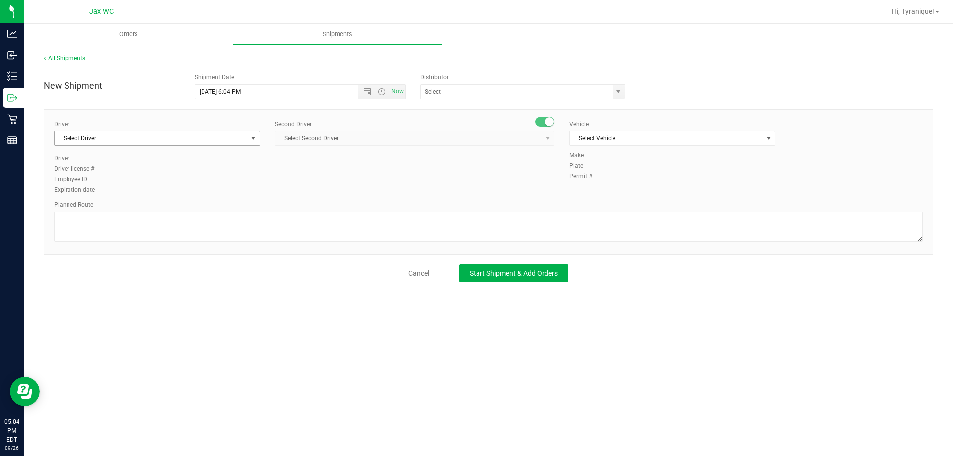
click at [188, 135] on span "Select Driver" at bounding box center [151, 139] width 193 height 14
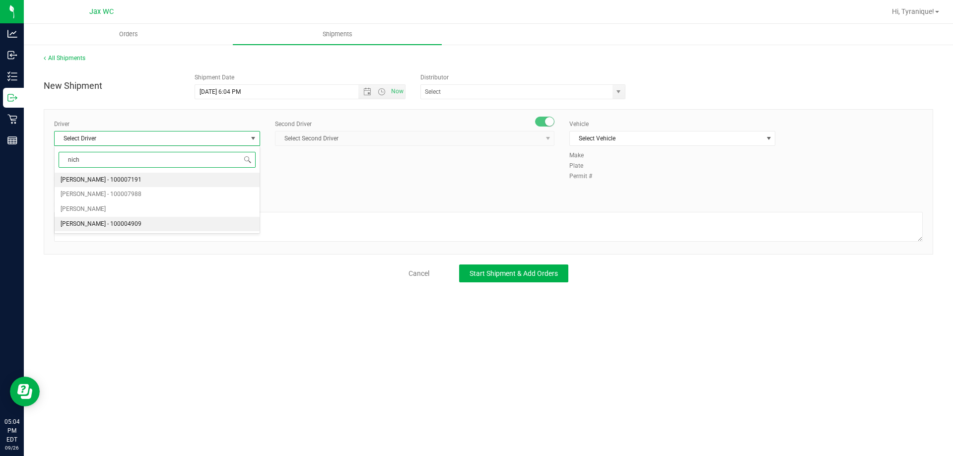
click at [163, 229] on li "Nicholas Yodice - 100004909" at bounding box center [157, 224] width 205 height 15
type input "nich"
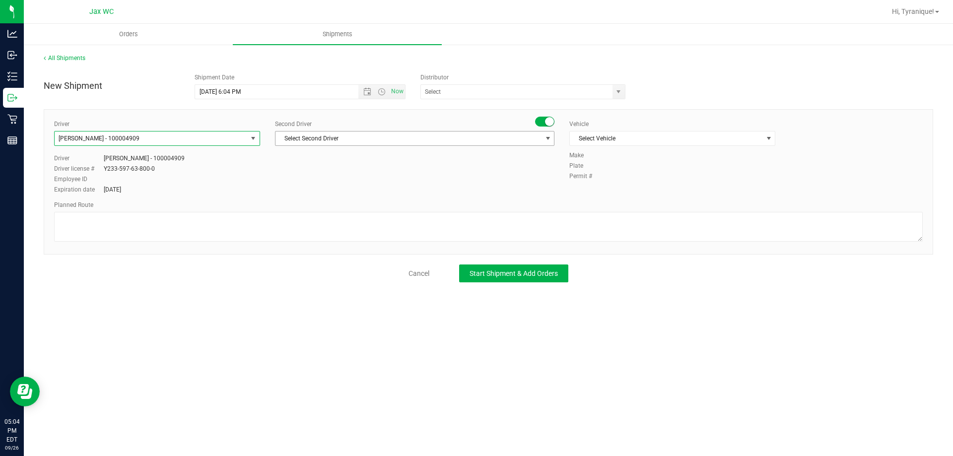
click at [352, 138] on span "Select Second Driver" at bounding box center [409, 139] width 266 height 14
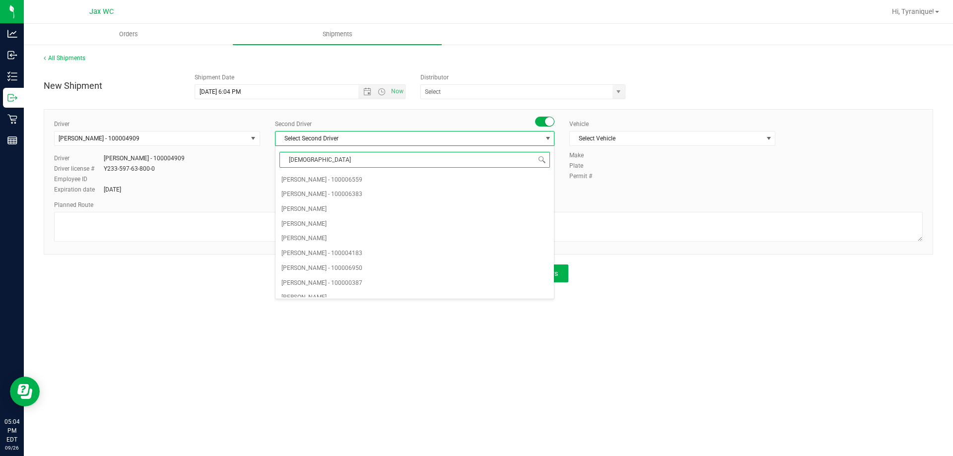
type input "isma"
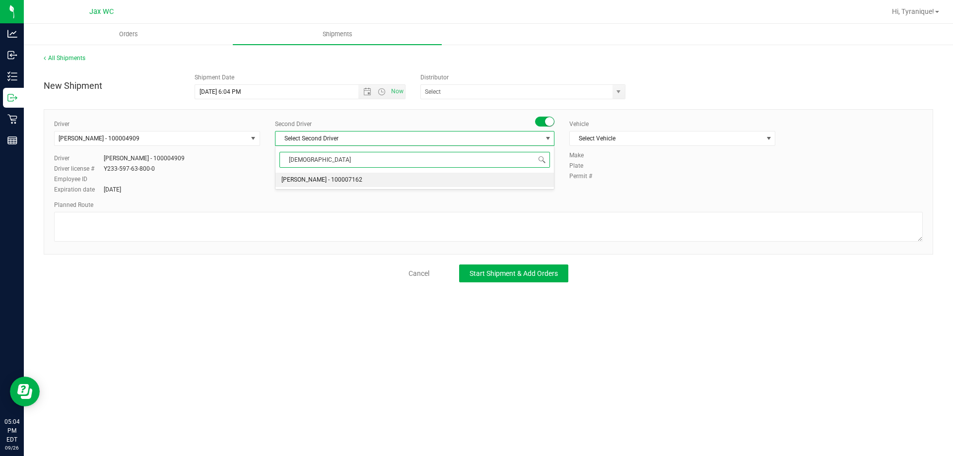
click at [418, 181] on li "Ismael Chavez - 100007162" at bounding box center [415, 180] width 278 height 15
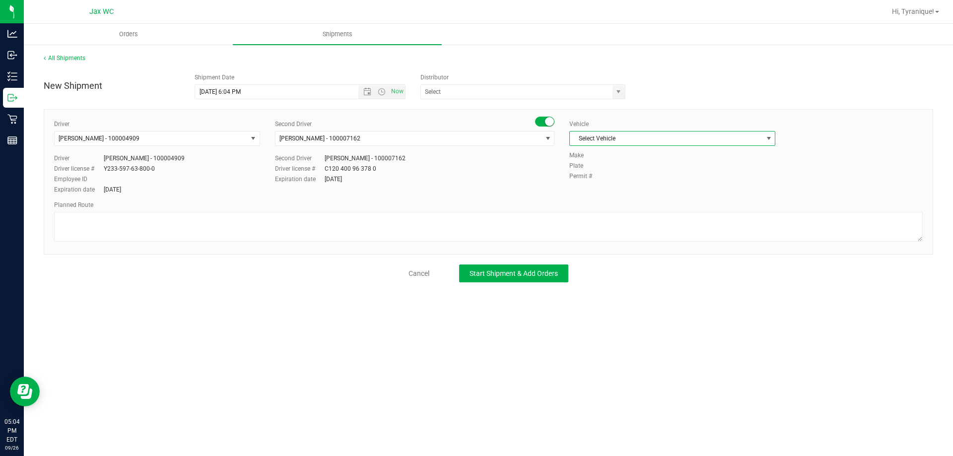
click at [655, 141] on span "Select Vehicle" at bounding box center [666, 139] width 193 height 14
click at [634, 203] on li "FL-SPRINTER-02" at bounding box center [672, 205] width 205 height 15
click at [723, 136] on span "FL-SPRINTER-02" at bounding box center [666, 139] width 193 height 14
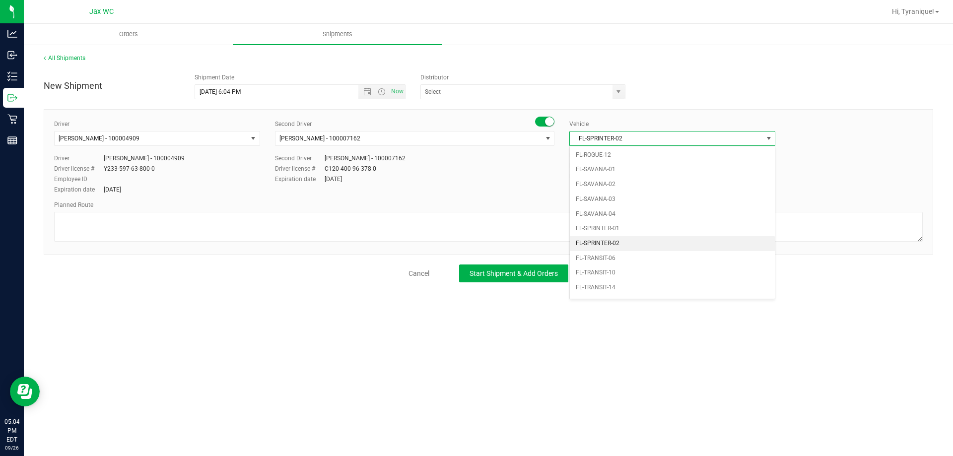
click at [643, 241] on li "FL-SPRINTER-02" at bounding box center [672, 243] width 205 height 15
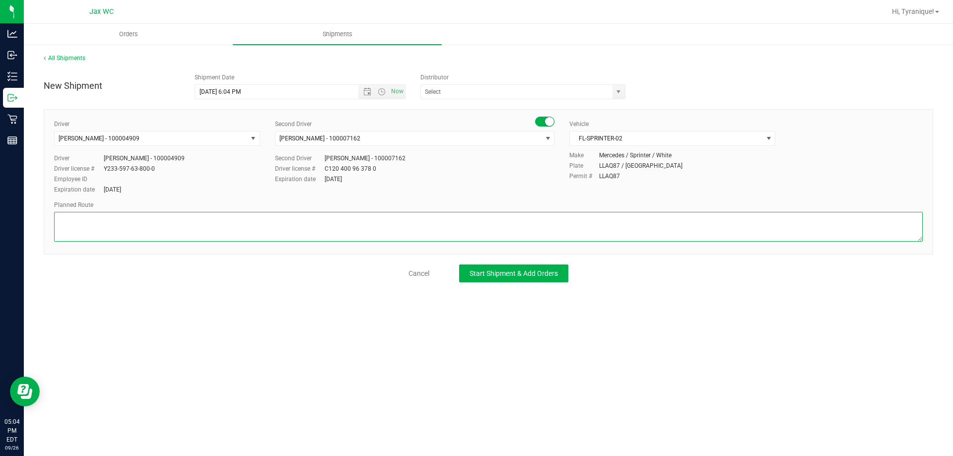
click at [156, 234] on textarea at bounding box center [488, 227] width 869 height 30
click at [175, 228] on textarea at bounding box center [488, 227] width 869 height 30
paste textarea "Destruction Jax Park to Jax DC"
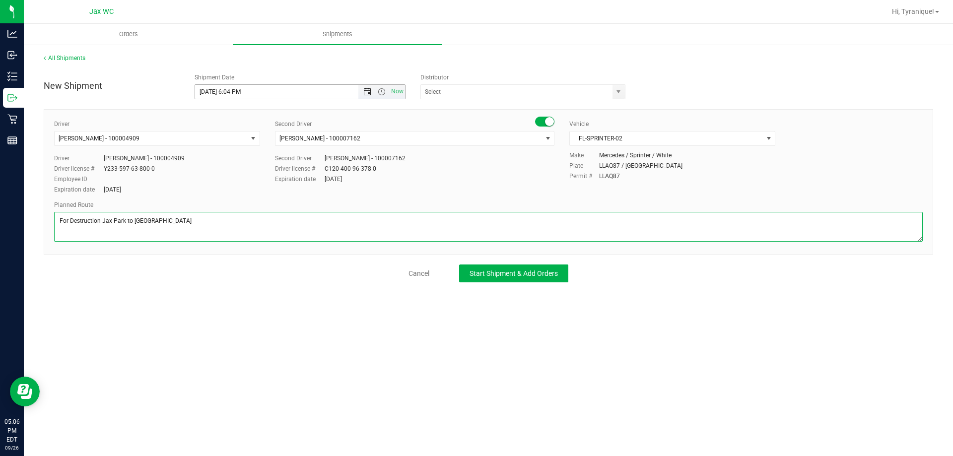
click at [363, 93] on span "Open the date view" at bounding box center [367, 92] width 8 height 8
type textarea "For Destruction Jax Park to [GEOGRAPHIC_DATA]"
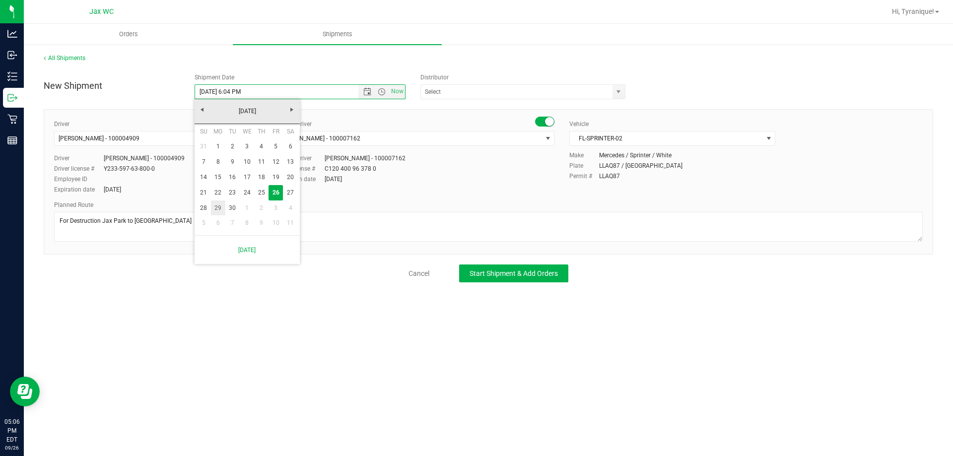
click at [220, 208] on link "29" at bounding box center [218, 208] width 14 height 15
click at [384, 90] on span "Open the time view" at bounding box center [382, 92] width 8 height 8
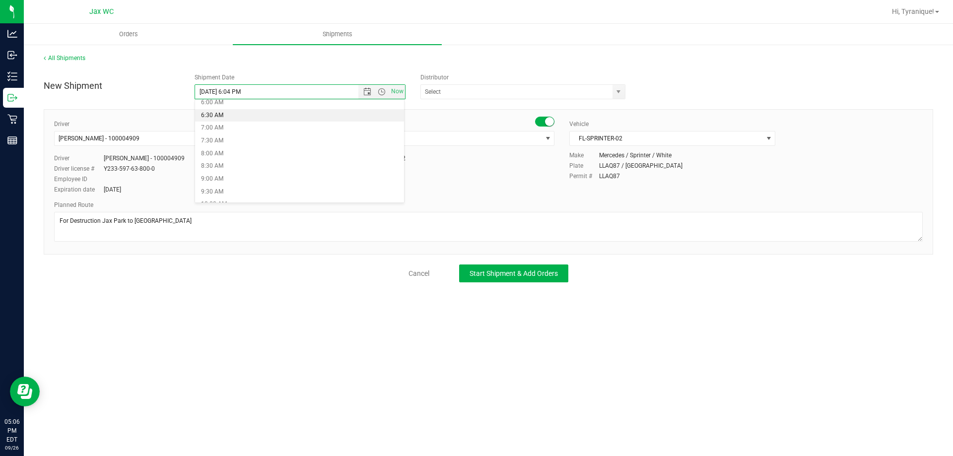
scroll to position [199, 0]
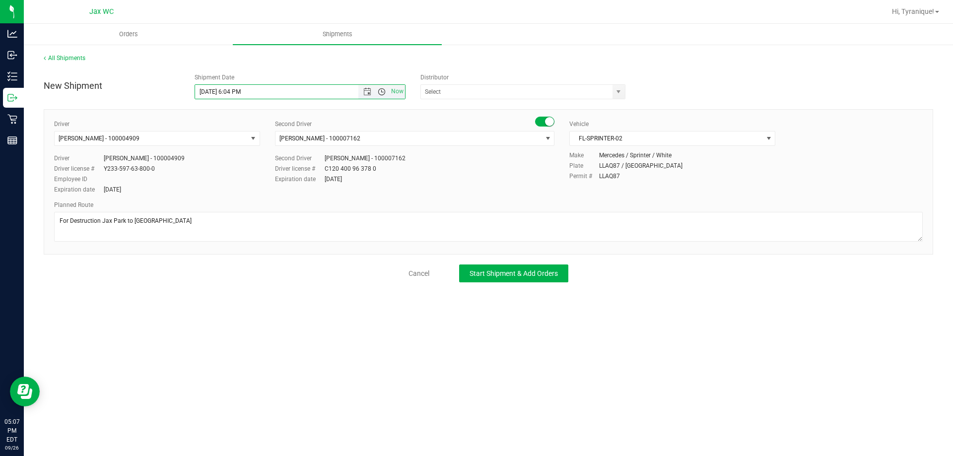
click at [381, 91] on span "Open the time view" at bounding box center [382, 92] width 8 height 8
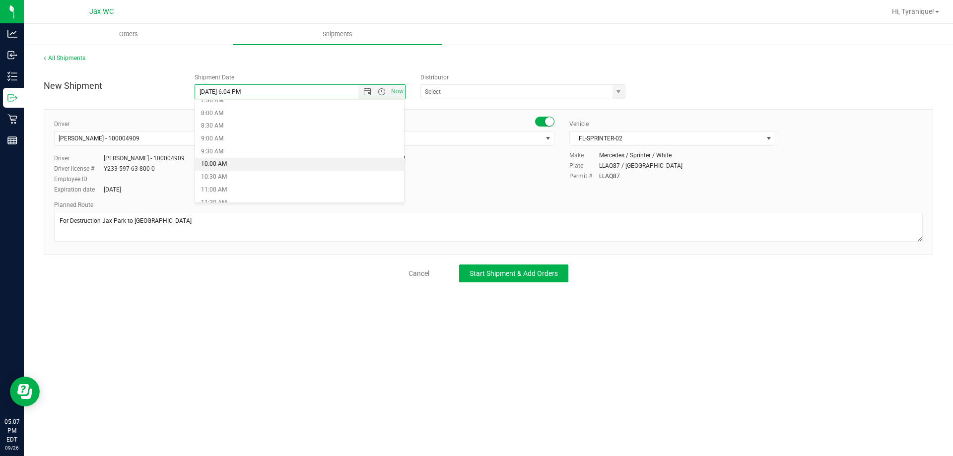
click at [244, 158] on li "10:00 AM" at bounding box center [299, 164] width 209 height 13
type input "9/29/2025 10:00 AM"
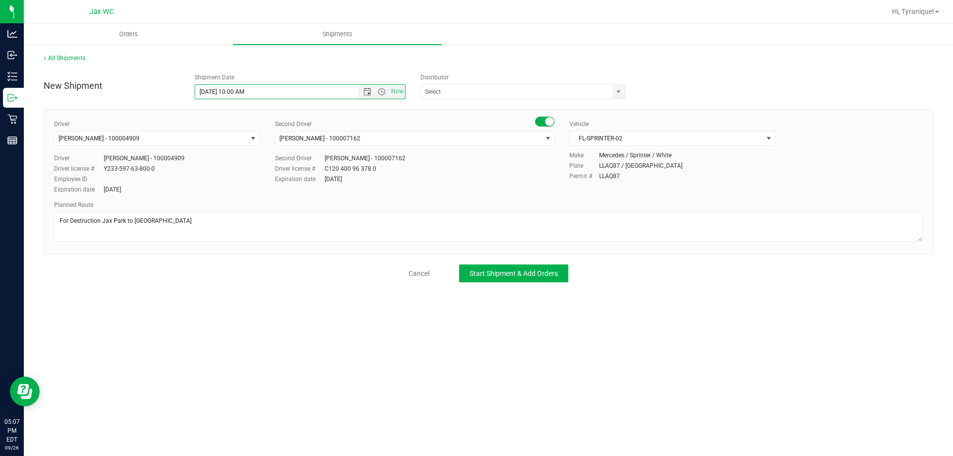
click at [297, 292] on div "All Shipments New Shipment Shipment Date 9/29/2025 10:00 AM Now Distributor 374…" at bounding box center [488, 168] width 929 height 249
click at [499, 272] on span "Start Shipment & Add Orders" at bounding box center [514, 274] width 88 height 8
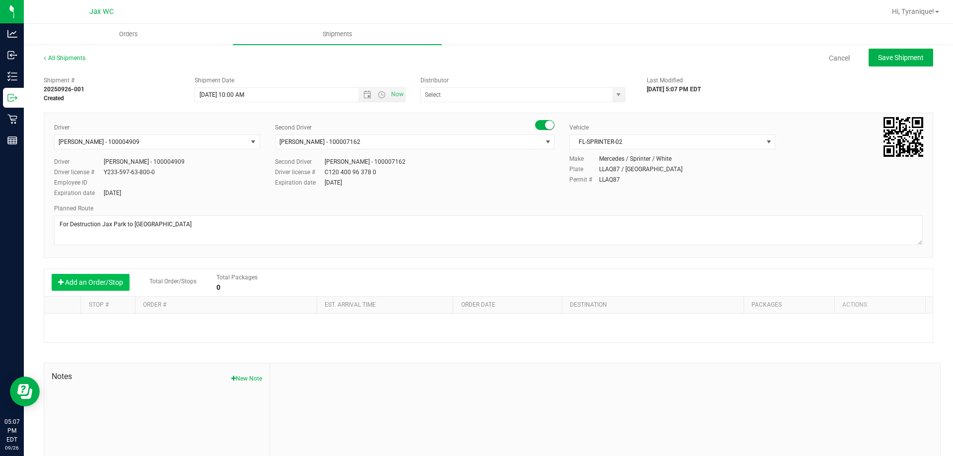
click at [72, 280] on button "Add an Order/Stop" at bounding box center [91, 282] width 78 height 17
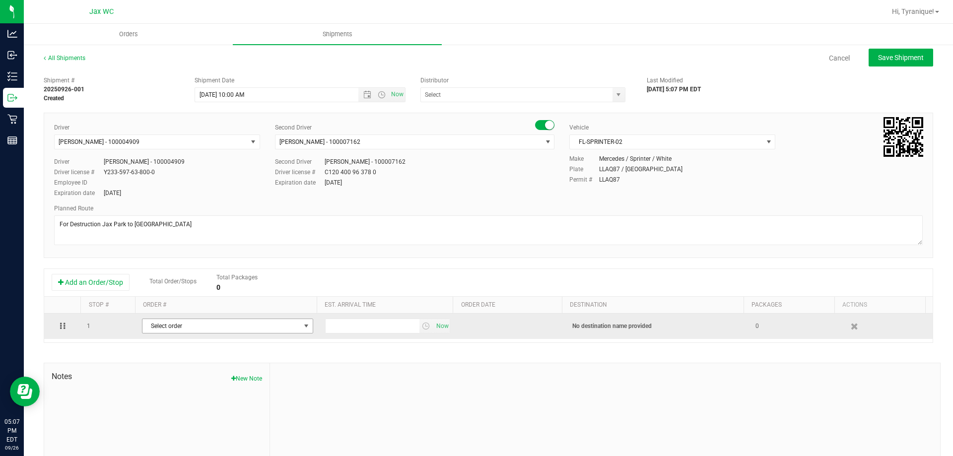
click at [189, 324] on span "Select order" at bounding box center [221, 326] width 158 height 14
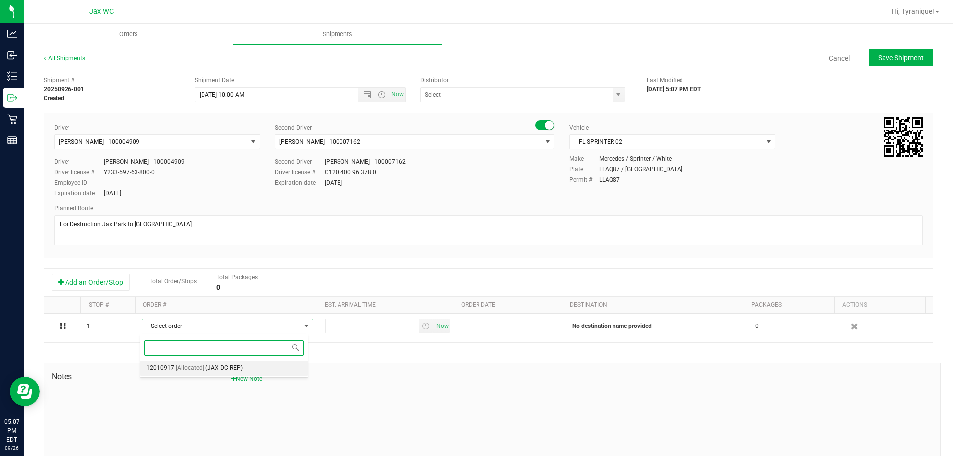
click at [206, 368] on span "(JAX DC REP)" at bounding box center [224, 368] width 37 height 13
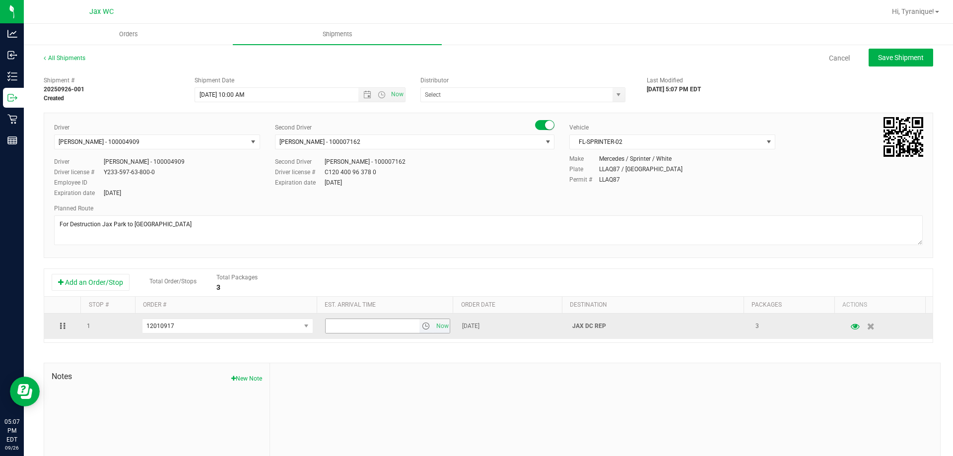
click at [423, 327] on span "select" at bounding box center [426, 326] width 8 height 8
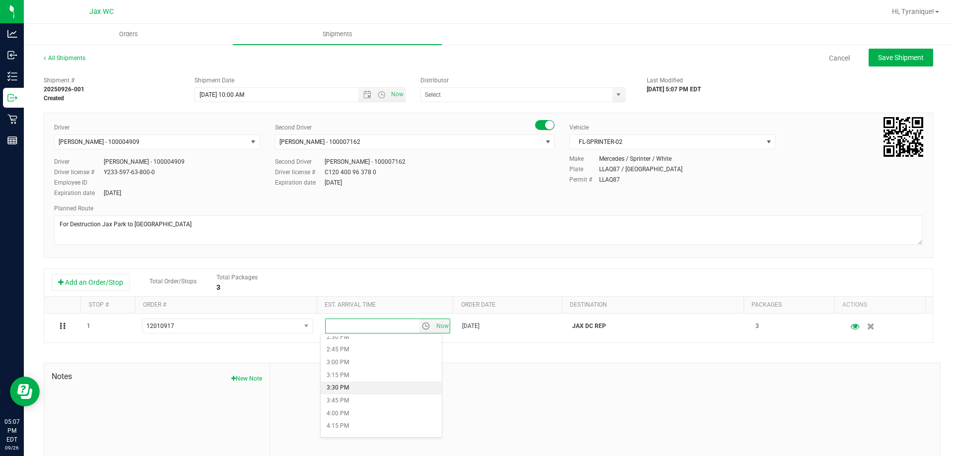
scroll to position [794, 0]
click at [348, 364] on li "4:00 PM" at bounding box center [381, 365] width 121 height 13
click at [878, 60] on span "Save Shipment" at bounding box center [901, 58] width 46 height 8
type input "9/29/2025 2:00 PM"
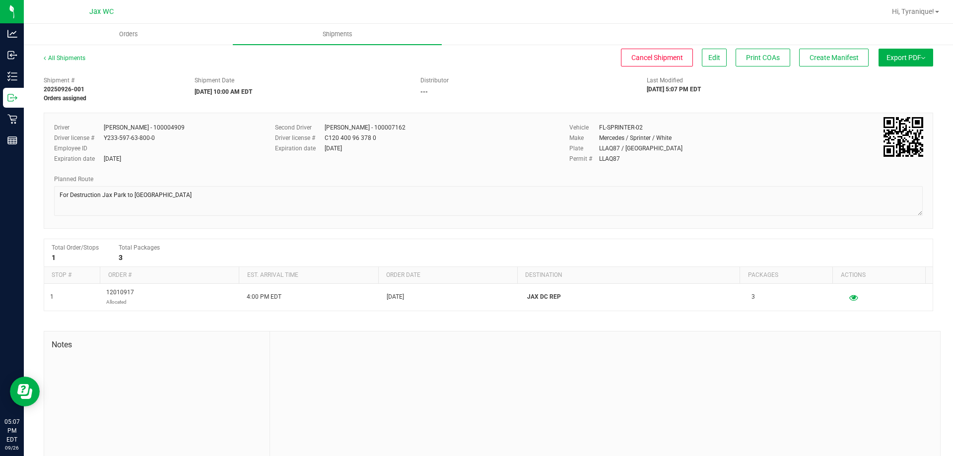
click at [674, 395] on div at bounding box center [605, 398] width 670 height 133
click at [833, 60] on span "Create Manifest" at bounding box center [834, 58] width 49 height 8
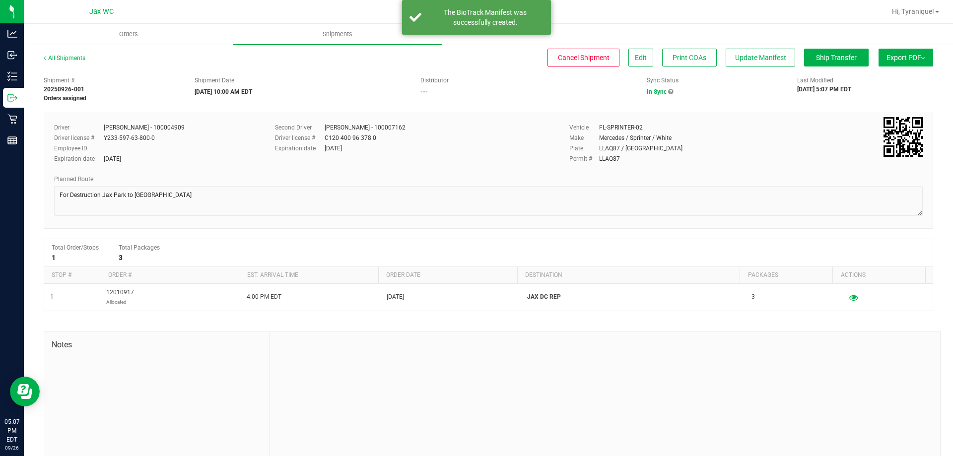
click at [908, 59] on span "Export PDF" at bounding box center [906, 58] width 39 height 8
click at [898, 80] on span "Manifest by Package ID" at bounding box center [891, 79] width 63 height 7
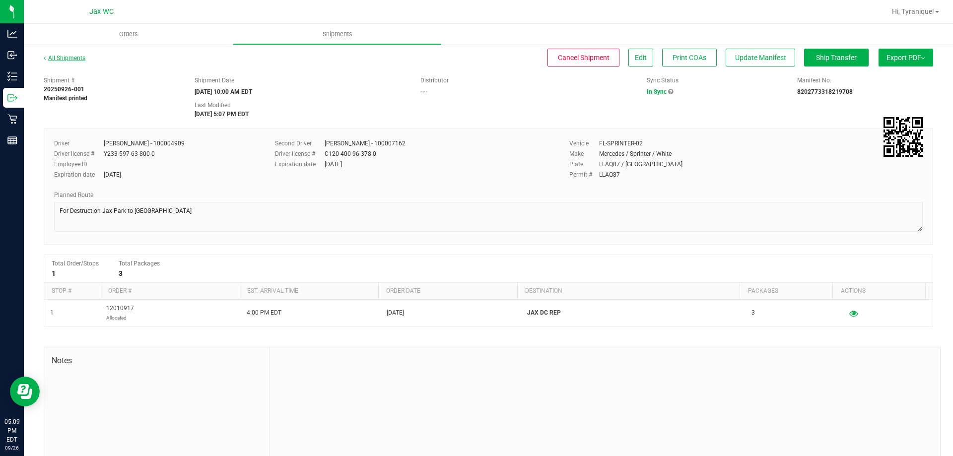
click at [64, 58] on link "All Shipments" at bounding box center [65, 58] width 42 height 7
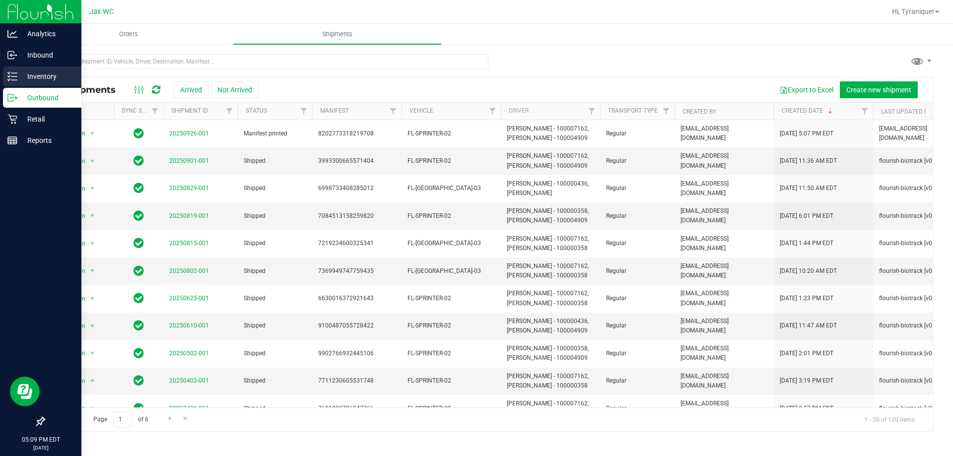
click at [25, 77] on p "Inventory" at bounding box center [47, 76] width 60 height 12
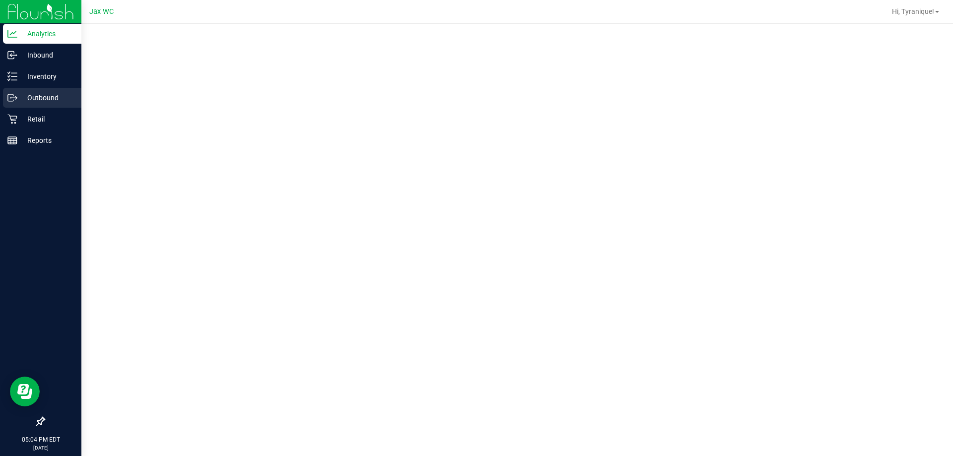
click at [40, 96] on p "Outbound" at bounding box center [47, 98] width 60 height 12
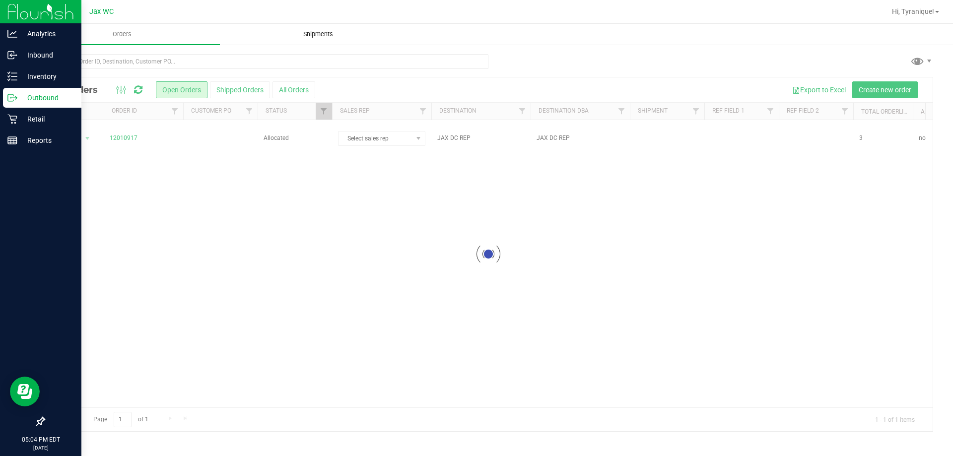
click at [329, 27] on uib-tab-heading "Shipments" at bounding box center [317, 34] width 195 height 20
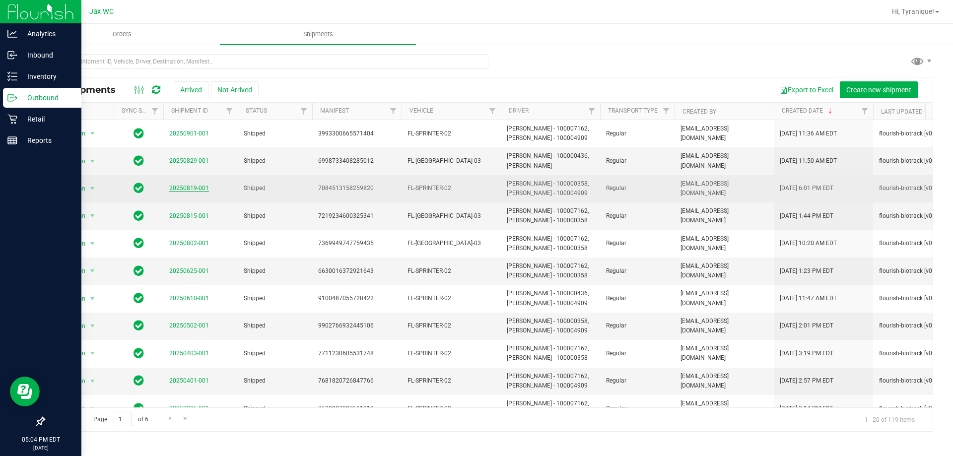
click at [172, 187] on link "20250819-001" at bounding box center [189, 188] width 40 height 7
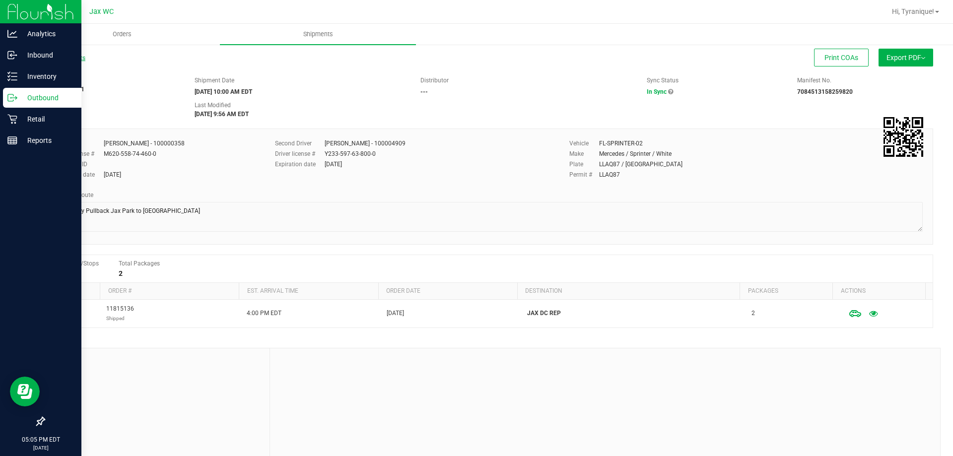
click at [68, 55] on link "All Shipments" at bounding box center [65, 58] width 42 height 7
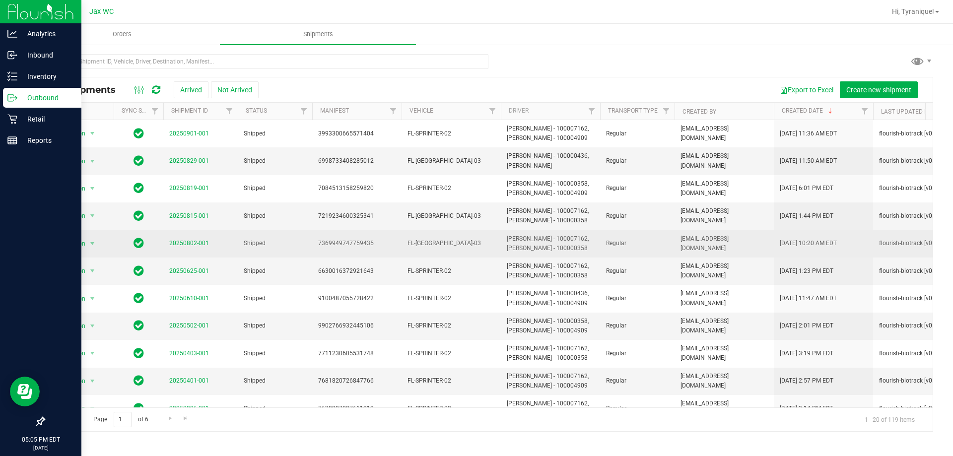
click at [190, 234] on td "20250802-001" at bounding box center [200, 243] width 74 height 27
click at [189, 238] on td "20250802-001" at bounding box center [200, 243] width 74 height 27
click at [190, 241] on link "20250802-001" at bounding box center [189, 243] width 40 height 7
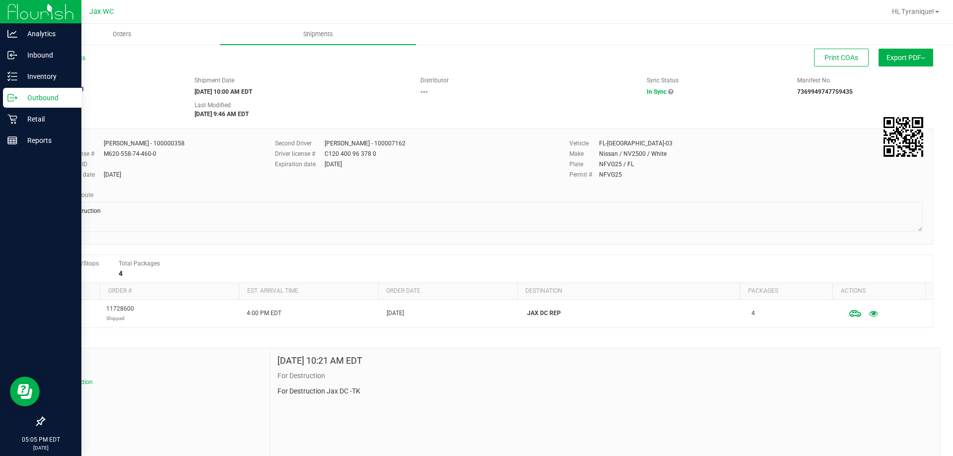
click at [74, 62] on div "All Shipments" at bounding box center [74, 61] width 60 height 15
click at [74, 59] on link "All Shipments" at bounding box center [65, 58] width 42 height 7
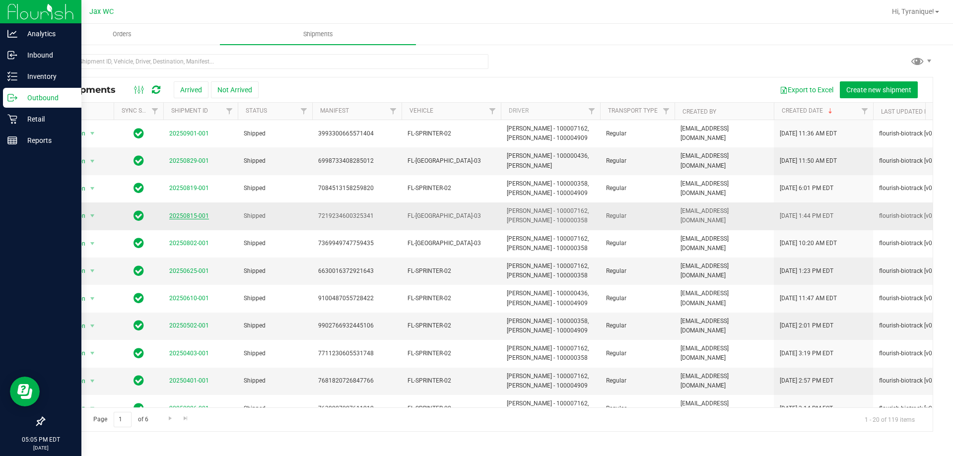
click at [187, 219] on link "20250815-001" at bounding box center [189, 215] width 40 height 7
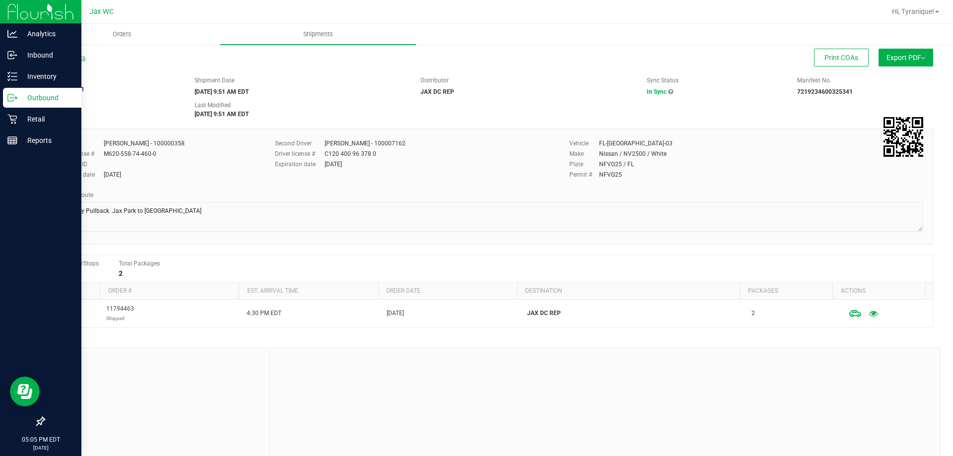
click at [72, 60] on link "All Shipments" at bounding box center [65, 58] width 42 height 7
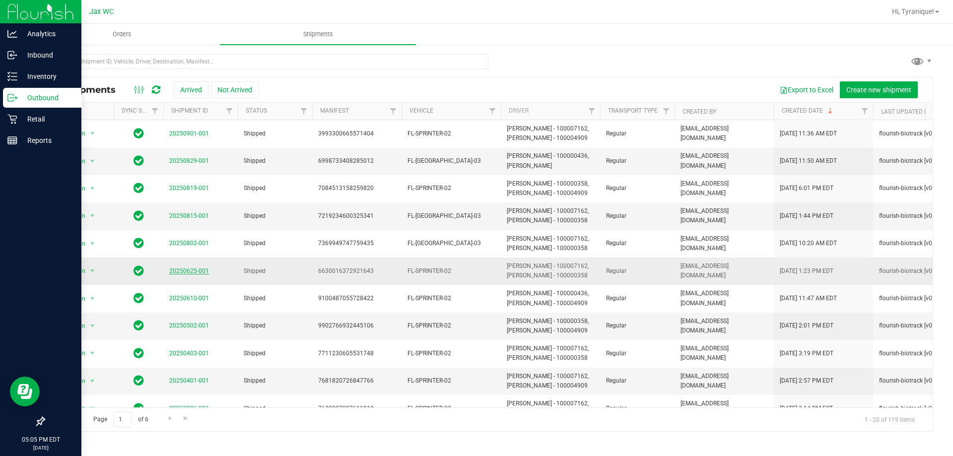
click at [201, 273] on link "20250625-001" at bounding box center [189, 271] width 40 height 7
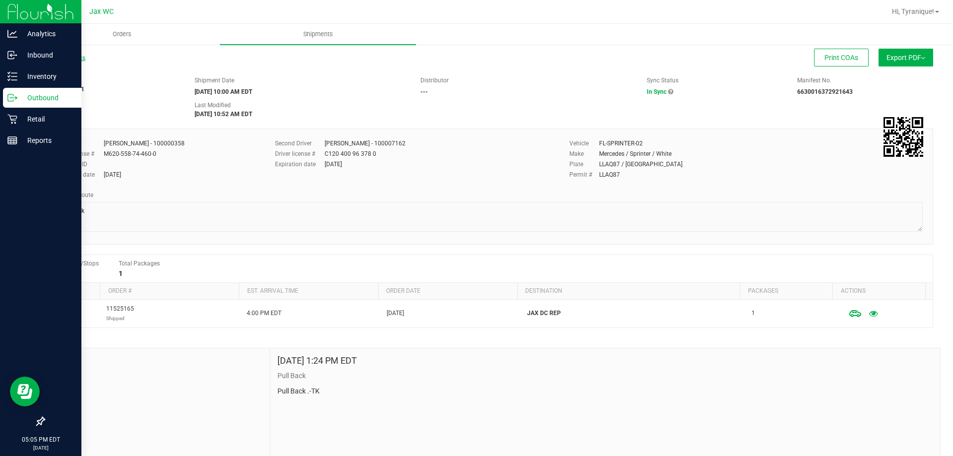
click at [76, 58] on link "All Shipments" at bounding box center [65, 58] width 42 height 7
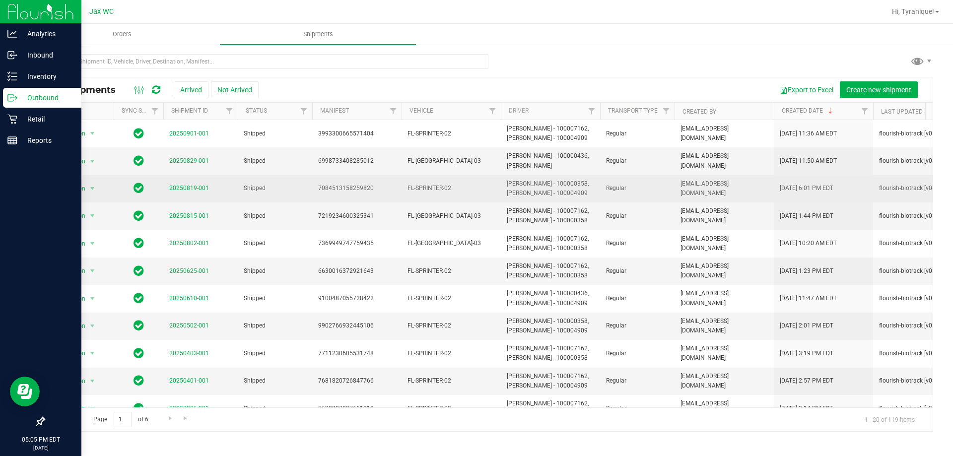
click at [190, 182] on td "20250819-001" at bounding box center [200, 188] width 74 height 27
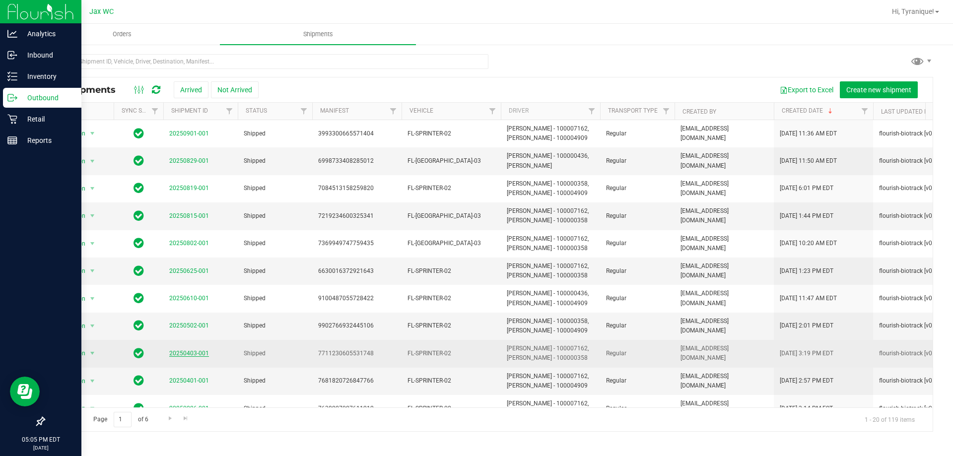
click at [188, 353] on link "20250403-001" at bounding box center [189, 353] width 40 height 7
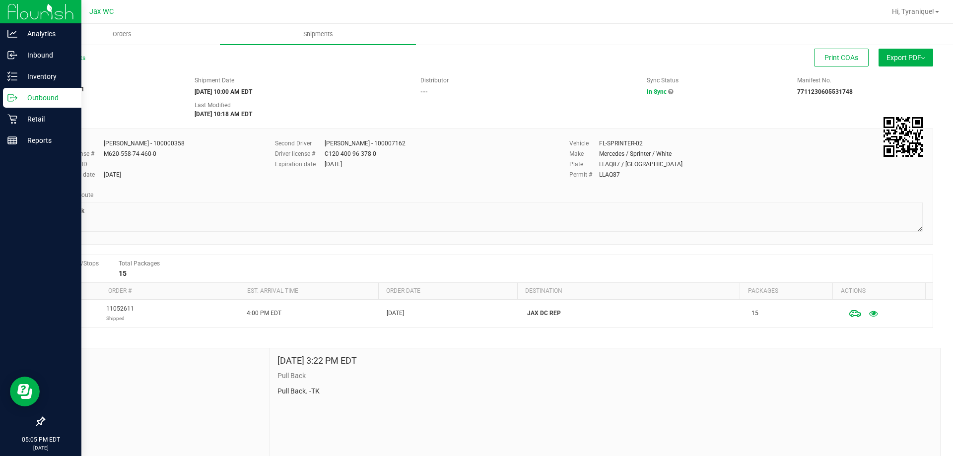
click at [76, 54] on div "All Shipments" at bounding box center [74, 61] width 60 height 15
click at [78, 59] on link "All Shipments" at bounding box center [65, 58] width 42 height 7
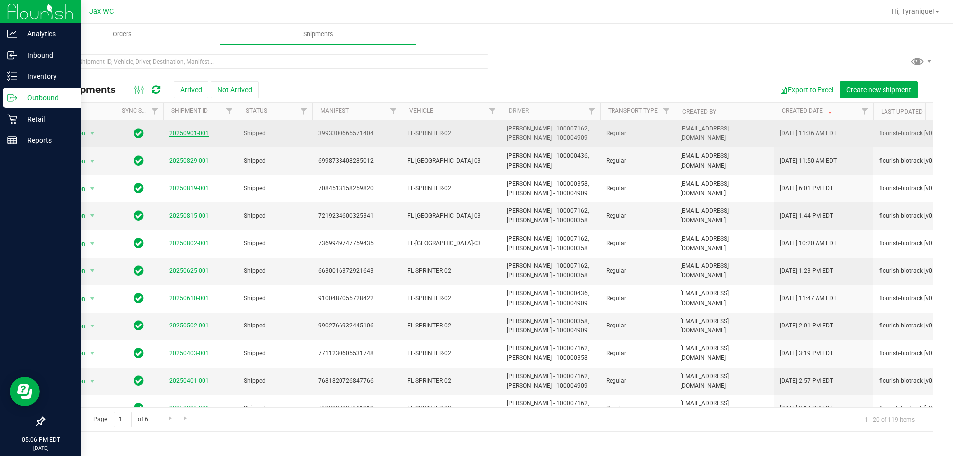
click at [204, 134] on link "20250901-001" at bounding box center [189, 133] width 40 height 7
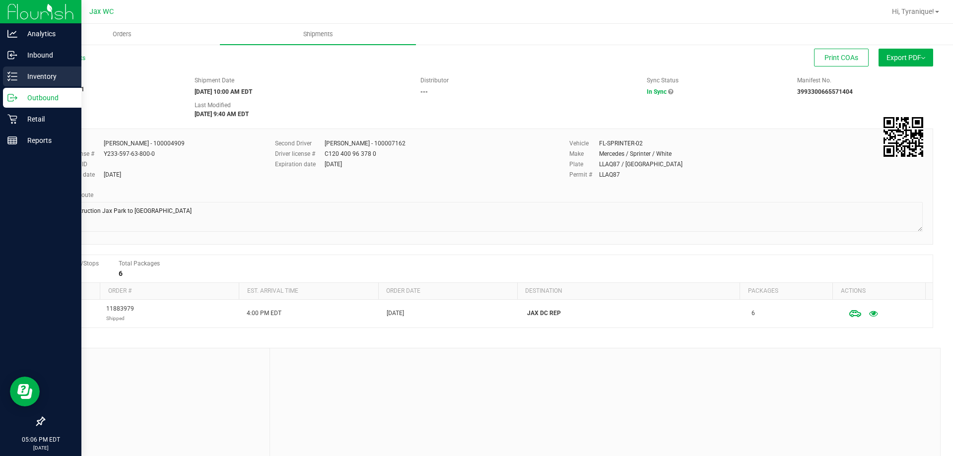
click at [45, 80] on p "Inventory" at bounding box center [47, 76] width 60 height 12
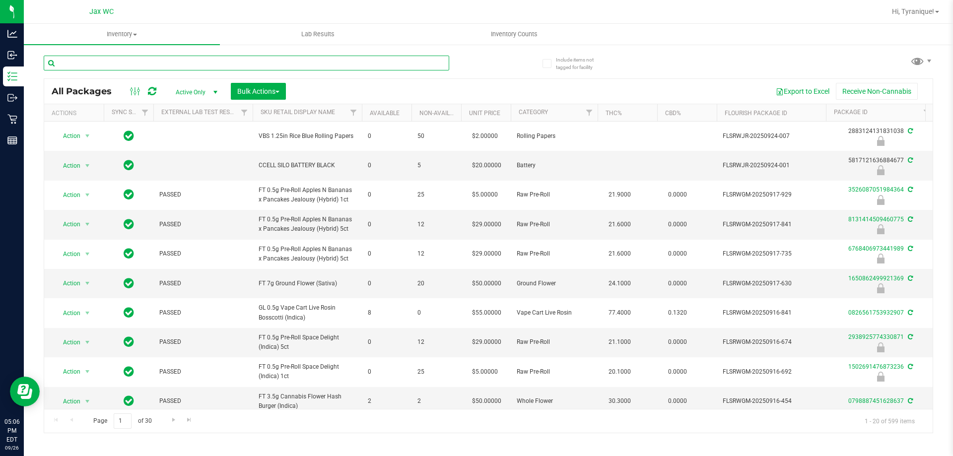
click at [78, 62] on input "text" at bounding box center [247, 63] width 406 height 15
type input "1317766362181891"
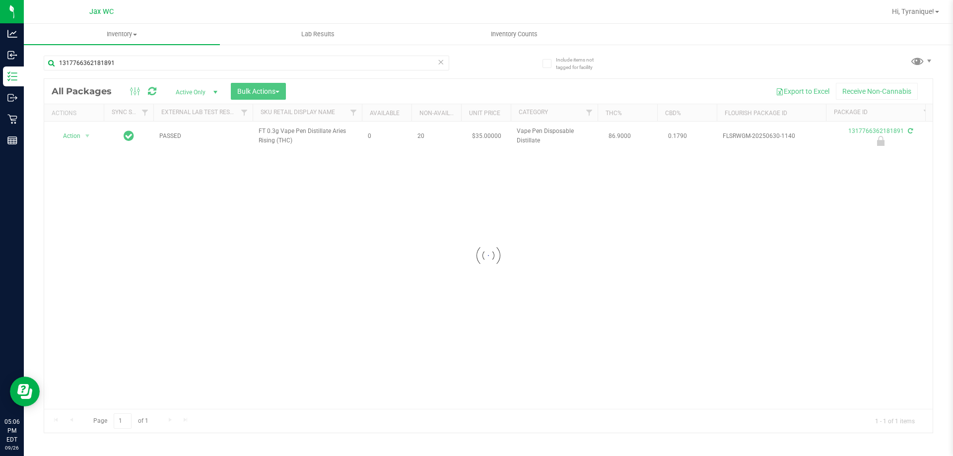
click at [83, 139] on div at bounding box center [488, 256] width 889 height 354
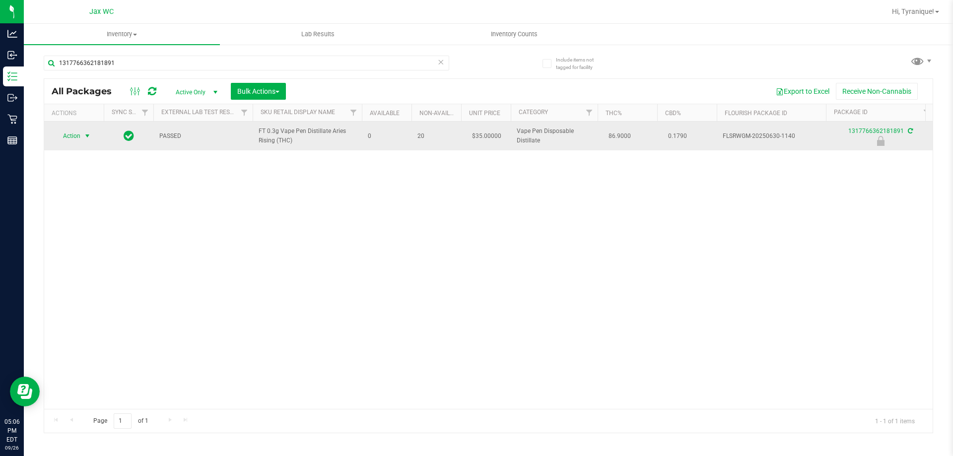
click at [81, 135] on span "select" at bounding box center [87, 136] width 12 height 14
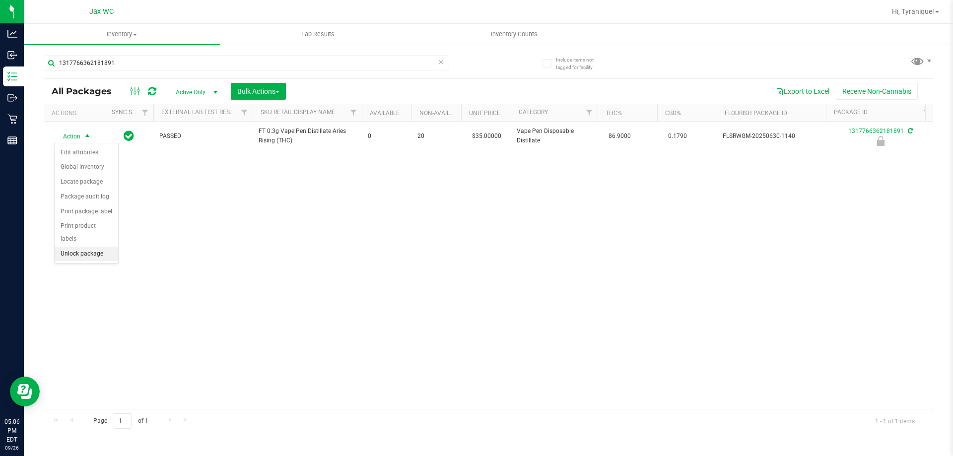
click at [102, 247] on li "Unlock package" at bounding box center [87, 254] width 64 height 15
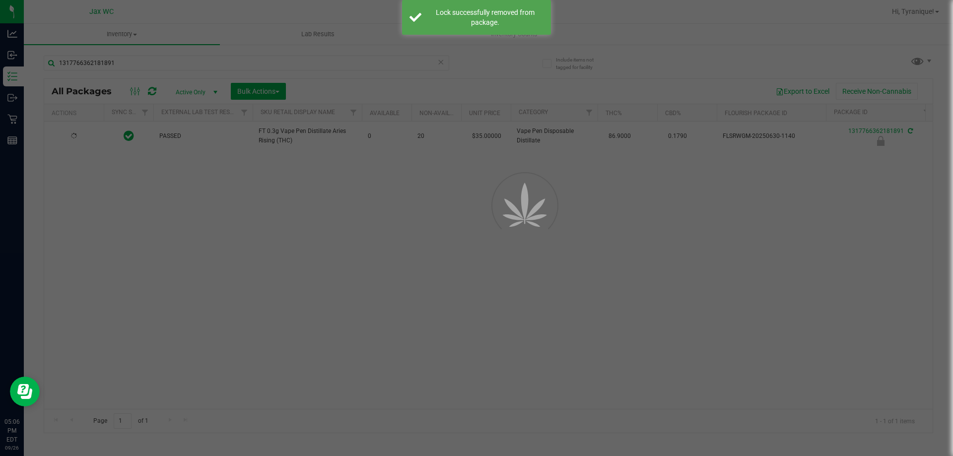
click at [77, 137] on div at bounding box center [476, 228] width 953 height 456
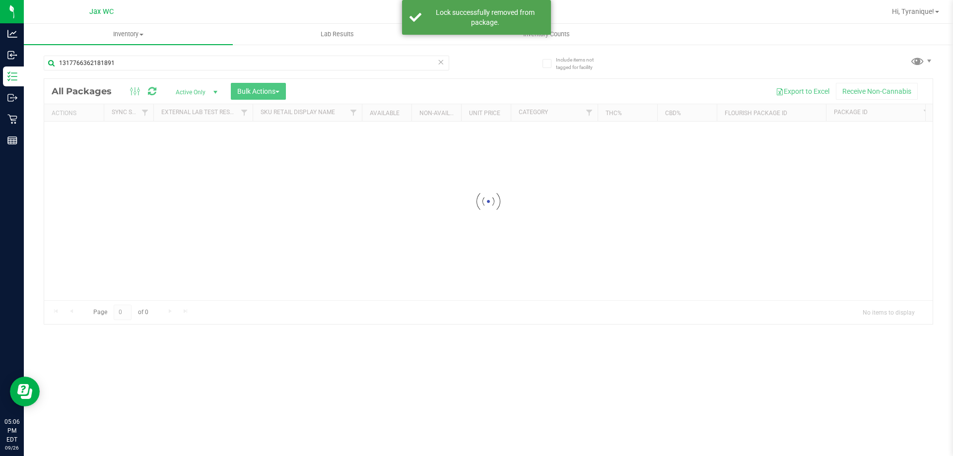
click at [81, 129] on div at bounding box center [488, 201] width 889 height 245
click at [81, 138] on div at bounding box center [488, 256] width 889 height 354
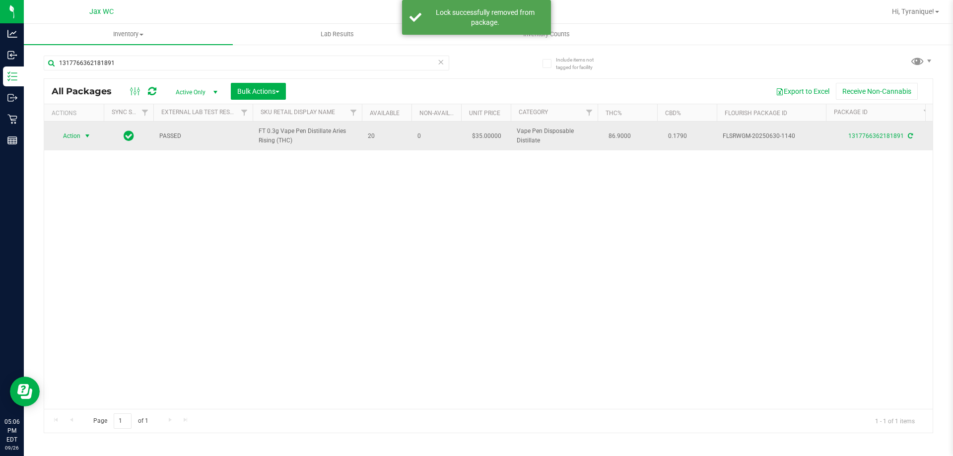
click at [76, 134] on span "Action" at bounding box center [67, 136] width 27 height 14
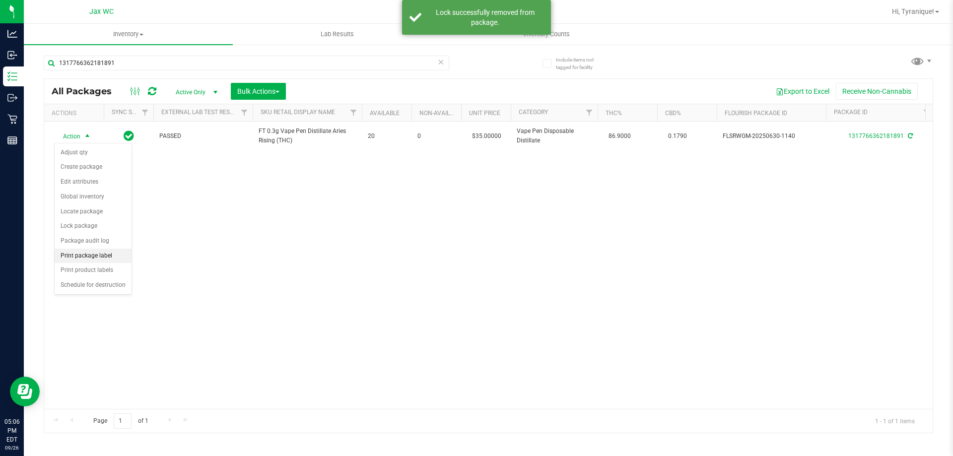
click at [111, 256] on li "Print package label" at bounding box center [93, 256] width 77 height 15
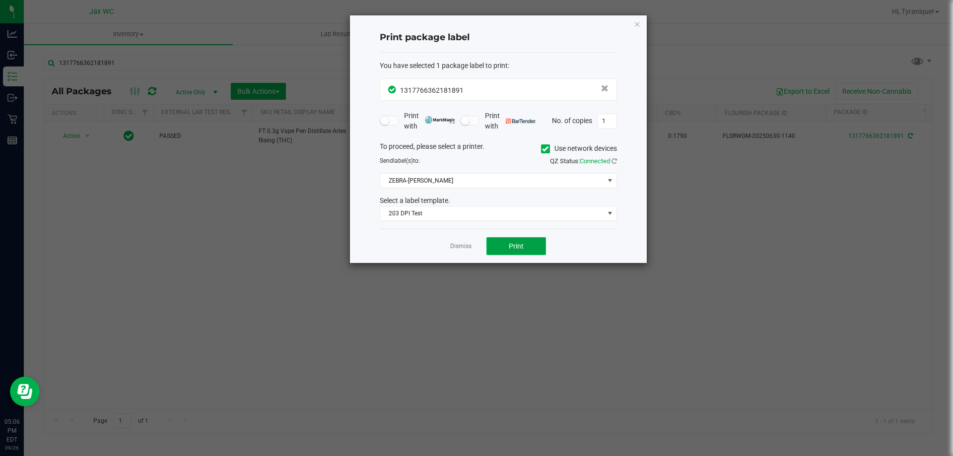
click at [522, 241] on button "Print" at bounding box center [516, 246] width 60 height 18
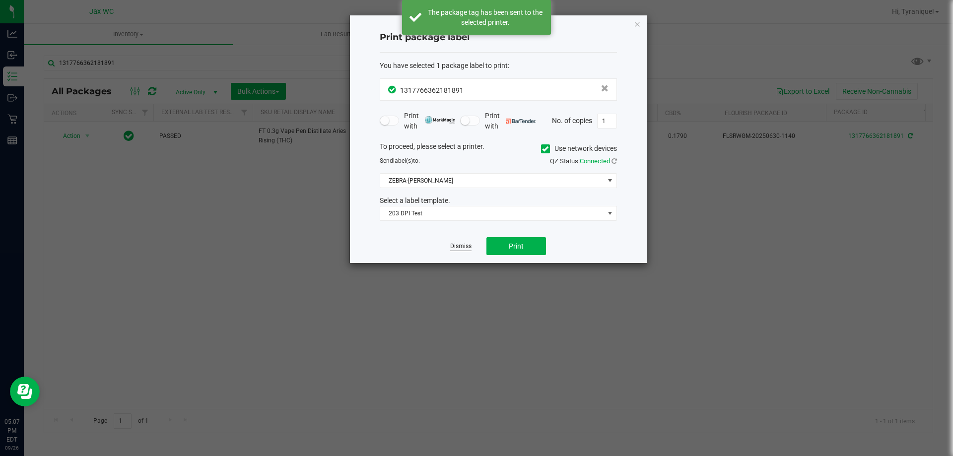
click at [466, 242] on link "Dismiss" at bounding box center [460, 246] width 21 height 8
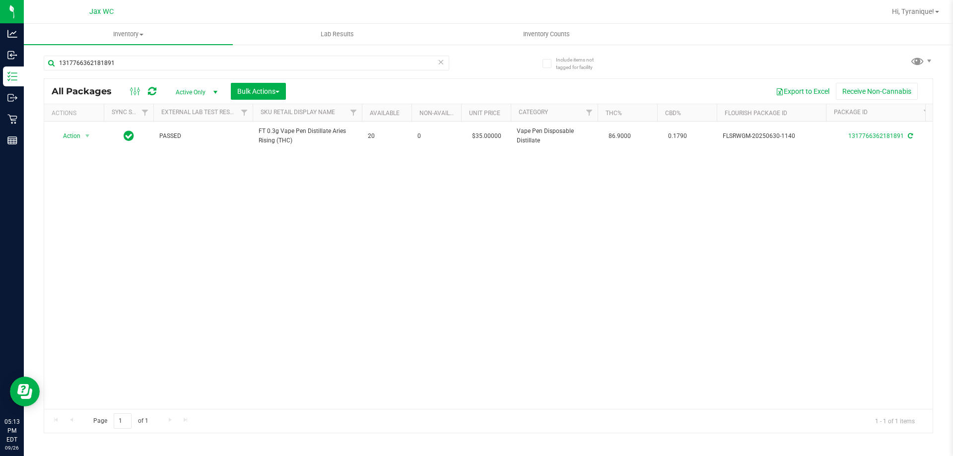
click at [441, 63] on icon at bounding box center [440, 62] width 7 height 12
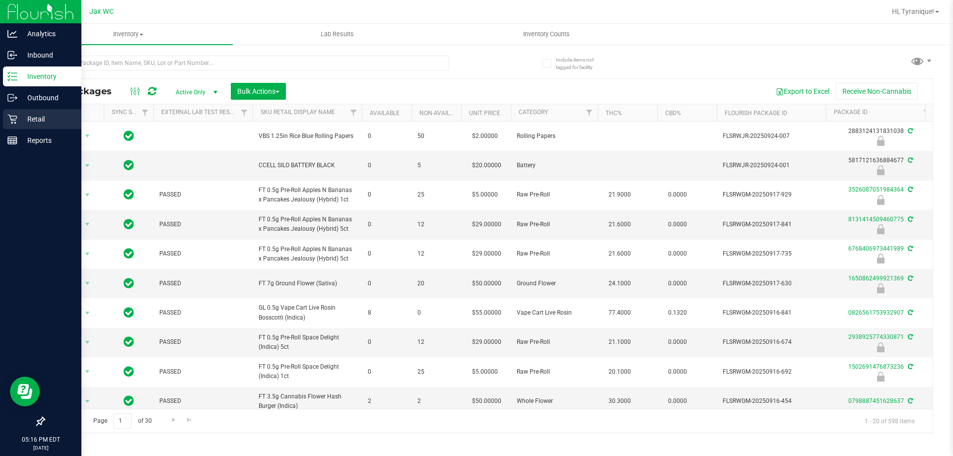
click at [14, 118] on icon at bounding box center [12, 119] width 10 height 10
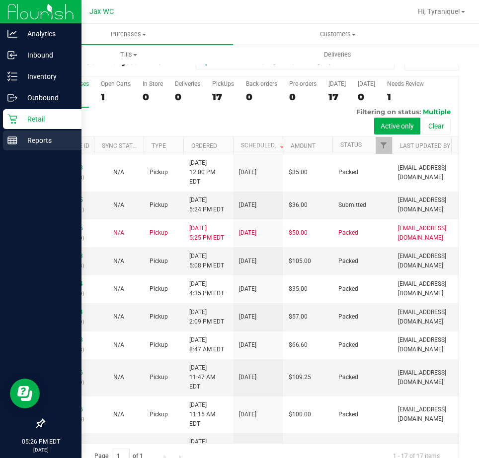
click at [17, 137] on icon at bounding box center [12, 141] width 10 height 10
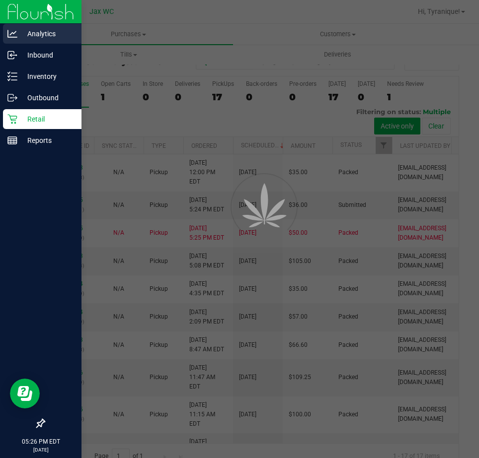
click at [49, 35] on p "Analytics" at bounding box center [47, 34] width 60 height 12
